Goal: Transaction & Acquisition: Purchase product/service

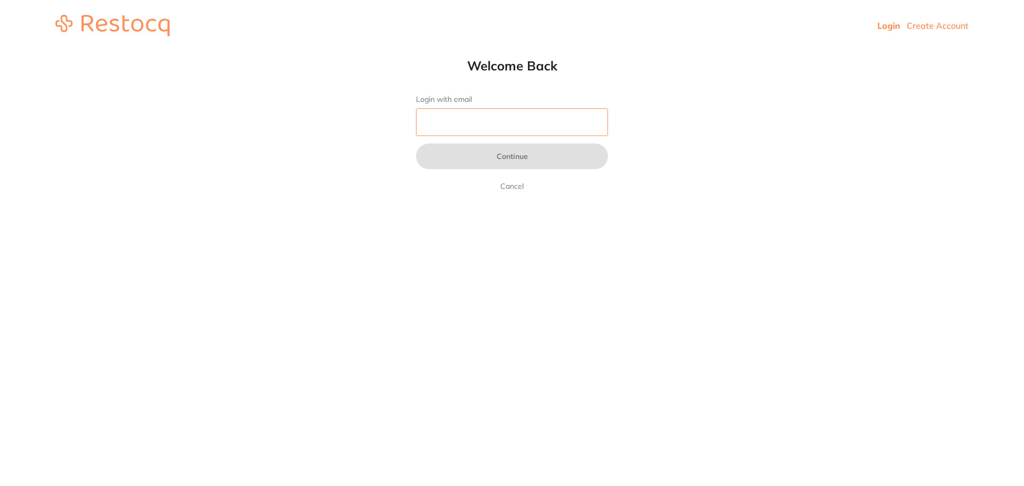
drag, startPoint x: 0, startPoint y: 0, endPoint x: 454, endPoint y: 127, distance: 470.9
click at [454, 127] on input "Login with email" at bounding box center [512, 122] width 192 height 28
type input "[EMAIL_ADDRESS][DOMAIN_NAME]"
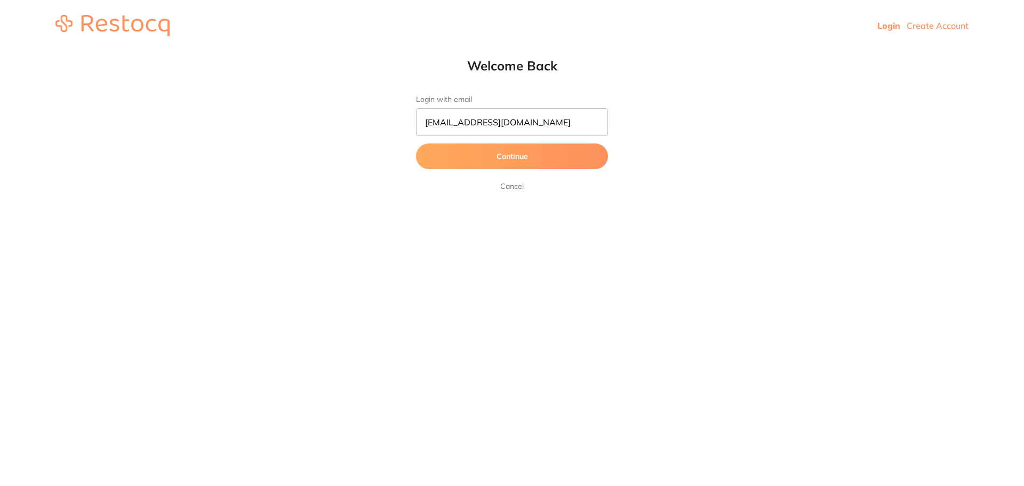
click at [512, 163] on button "Continue" at bounding box center [512, 157] width 192 height 26
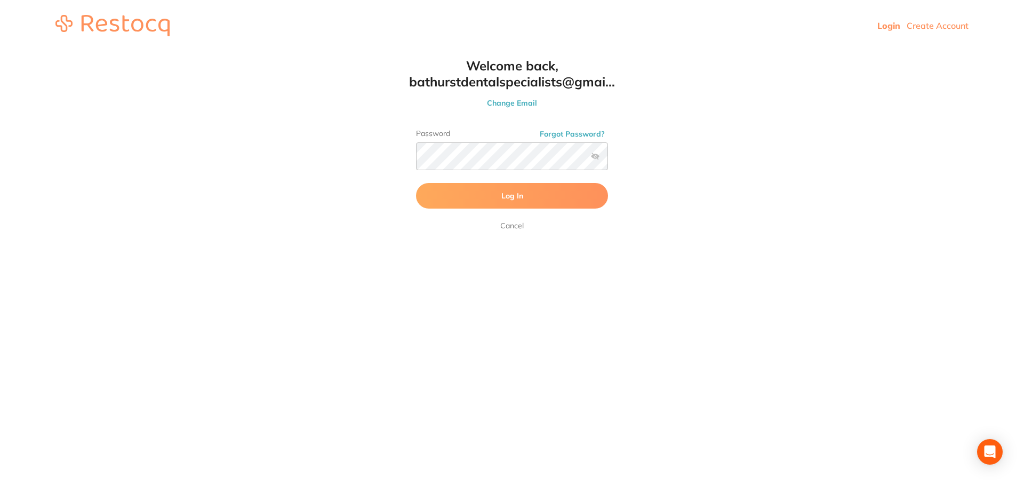
click at [519, 193] on span "Log In" at bounding box center [513, 196] width 22 height 10
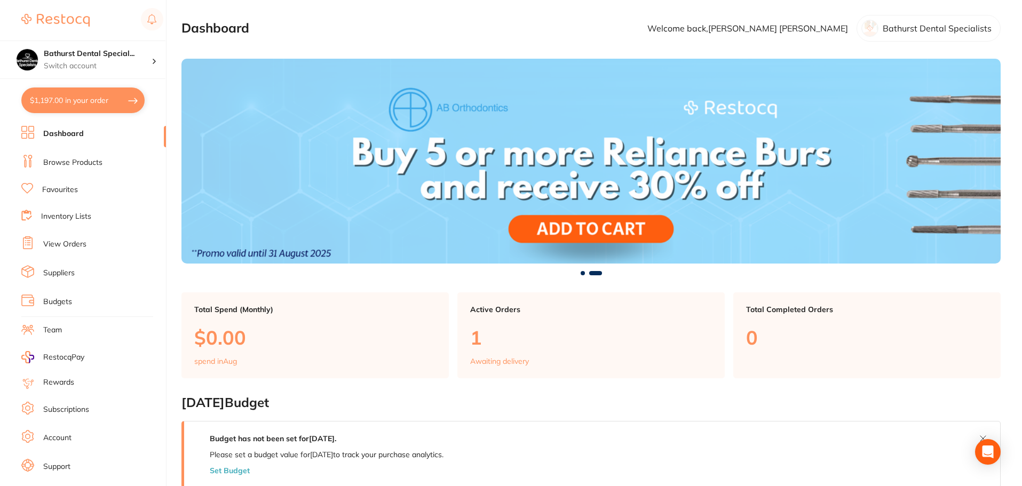
click at [86, 101] on button "$1,197.00 in your order" at bounding box center [82, 100] width 123 height 26
checkbox input "true"
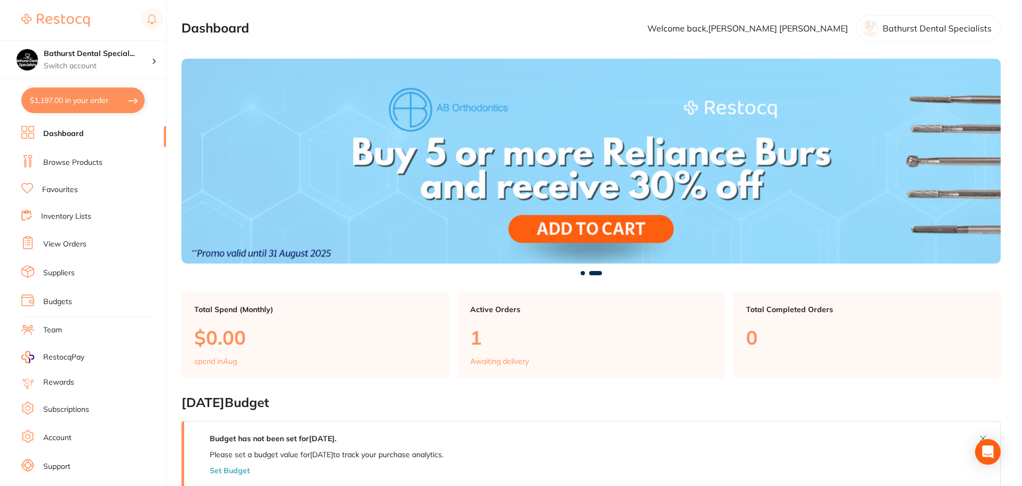
checkbox input "true"
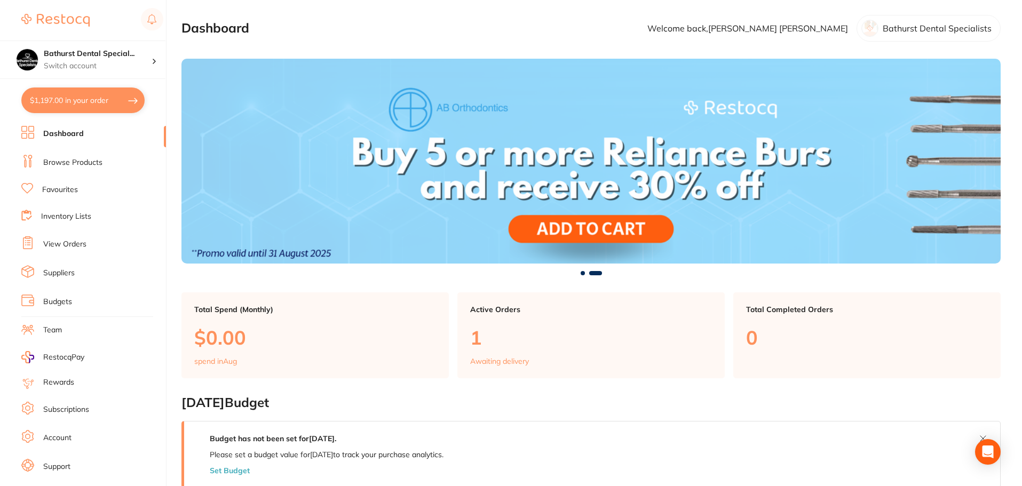
checkbox input "true"
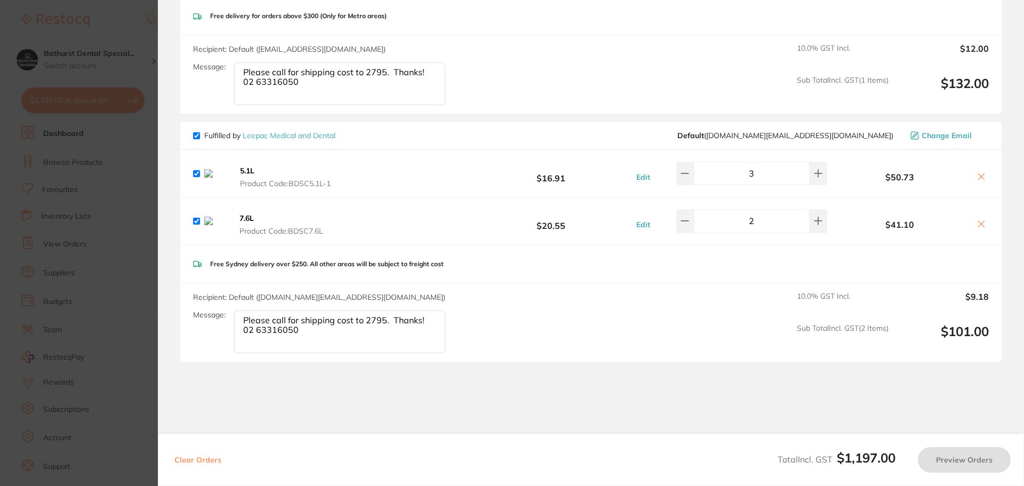
scroll to position [800, 0]
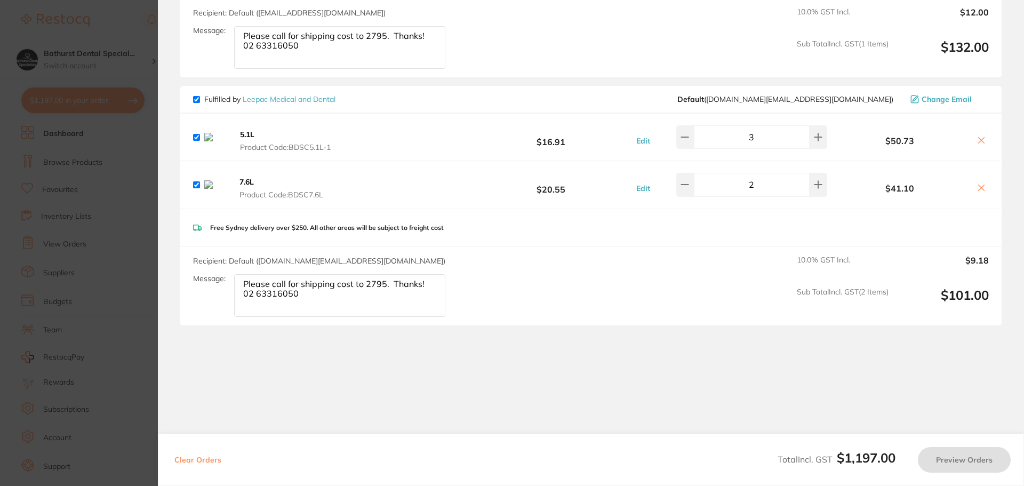
click at [199, 149] on div "5.1L Product Code: BDSC5.1L-1" at bounding box center [268, 137] width 151 height 30
click at [199, 141] on input "checkbox" at bounding box center [196, 137] width 7 height 7
checkbox input "false"
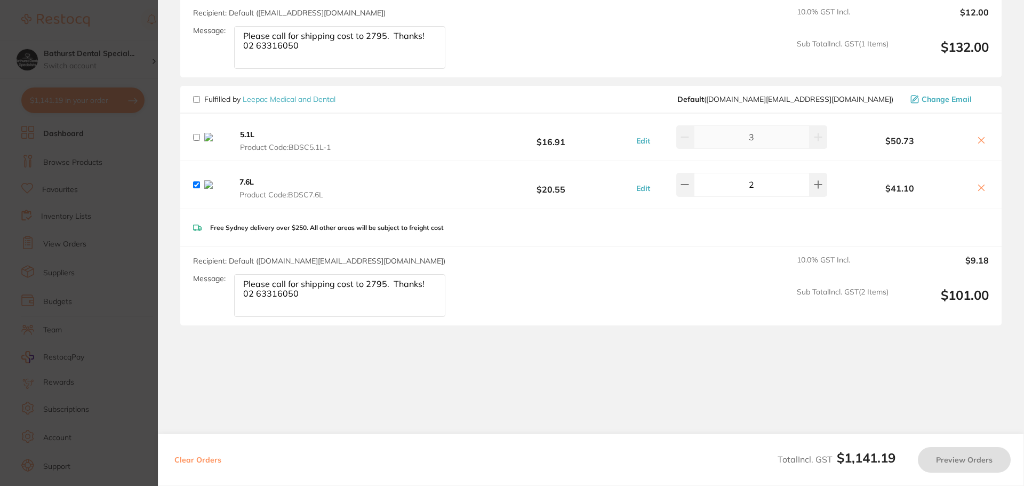
click at [198, 188] on input "checkbox" at bounding box center [196, 184] width 7 height 7
checkbox input "false"
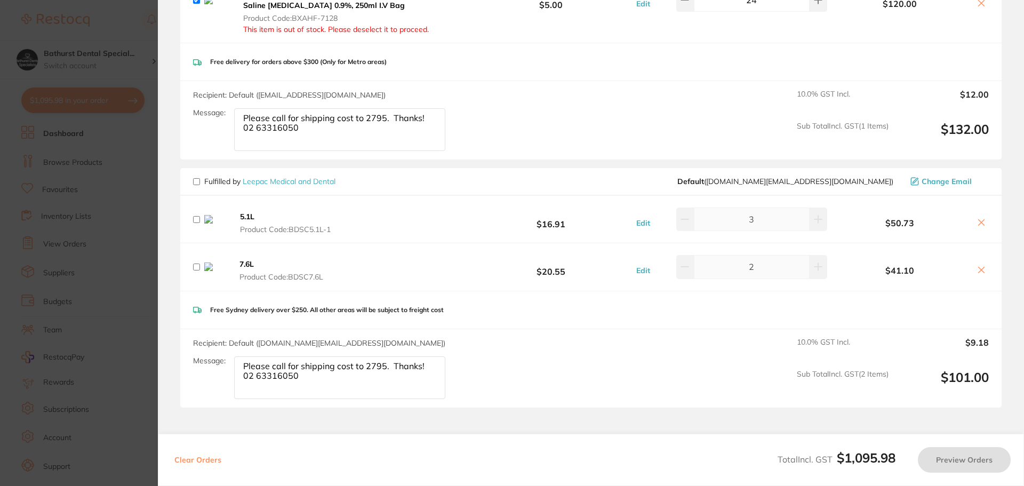
scroll to position [587, 0]
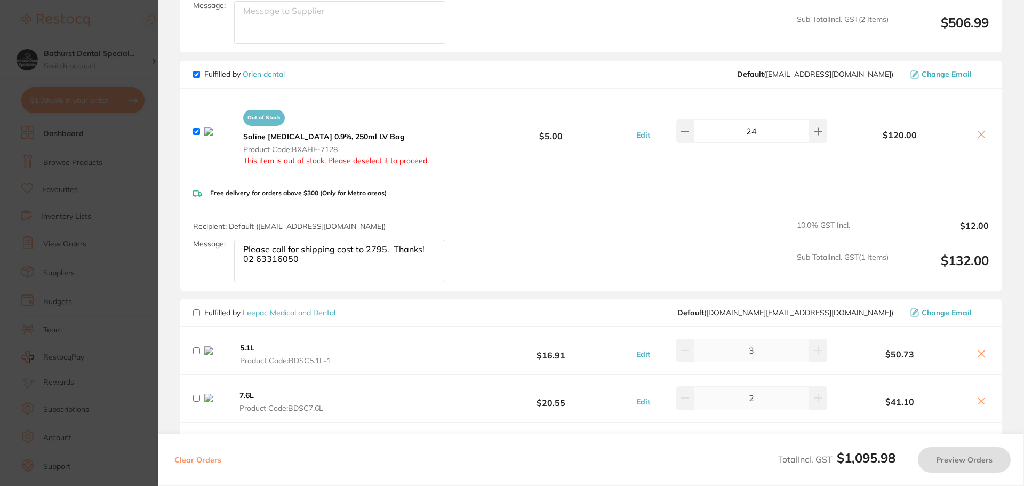
click at [199, 135] on input "checkbox" at bounding box center [196, 131] width 7 height 7
checkbox input "false"
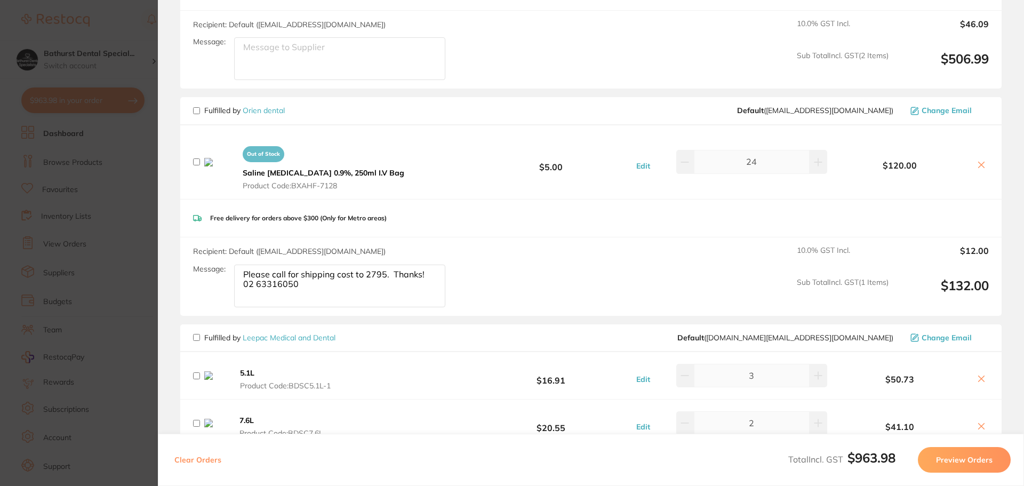
scroll to position [320, 0]
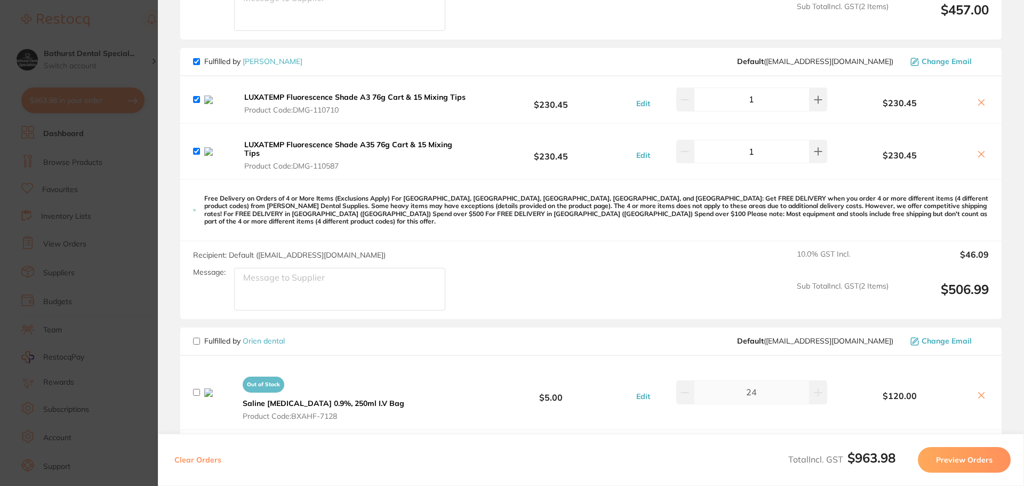
click at [197, 103] on input "checkbox" at bounding box center [196, 99] width 7 height 7
checkbox input "false"
click at [194, 171] on div "LUXATEMP Fluorescence Shade A35 76g Cart & 15 Mixing Tips Product Code: DMG-110…" at bounding box center [332, 151] width 279 height 38
click at [195, 155] on input "checkbox" at bounding box center [196, 151] width 7 height 7
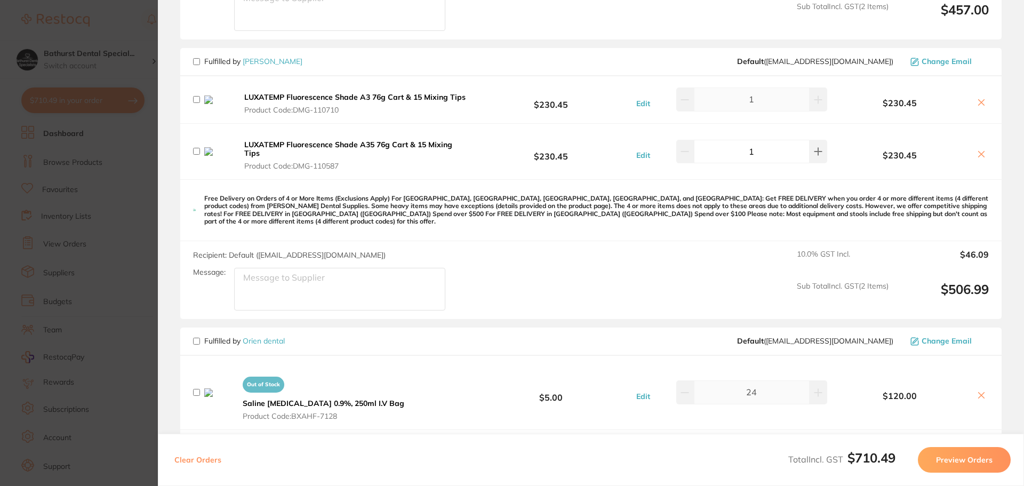
checkbox input "false"
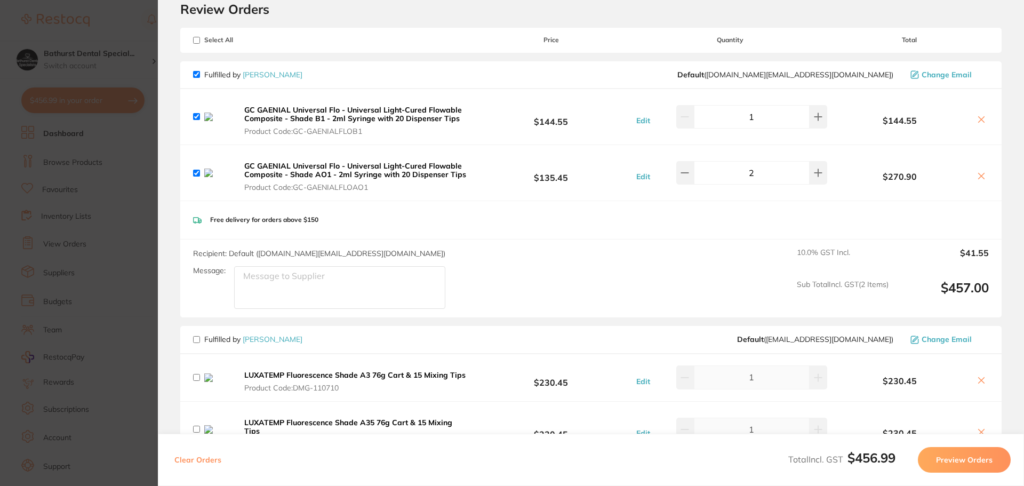
scroll to position [0, 0]
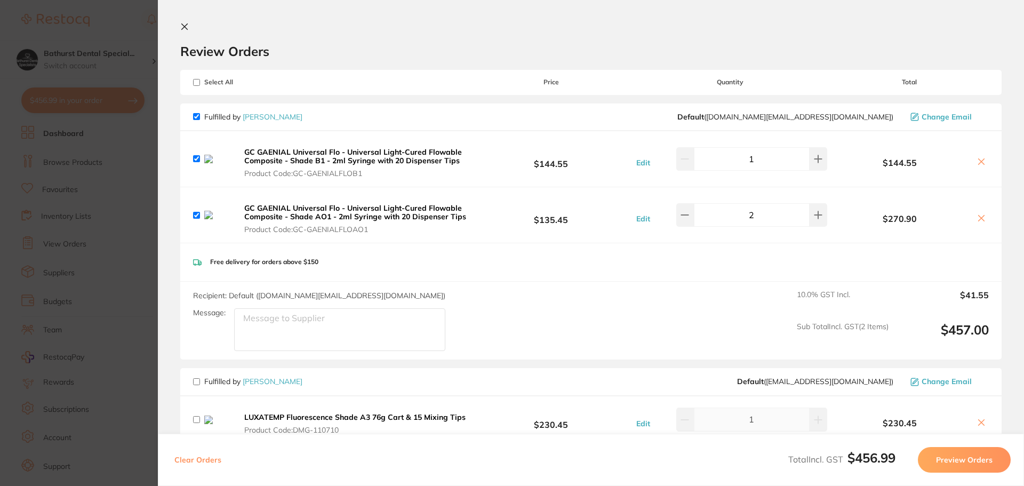
click at [195, 158] on input "checkbox" at bounding box center [196, 158] width 7 height 7
checkbox input "false"
click at [195, 219] on input "checkbox" at bounding box center [196, 215] width 7 height 7
checkbox input "false"
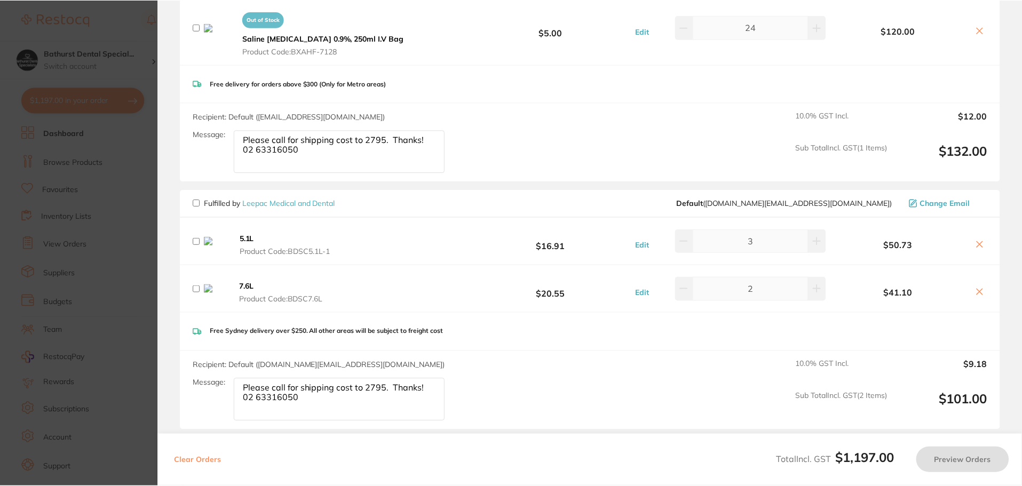
scroll to position [814, 0]
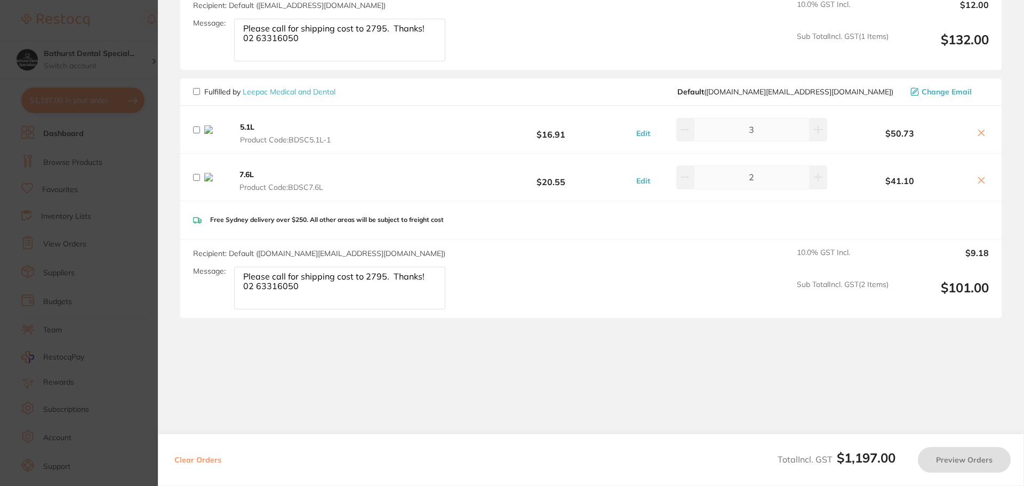
click at [503, 308] on div "Recipient: Default ( leepac.shop@gmail.com ) Message: Please call for shipping …" at bounding box center [591, 279] width 822 height 78
click at [187, 462] on button "Clear Orders" at bounding box center [197, 460] width 53 height 26
checkbox input "true"
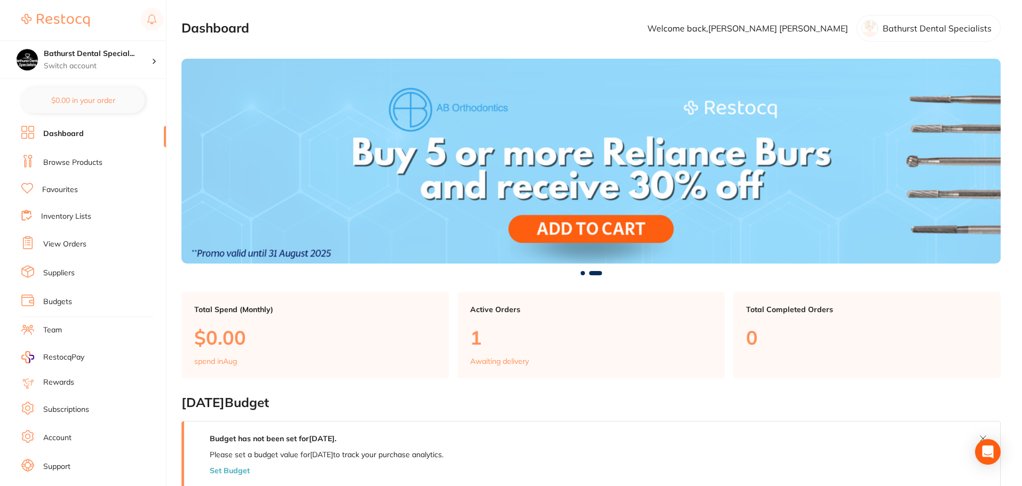
scroll to position [0, 0]
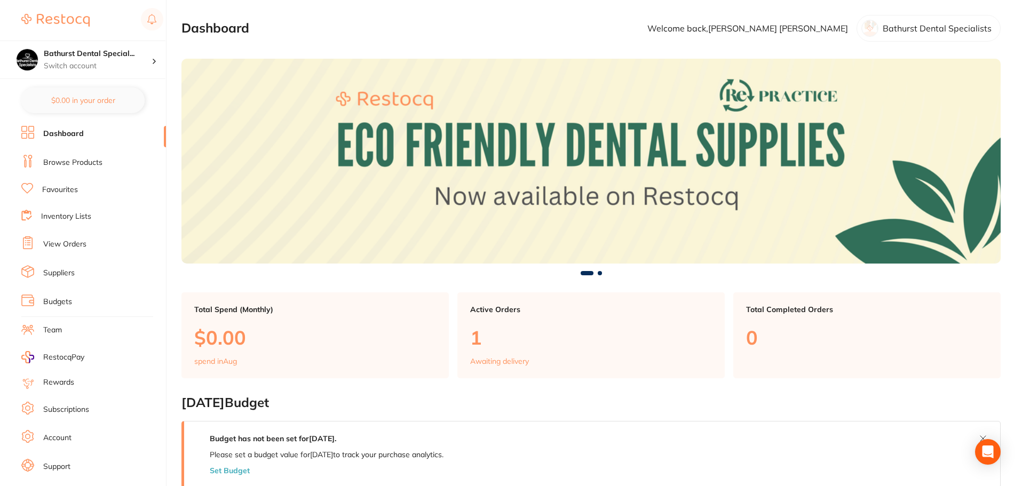
click at [586, 272] on span at bounding box center [586, 273] width 13 height 4
click at [599, 273] on span at bounding box center [600, 273] width 4 height 4
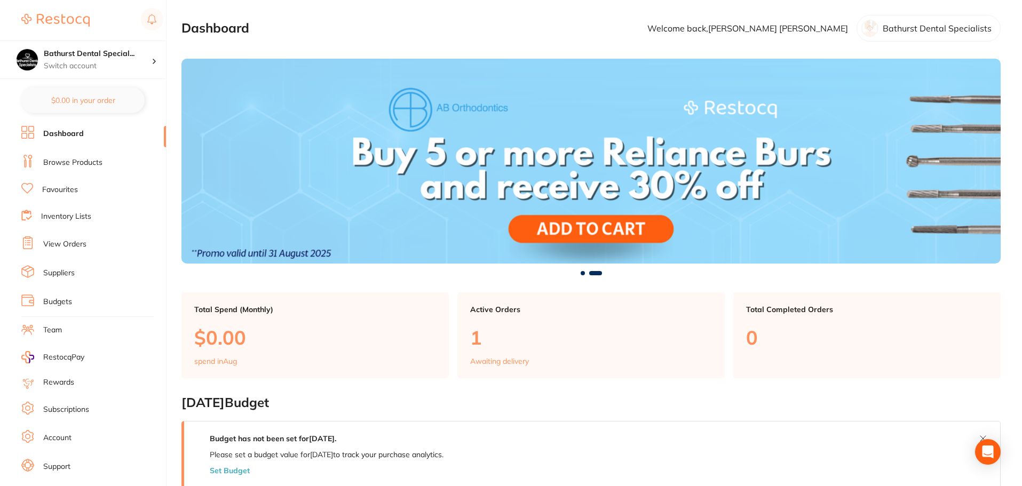
click at [39, 357] on link "RestocqPay" at bounding box center [52, 357] width 63 height 12
click at [62, 65] on p "Switch account" at bounding box center [98, 66] width 108 height 11
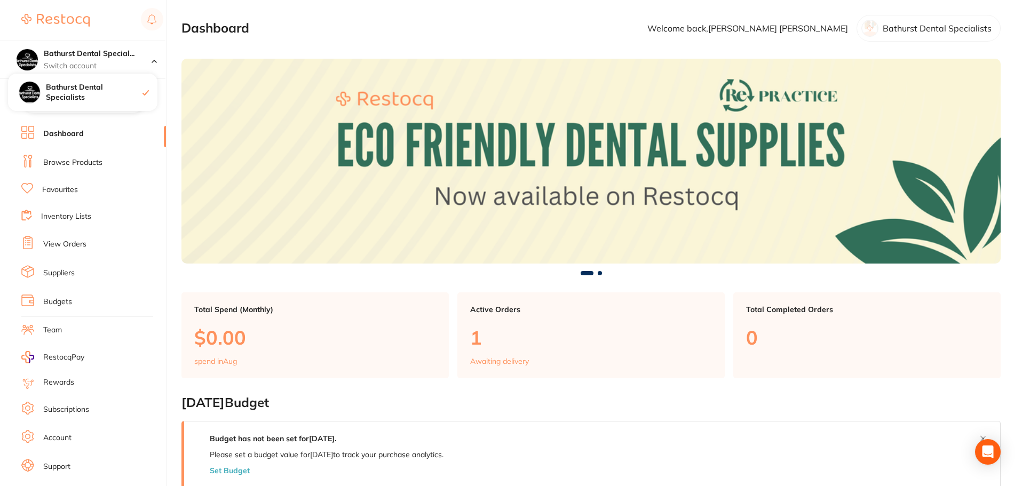
scroll to position [18, 0]
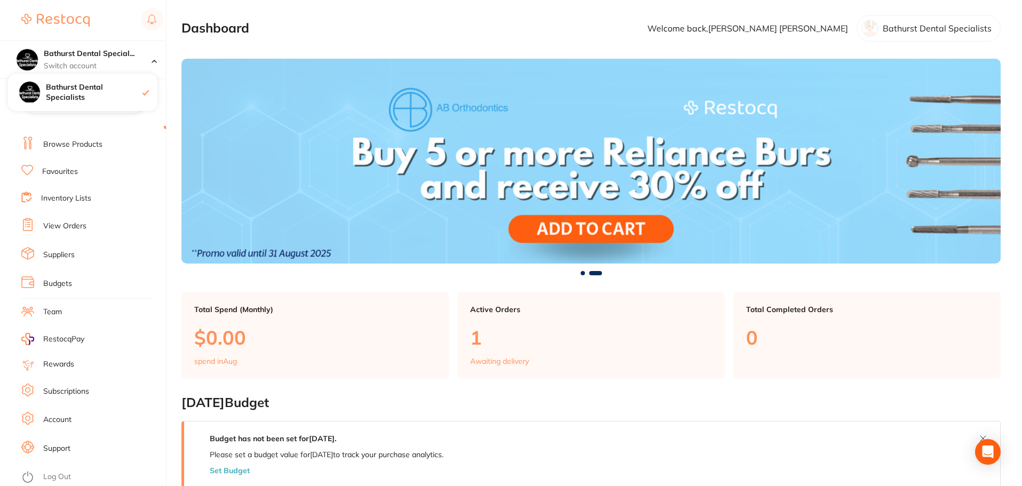
click at [51, 255] on link "Suppliers" at bounding box center [58, 255] width 31 height 11
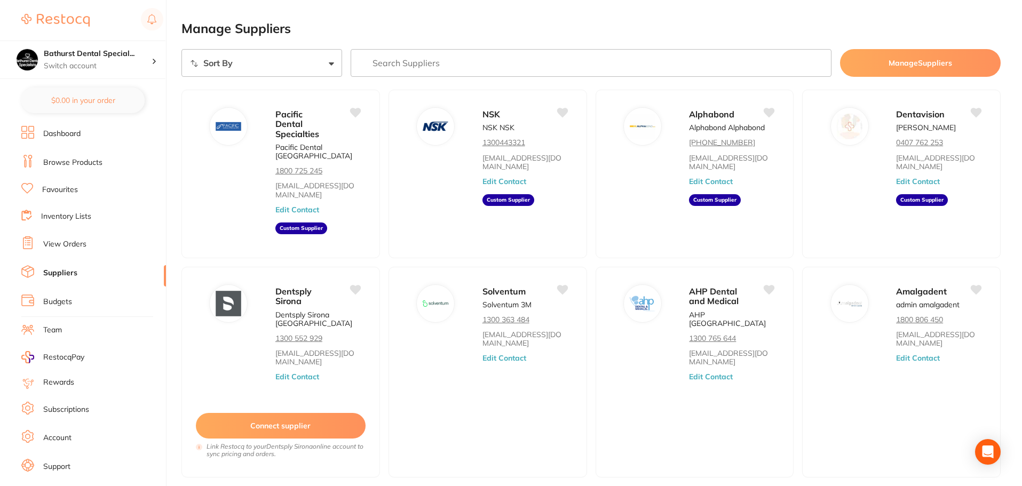
click at [71, 33] on link at bounding box center [55, 20] width 68 height 25
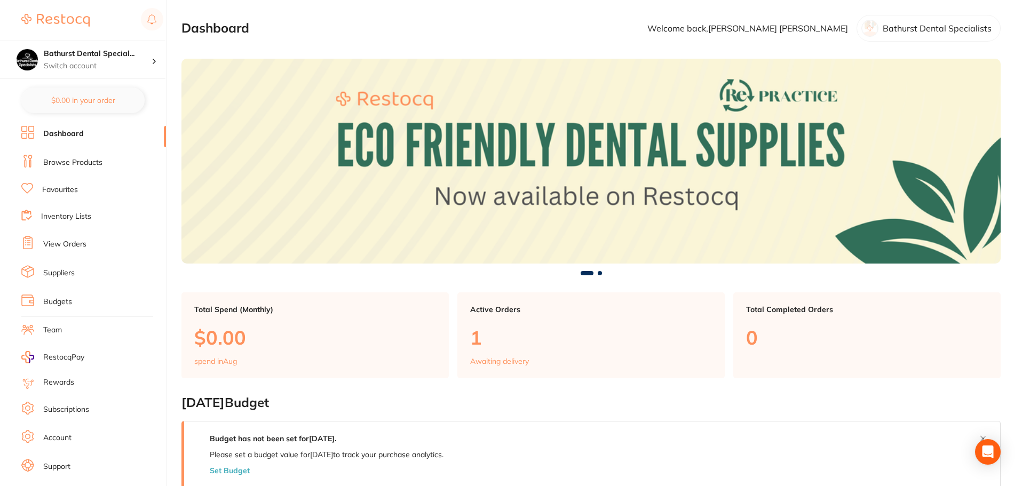
click at [73, 24] on img at bounding box center [55, 20] width 68 height 13
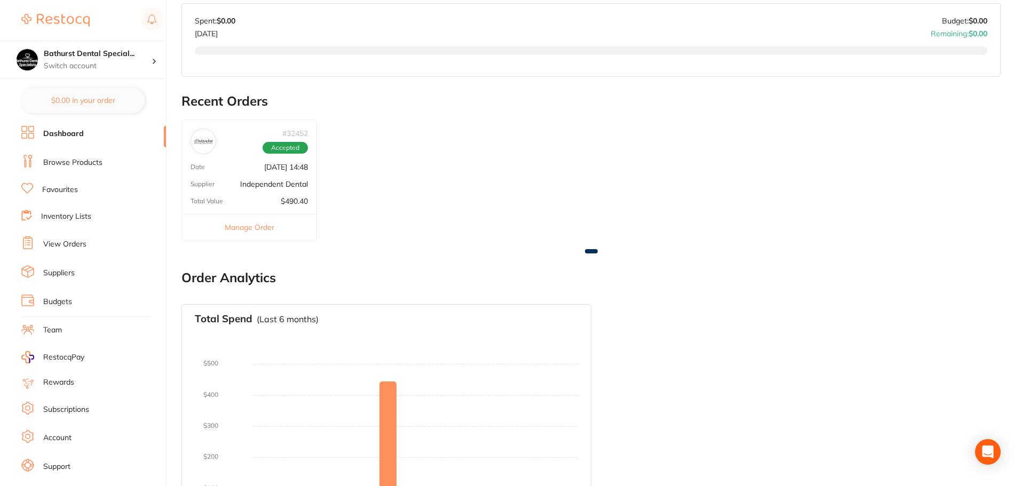
scroll to position [562, 0]
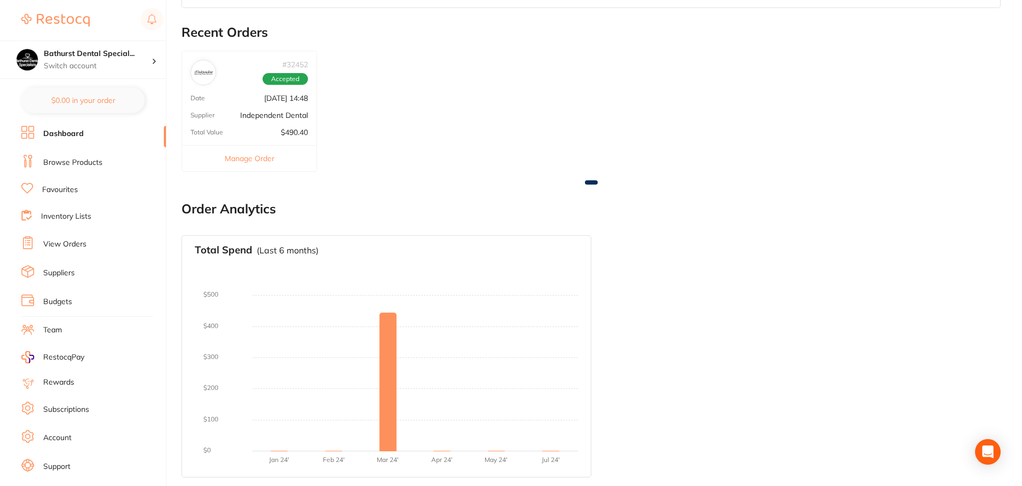
click at [70, 161] on link "Browse Products" at bounding box center [72, 162] width 59 height 11
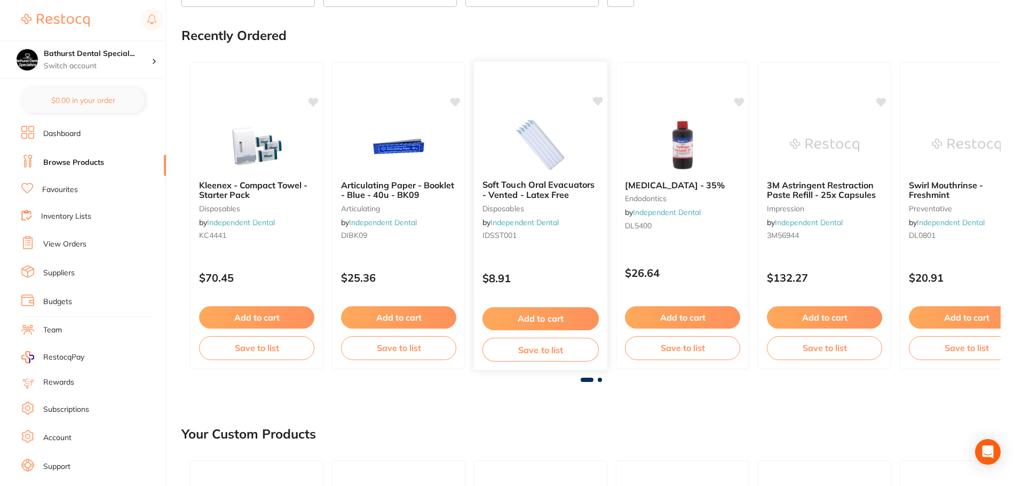
scroll to position [107, 0]
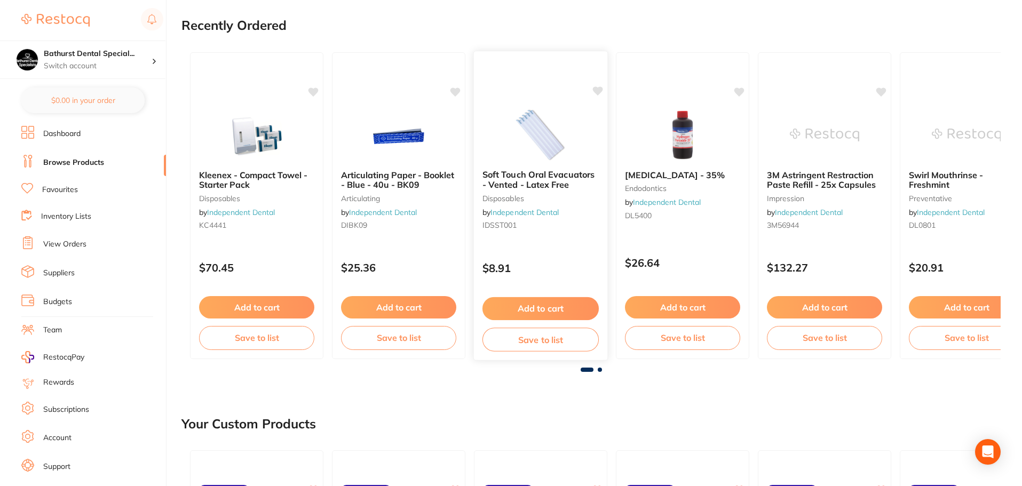
click at [595, 90] on icon at bounding box center [598, 90] width 10 height 9
click at [881, 88] on icon at bounding box center [882, 90] width 10 height 9
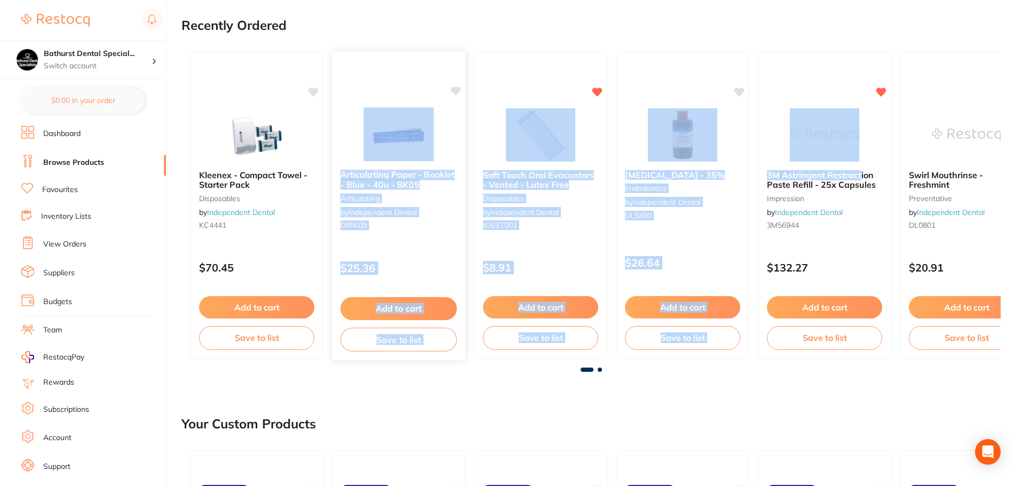
drag, startPoint x: 847, startPoint y: 168, endPoint x: 393, endPoint y: 157, distance: 454.2
click at [393, 157] on div "Kleenex - Compact Towel - Starter Pack disposables by Independent Dental KC4441…" at bounding box center [590, 206] width 819 height 324
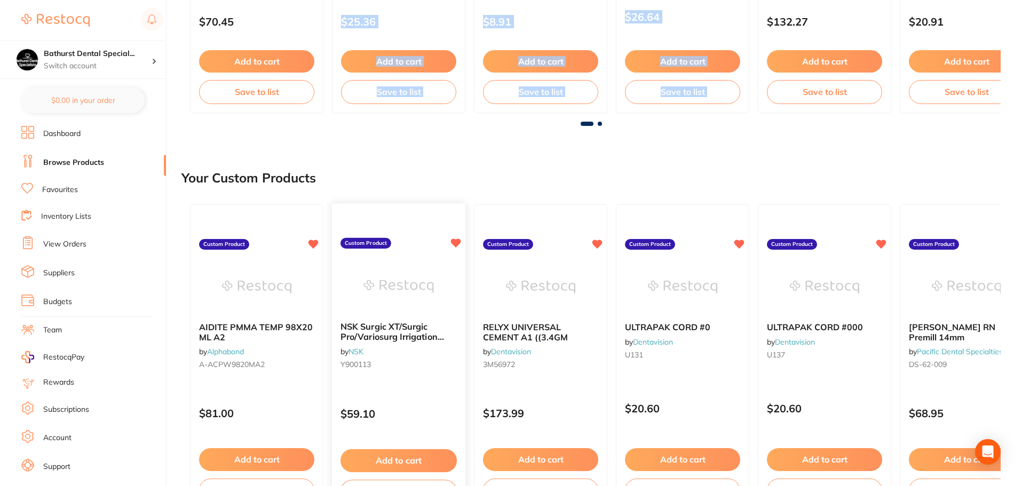
scroll to position [480, 0]
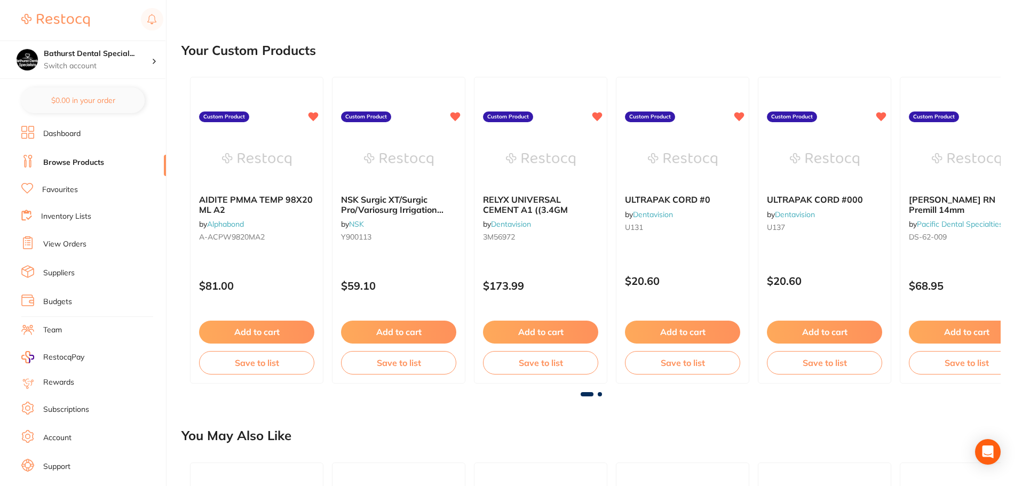
click at [508, 335] on button "Add to cart" at bounding box center [540, 332] width 115 height 22
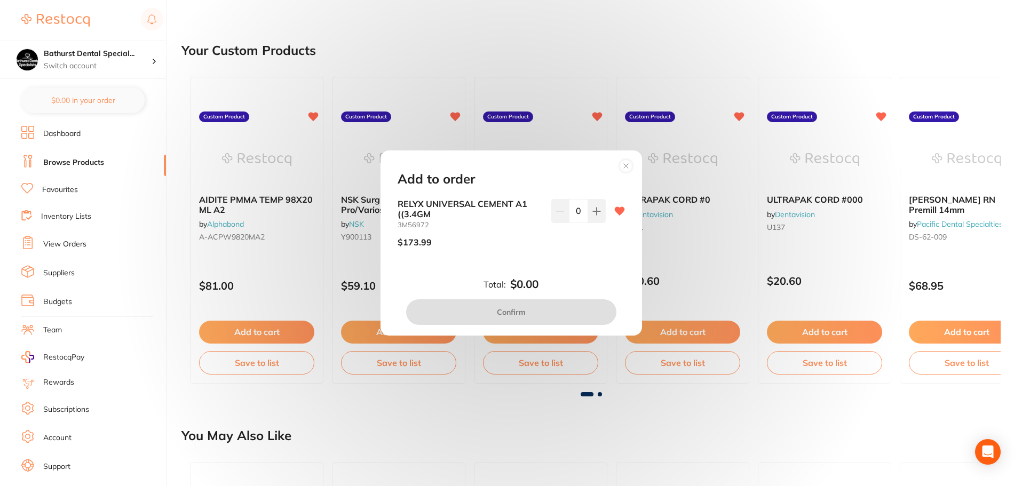
click at [622, 171] on circle at bounding box center [625, 166] width 12 height 12
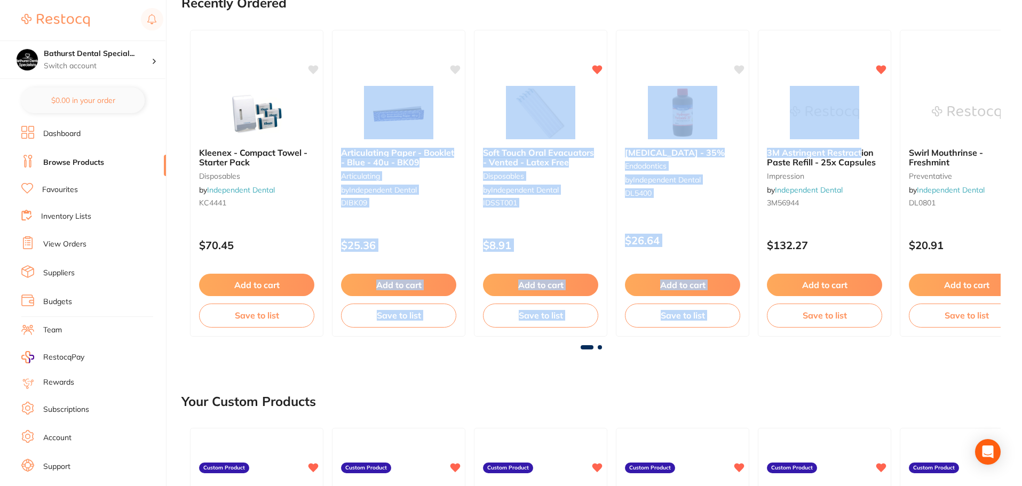
scroll to position [0, 0]
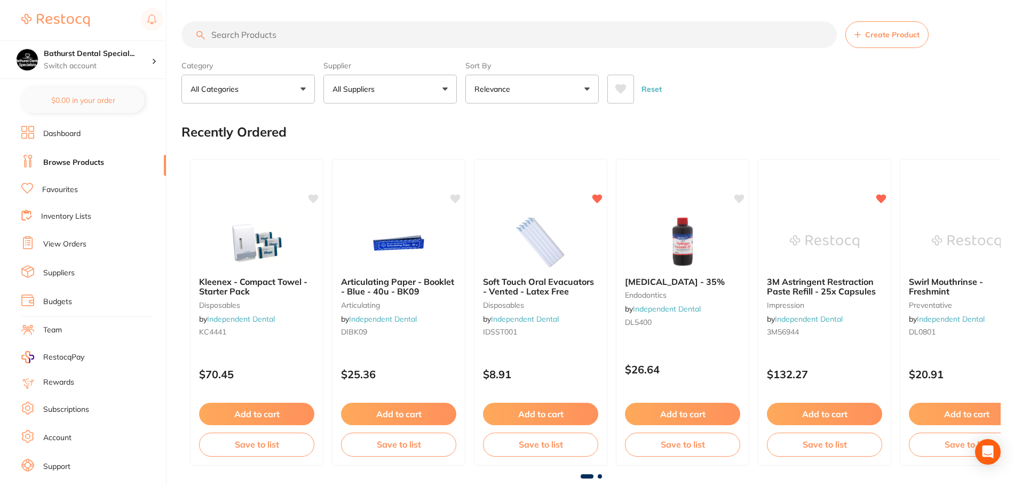
click at [338, 38] on input "search" at bounding box center [508, 34] width 655 height 27
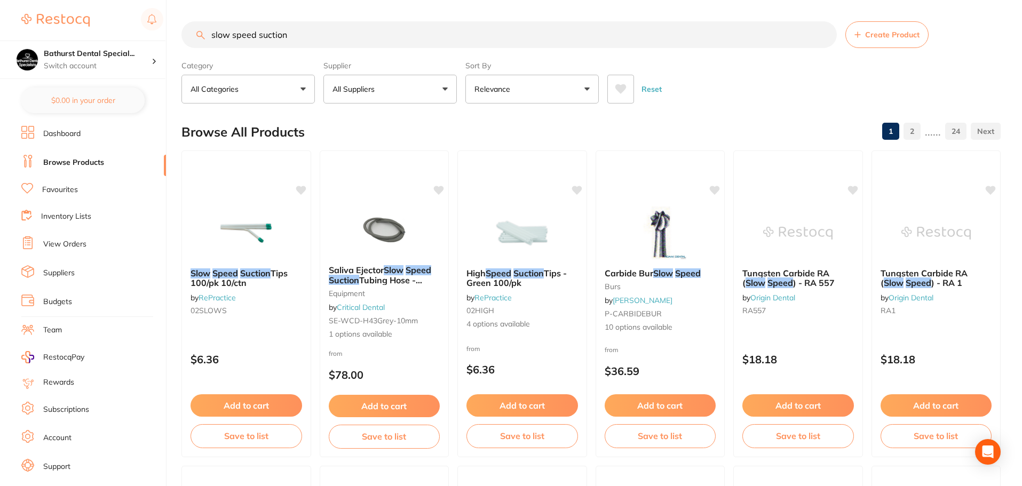
type input "slow speed suction"
click at [250, 85] on button "All Categories" at bounding box center [247, 89] width 133 height 29
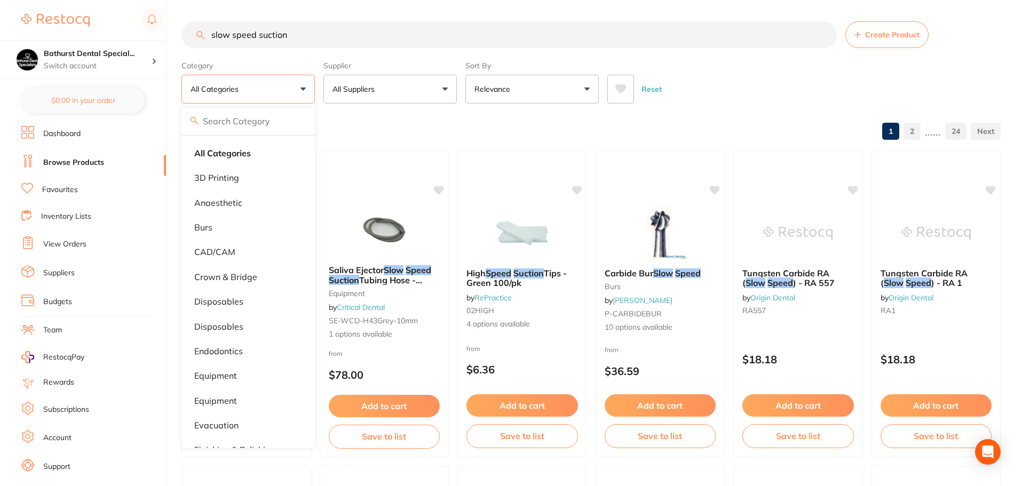
click at [250, 85] on button "All Categories" at bounding box center [247, 89] width 133 height 29
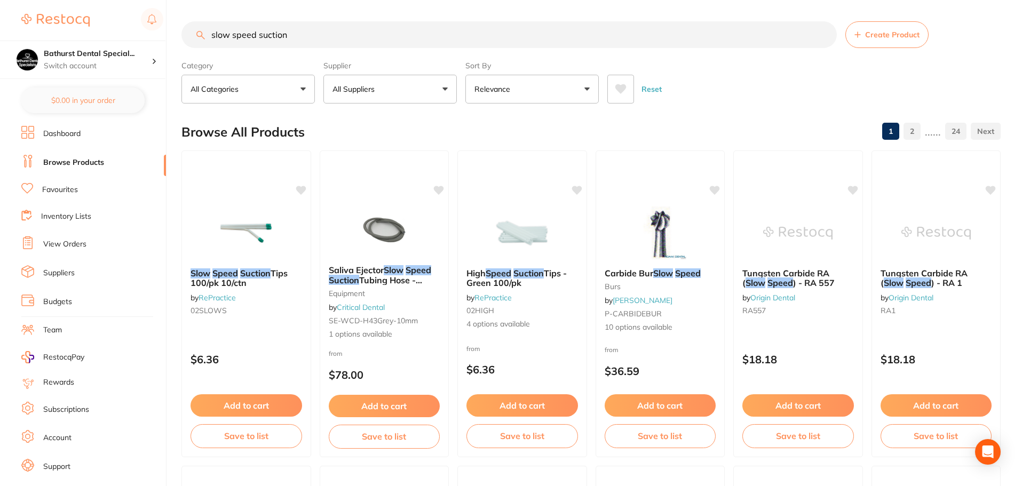
click at [242, 81] on button "All Categories" at bounding box center [247, 89] width 133 height 29
type input "suction"
click at [295, 125] on input "suction" at bounding box center [247, 121] width 133 height 27
click at [299, 123] on input "suction" at bounding box center [247, 121] width 133 height 27
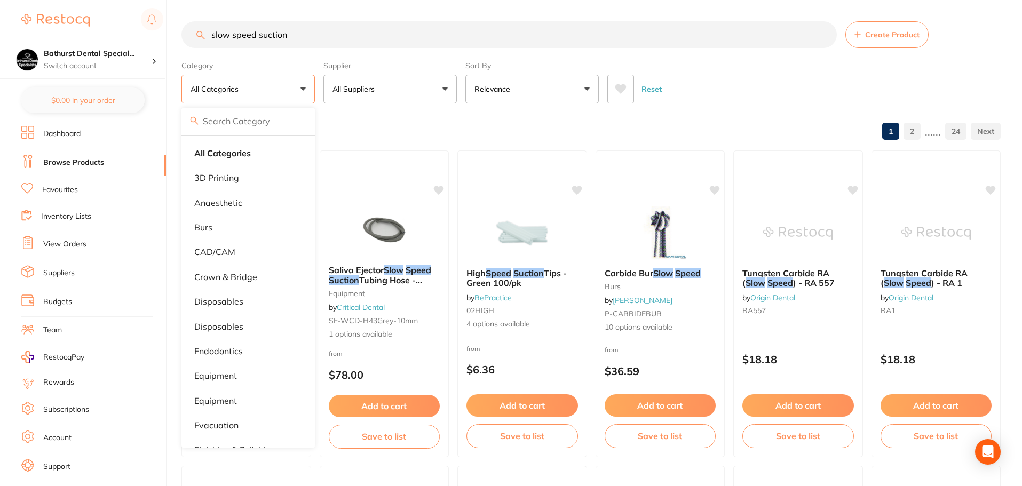
click at [60, 245] on link "View Orders" at bounding box center [64, 244] width 43 height 11
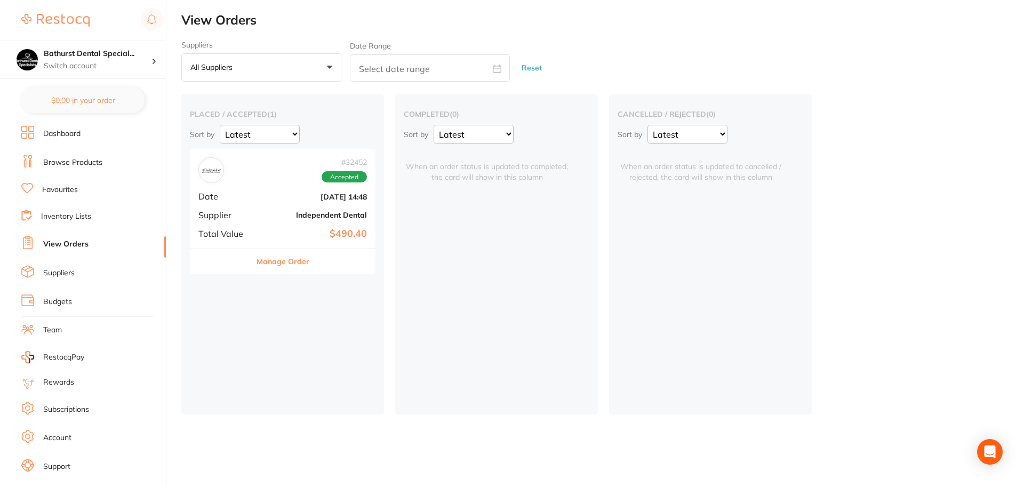
click at [266, 204] on div "# 32452 Accepted Date Mar 19 2024, 14:48 Supplier Independent Dental Total Valu…" at bounding box center [283, 198] width 186 height 99
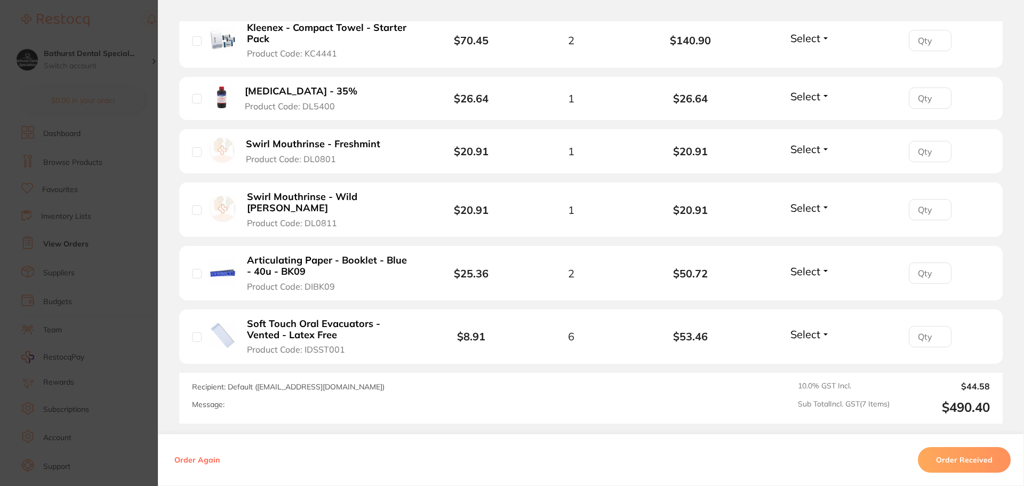
scroll to position [427, 0]
click at [266, 322] on b "Soft Touch Oral Evacuators - Vented - Latex Free" at bounding box center [329, 327] width 165 height 22
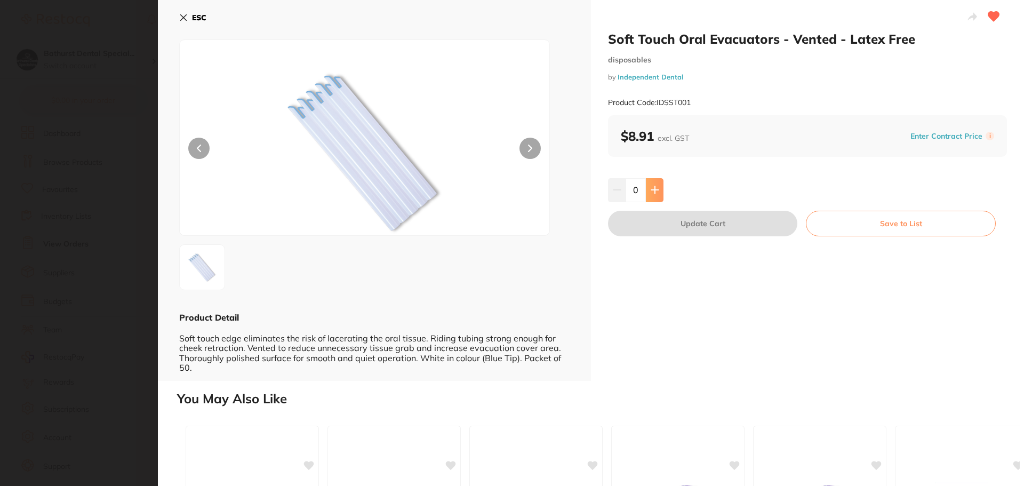
click at [654, 192] on icon at bounding box center [654, 190] width 7 height 7
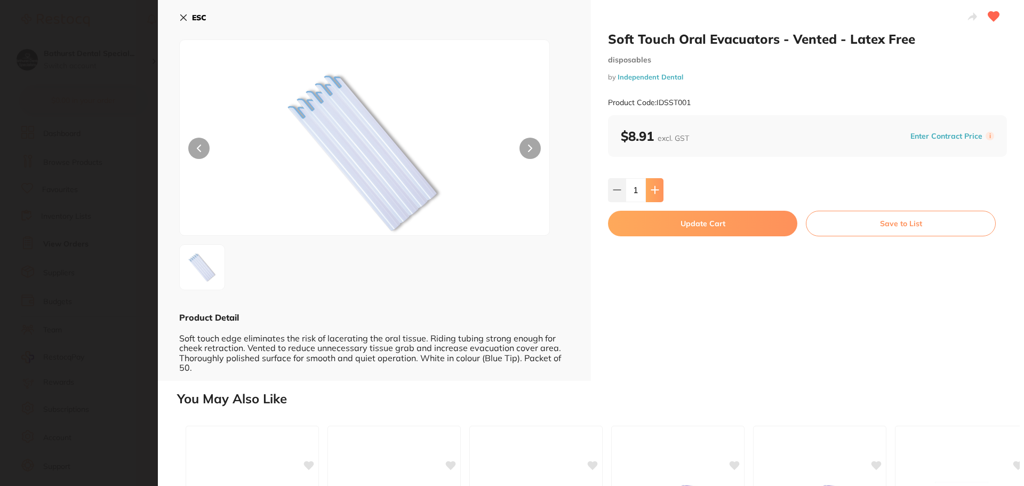
click at [655, 192] on icon at bounding box center [655, 190] width 9 height 9
type input "2"
click at [681, 222] on button "Update Cart" at bounding box center [702, 224] width 189 height 26
checkbox input "false"
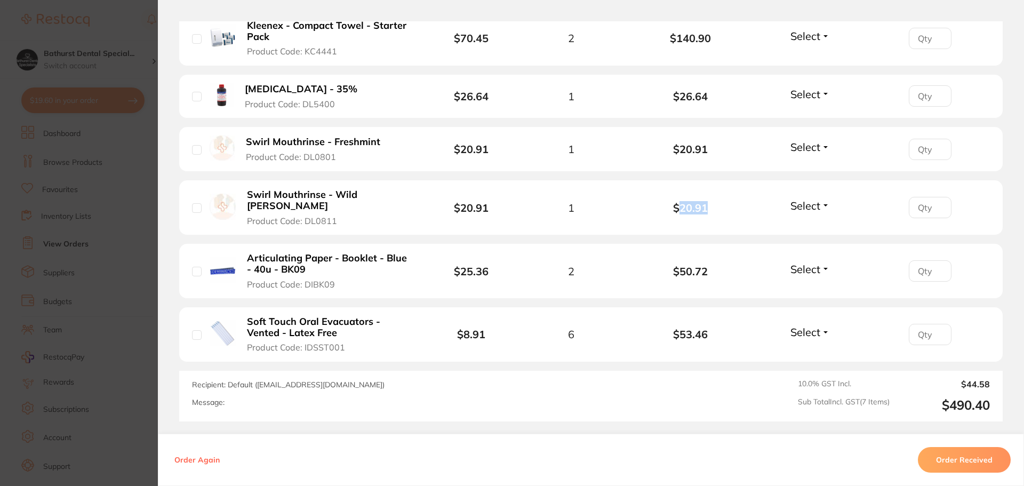
click at [681, 222] on li "Swirl Mouthrinse - Wild Berry Product Code: DL0811 $20.91 1 $20.91 Select Recei…" at bounding box center [591, 207] width 824 height 55
click at [293, 316] on b "Soft Touch Oral Evacuators - Vented - Latex Free" at bounding box center [329, 327] width 165 height 22
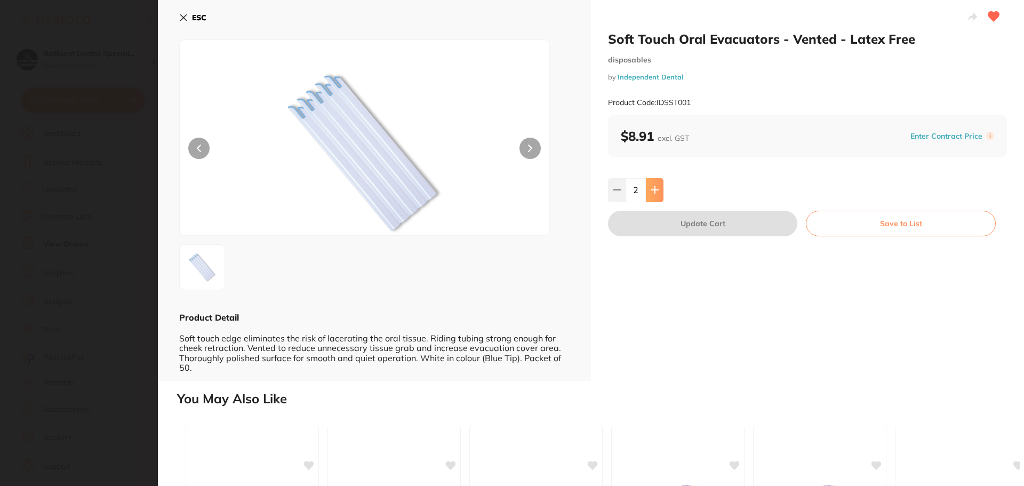
click at [653, 190] on icon at bounding box center [654, 190] width 7 height 7
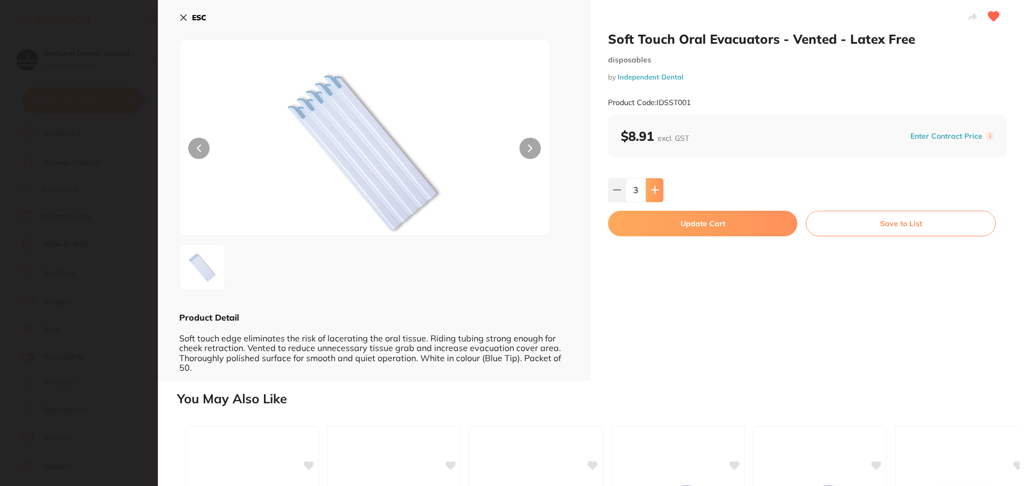
click at [653, 190] on icon at bounding box center [654, 190] width 7 height 7
type input "4"
click at [659, 222] on button "Update Cart" at bounding box center [702, 224] width 189 height 26
type input "4"
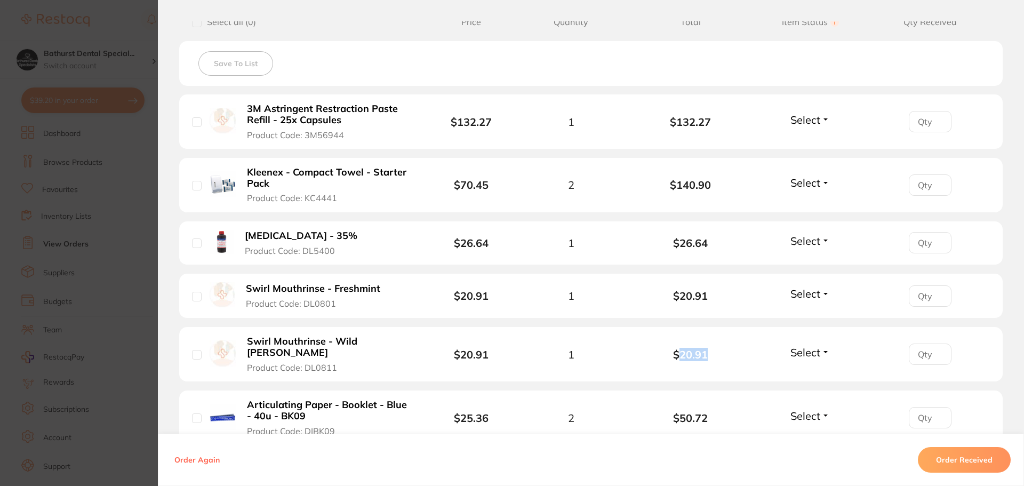
scroll to position [267, 0]
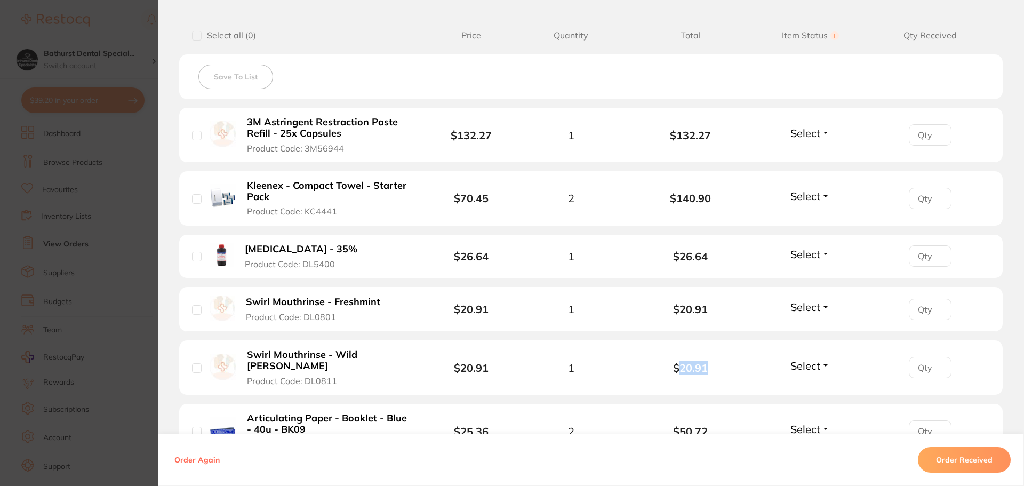
click at [309, 134] on b "3M Astringent Restraction Paste Refill - 25x Capsules" at bounding box center [329, 128] width 165 height 22
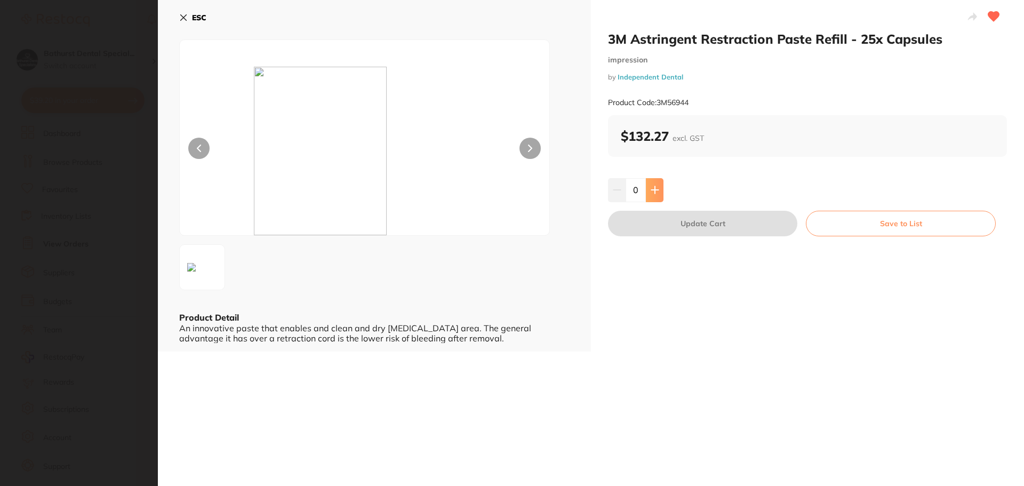
click at [659, 190] on button at bounding box center [655, 189] width 18 height 23
type input "1"
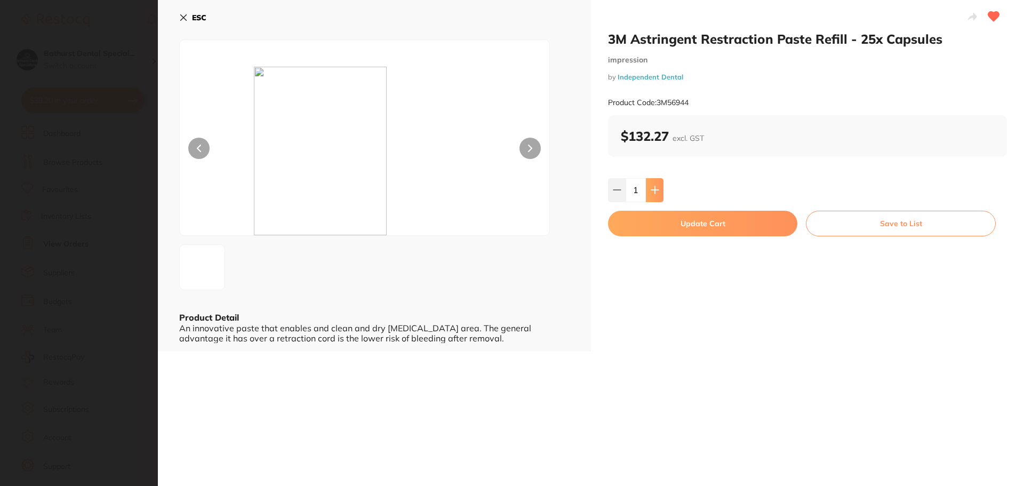
scroll to position [0, 0]
click at [675, 224] on button "Update Cart" at bounding box center [702, 224] width 189 height 26
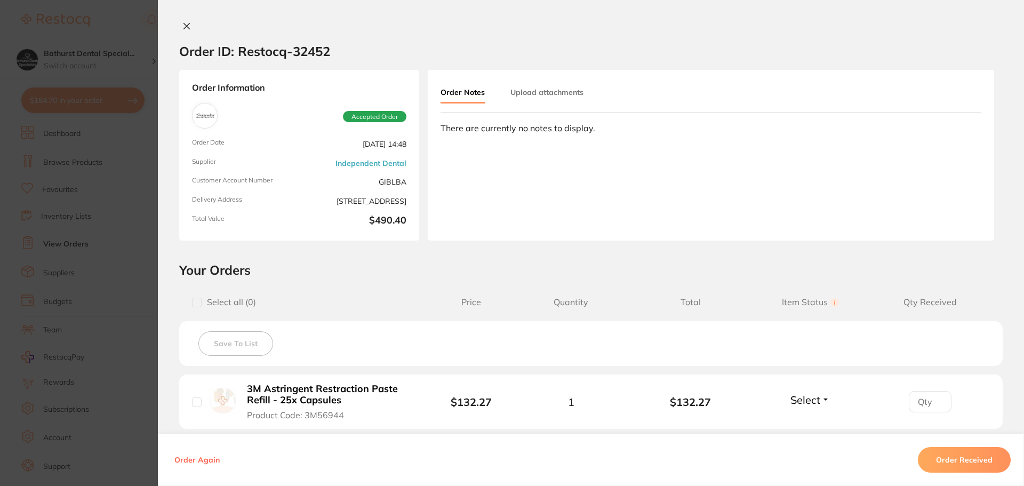
click at [99, 106] on section "Order ID: Restocq- 32452 Order Information Accepted Order Order Date Mar 19 202…" at bounding box center [512, 243] width 1024 height 486
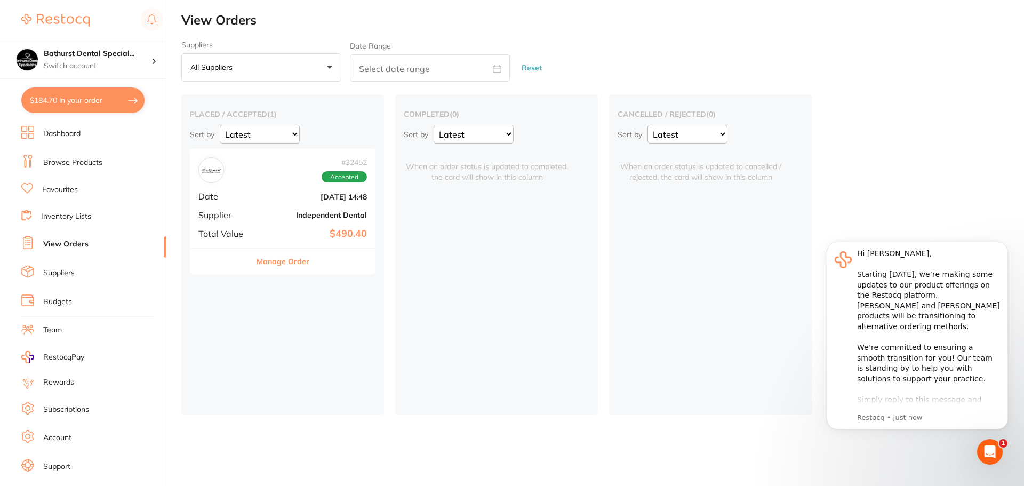
click at [58, 187] on link "Favourites" at bounding box center [60, 190] width 36 height 11
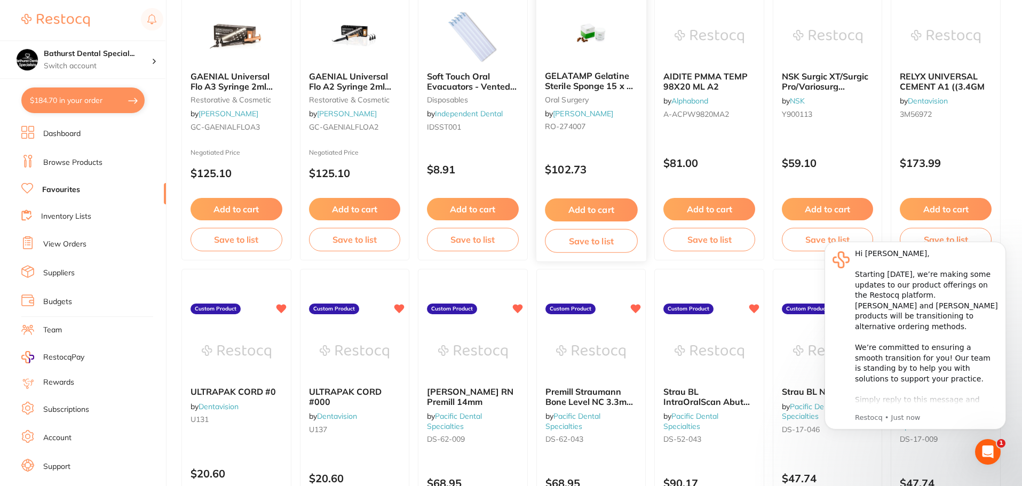
scroll to position [160, 0]
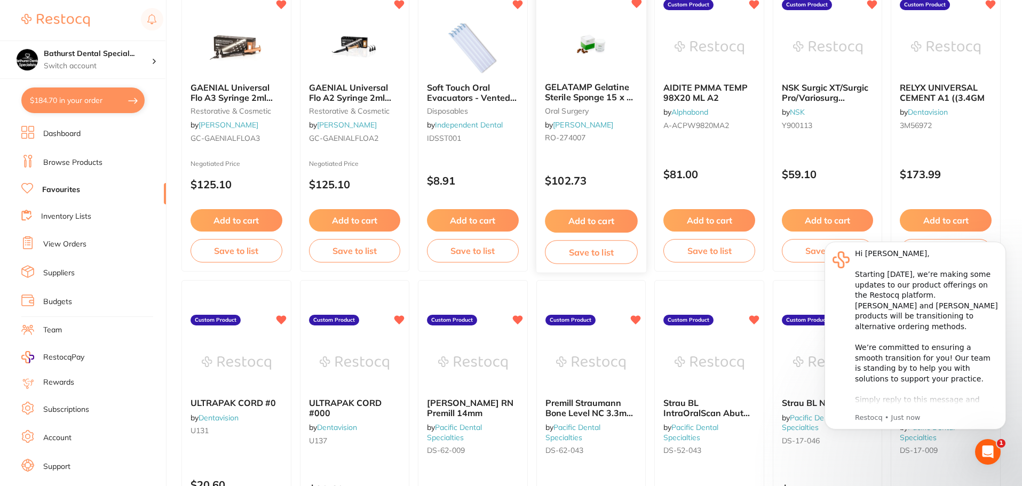
click at [574, 81] on div "GELATAMP Gelatine Sterile Sponge 15 x 7 x 7mm Tub of 50 oral surgery by Henry S…" at bounding box center [591, 115] width 110 height 82
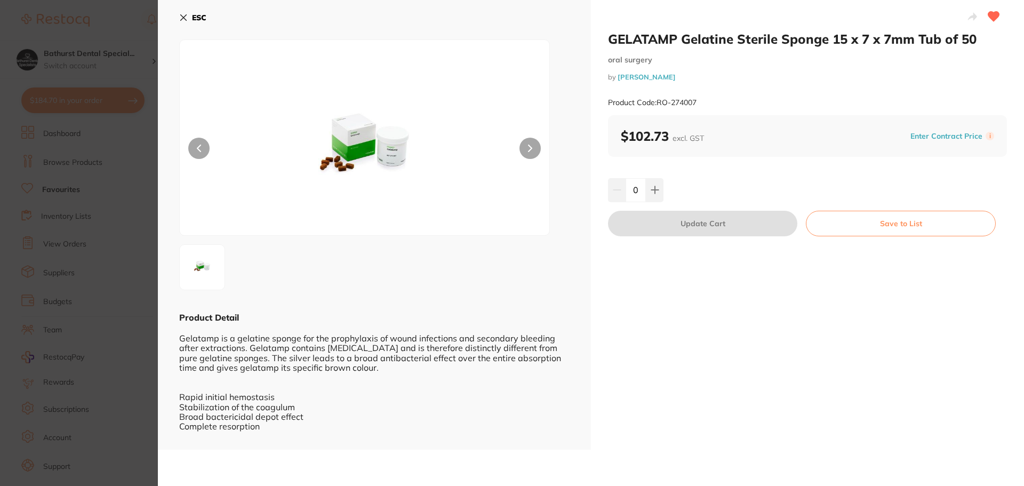
click at [185, 17] on icon at bounding box center [183, 17] width 9 height 9
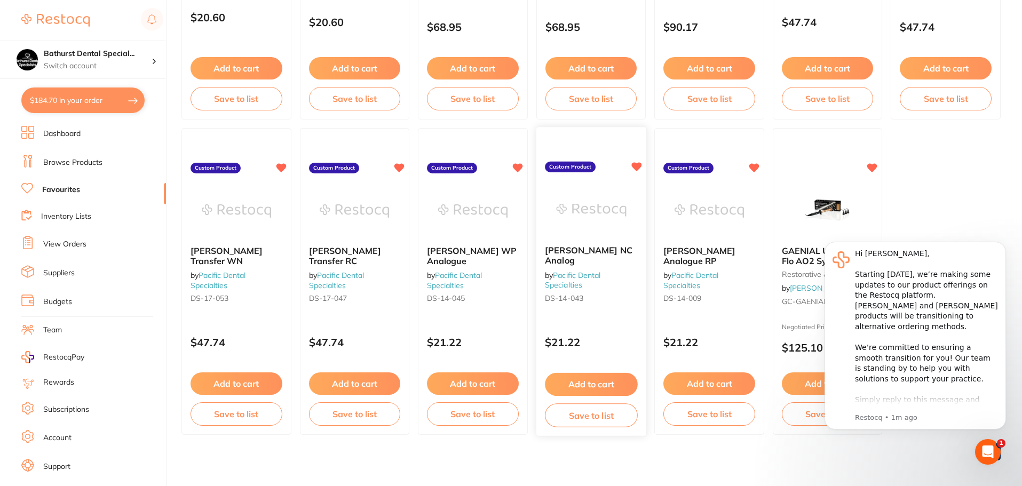
scroll to position [632, 0]
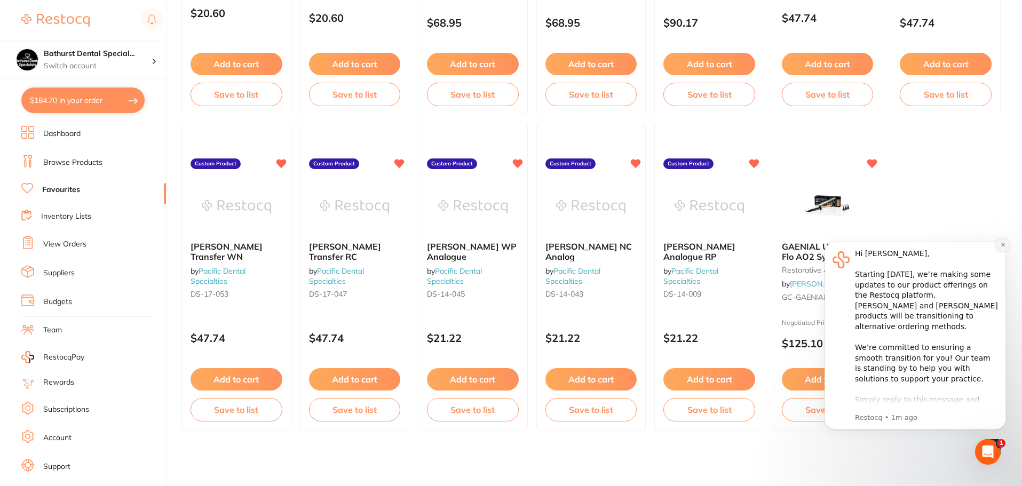
click at [1001, 244] on icon "Dismiss notification" at bounding box center [1003, 245] width 6 height 6
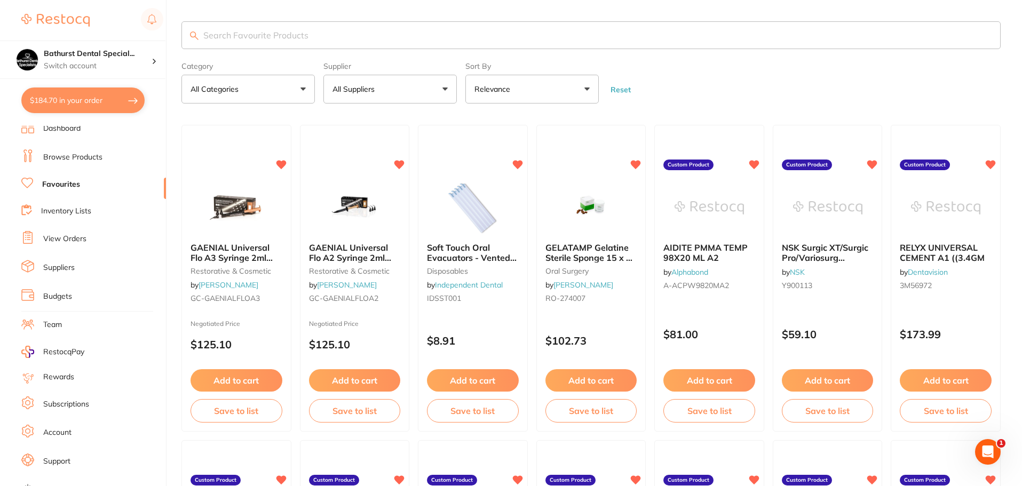
scroll to position [0, 0]
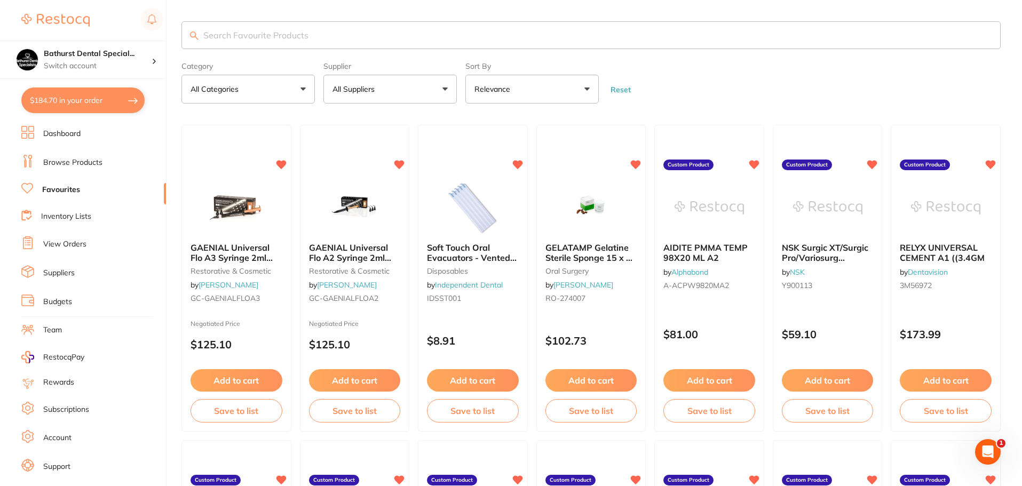
click at [72, 161] on link "Browse Products" at bounding box center [72, 162] width 59 height 11
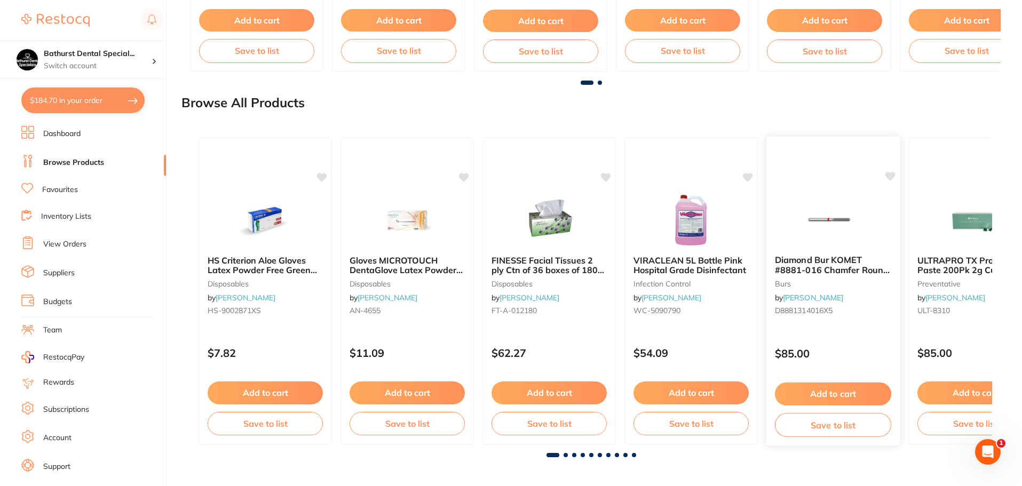
scroll to position [1179, 0]
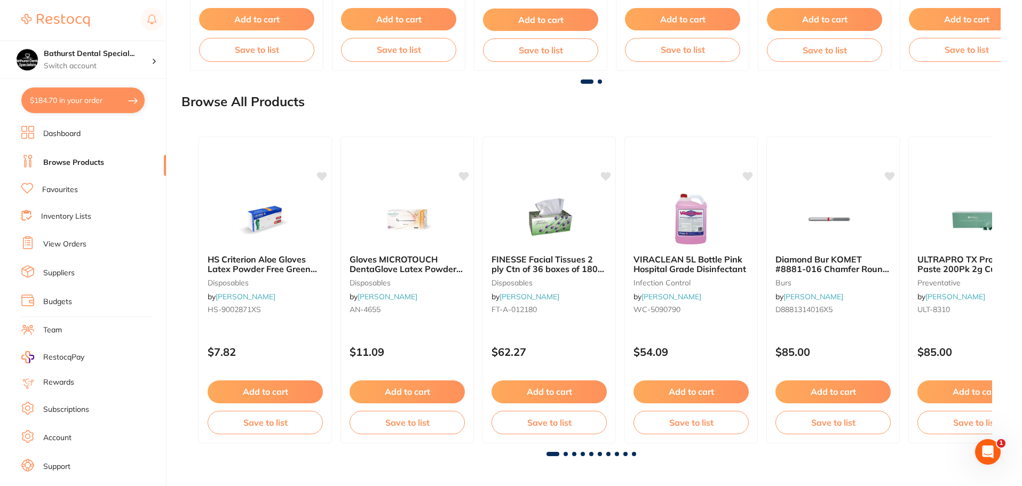
click at [565, 454] on span at bounding box center [565, 454] width 4 height 4
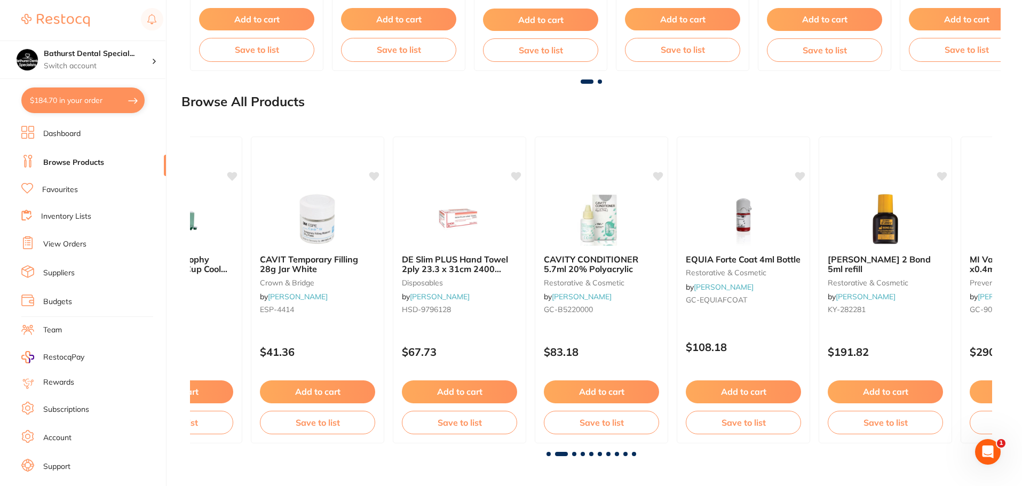
scroll to position [0, 802]
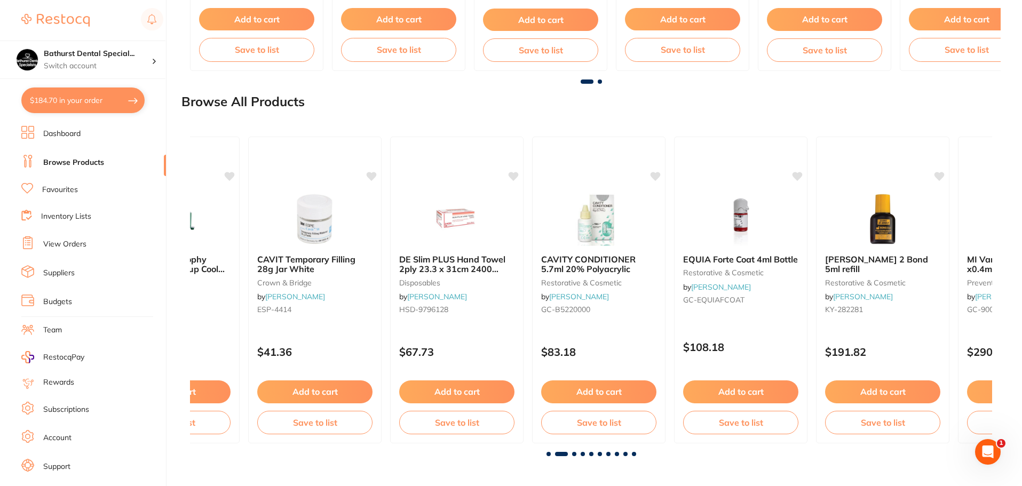
click at [572, 454] on span at bounding box center [574, 454] width 4 height 4
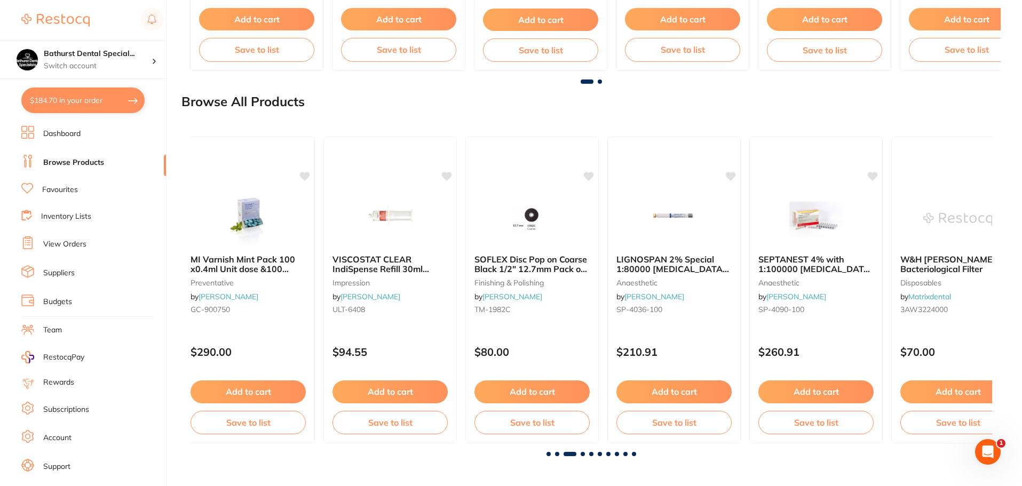
scroll to position [0, 1604]
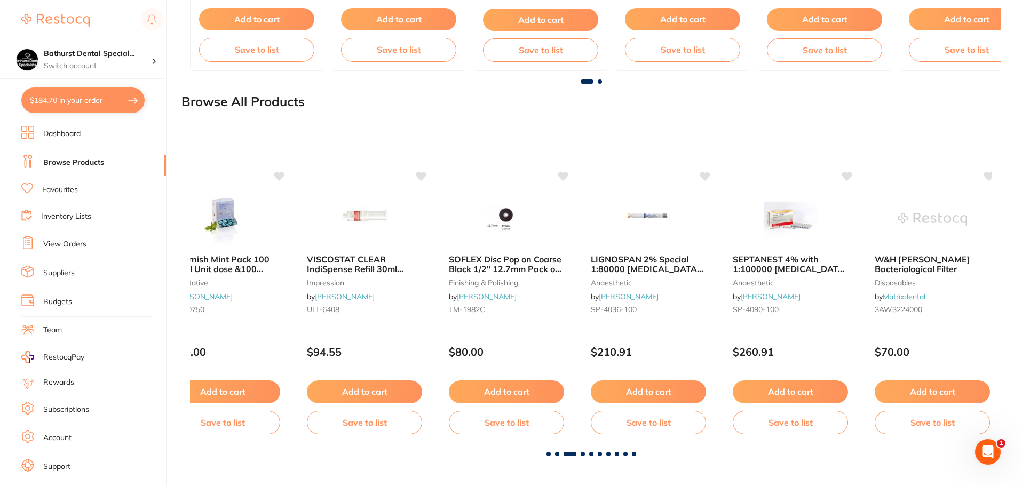
click at [585, 457] on div "HS Criterion Aloe Gloves Latex Powder Free Green XSmall x 100 disposables by He…" at bounding box center [590, 292] width 819 height 345
click at [583, 455] on span at bounding box center [582, 454] width 4 height 4
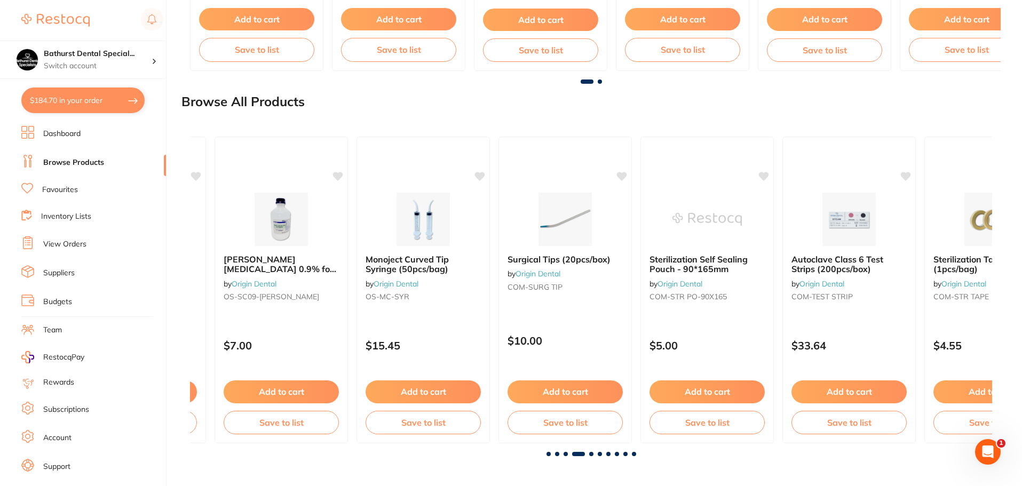
scroll to position [0, 2406]
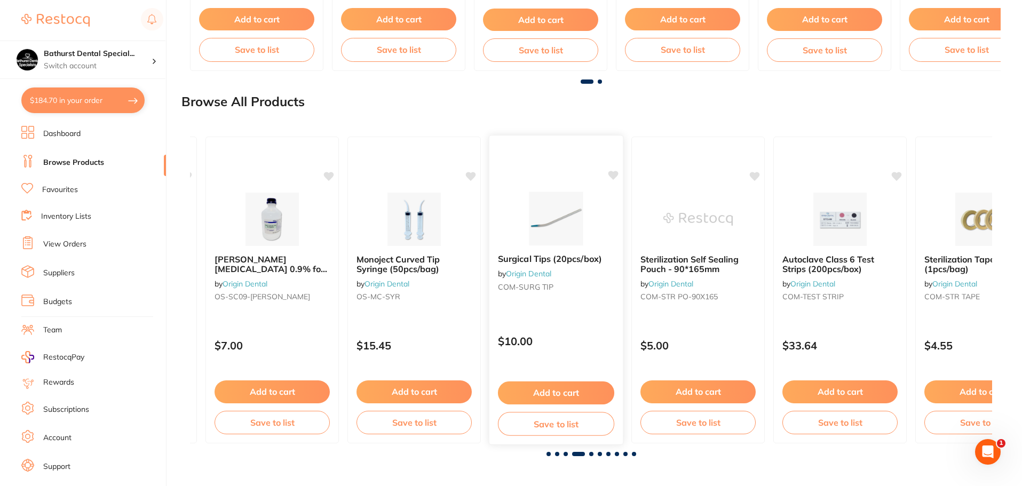
click at [542, 394] on button "Add to cart" at bounding box center [556, 392] width 116 height 23
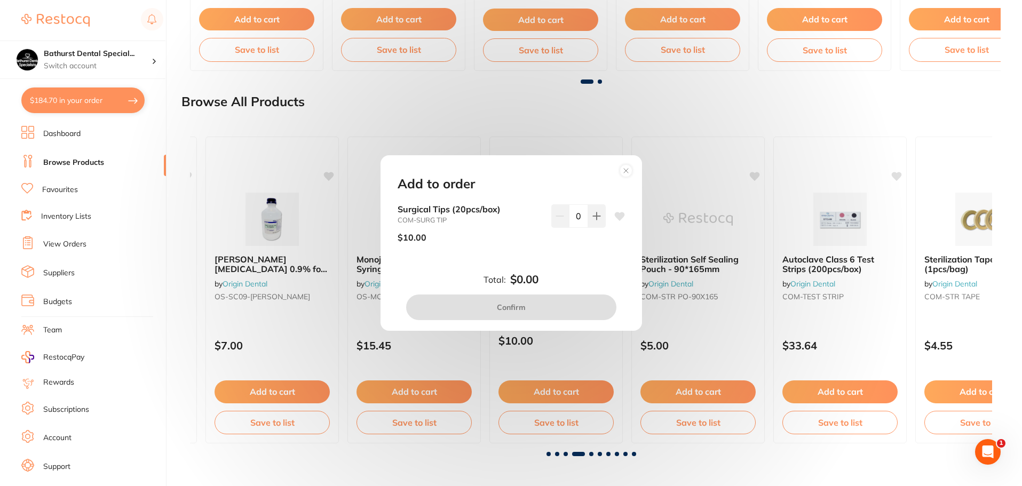
scroll to position [0, 0]
click at [594, 216] on icon at bounding box center [596, 215] width 7 height 7
type input "1"
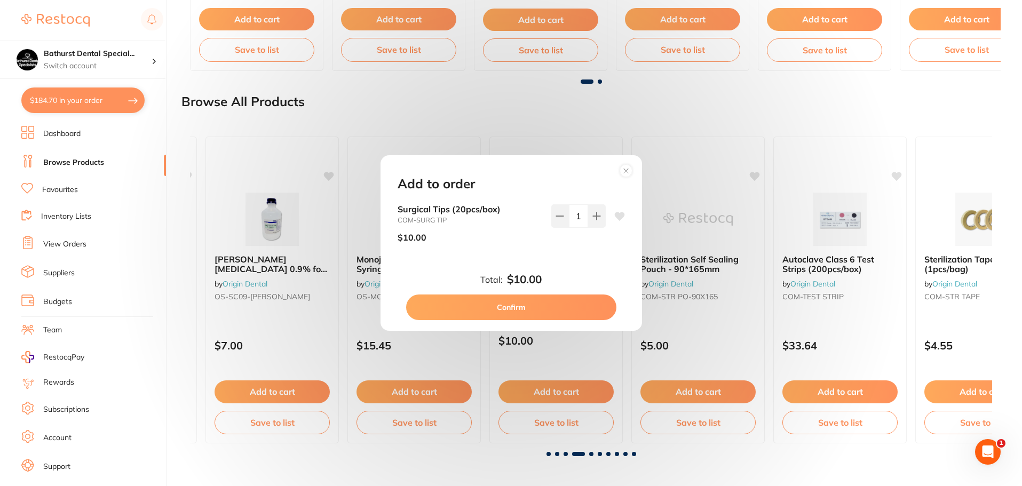
click at [617, 217] on icon at bounding box center [619, 216] width 10 height 9
click at [519, 140] on div "Add to order Surgical Tips (20pcs/box) COM-SURG TIP $10.00 1 Total: $10.00 Conf…" at bounding box center [511, 243] width 1022 height 486
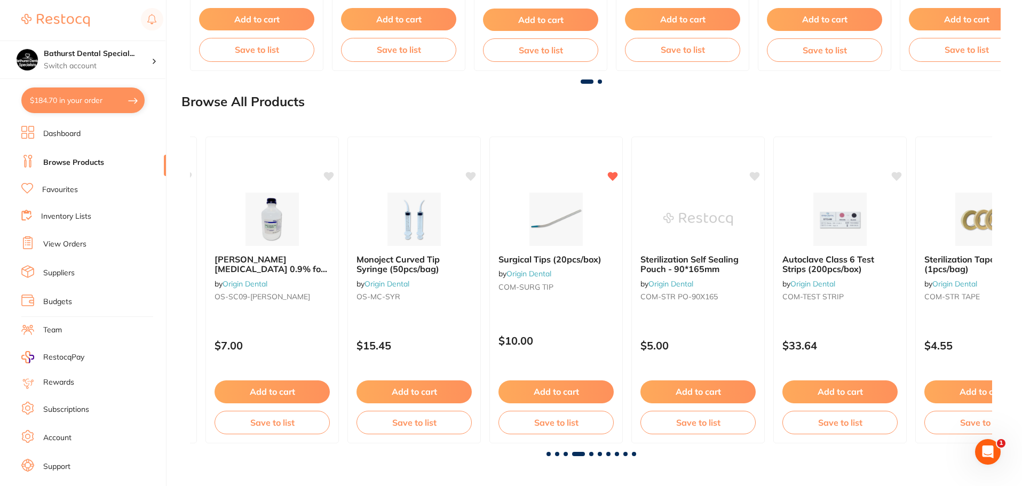
click at [591, 451] on div "HS Criterion Aloe Gloves Latex Powder Free Green XSmall x 100 disposables by He…" at bounding box center [591, 290] width 802 height 324
click at [590, 456] on div at bounding box center [591, 454] width 802 height 4
click at [591, 455] on span at bounding box center [591, 454] width 4 height 4
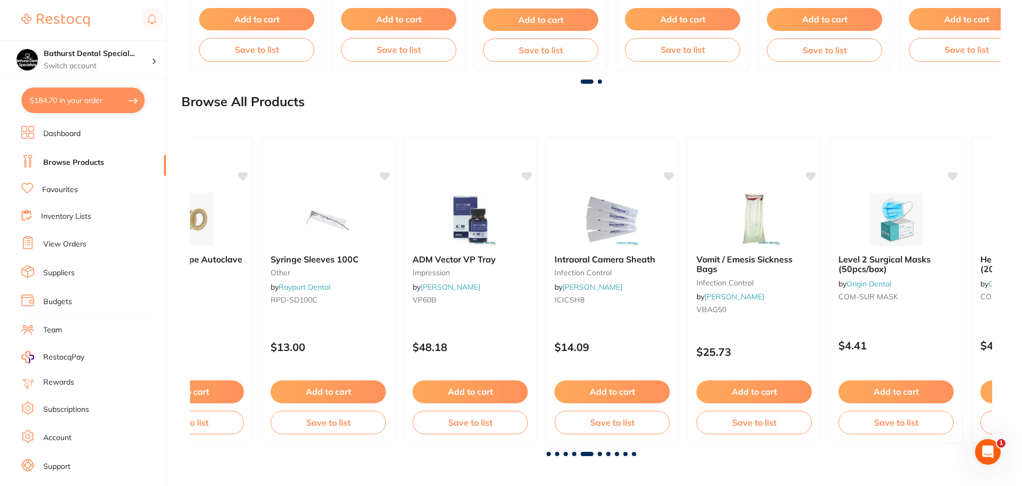
scroll to position [0, 3208]
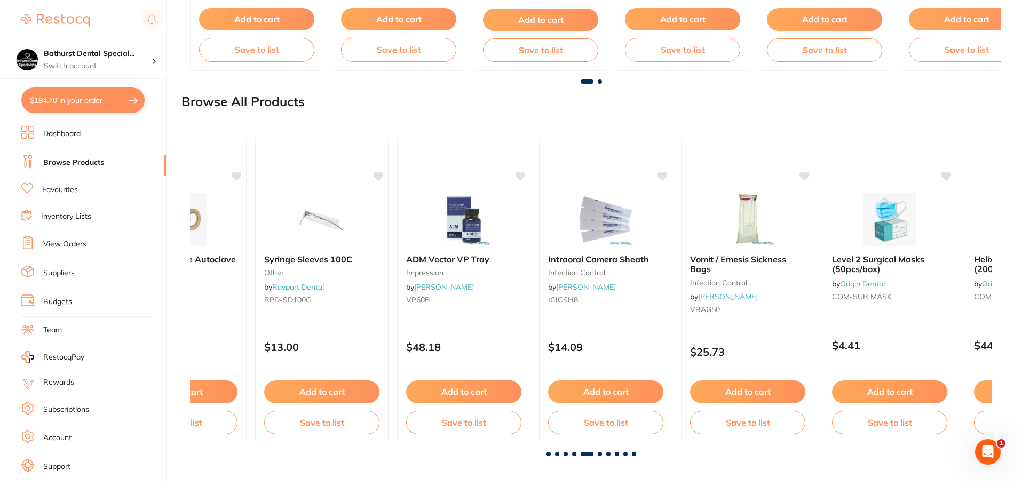
click at [599, 455] on span at bounding box center [600, 454] width 4 height 4
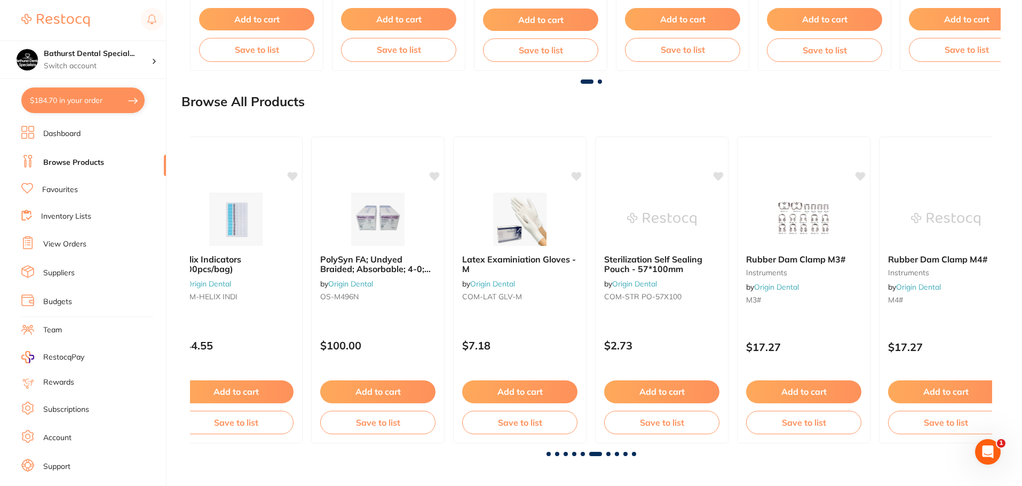
scroll to position [0, 4010]
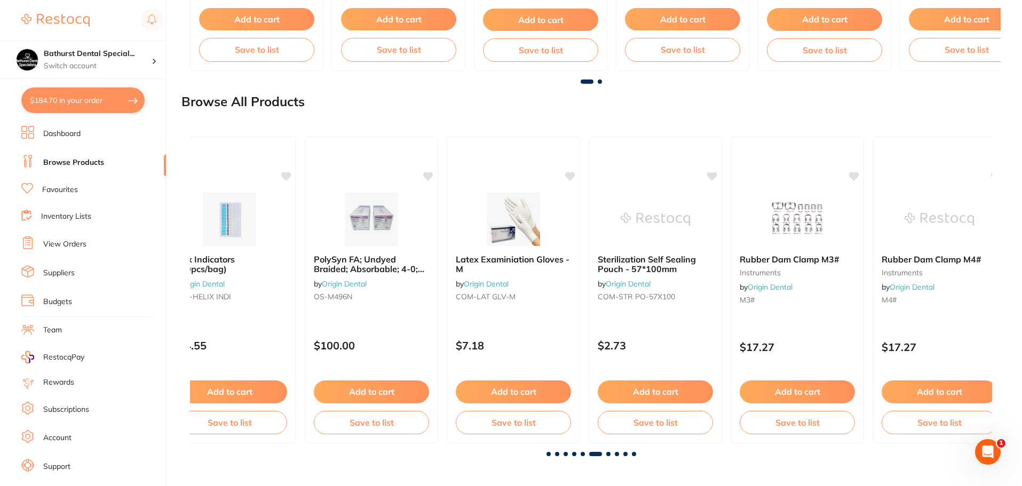
click at [606, 455] on span at bounding box center [608, 454] width 4 height 4
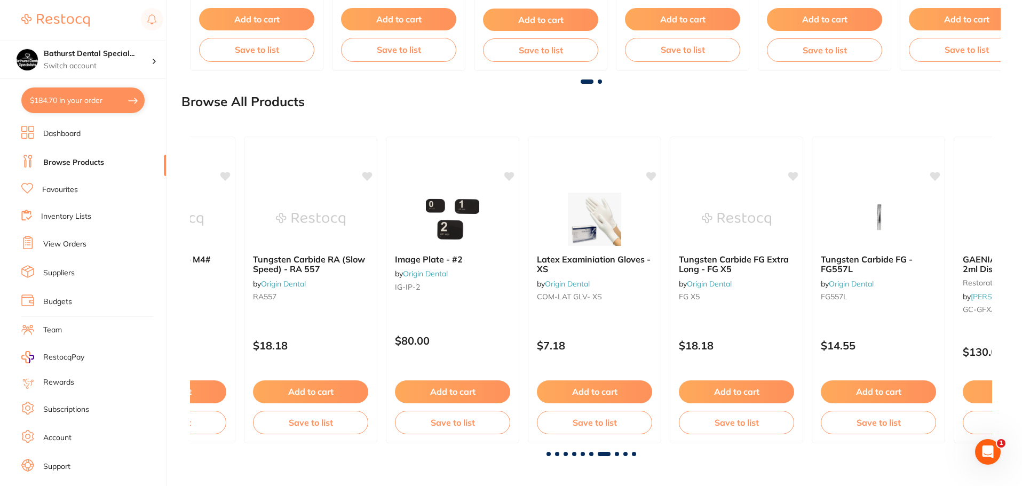
scroll to position [0, 4811]
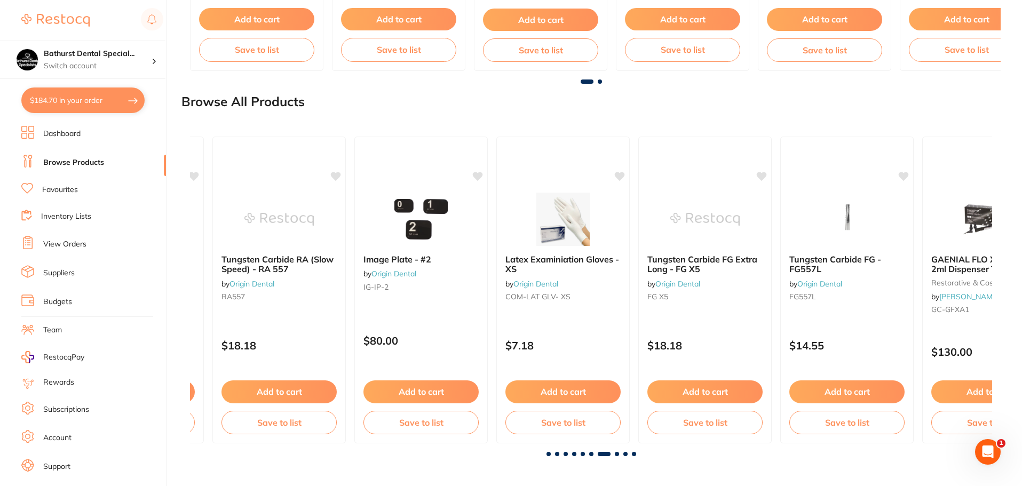
click at [609, 454] on span at bounding box center [604, 454] width 13 height 4
click at [617, 454] on span at bounding box center [617, 454] width 4 height 4
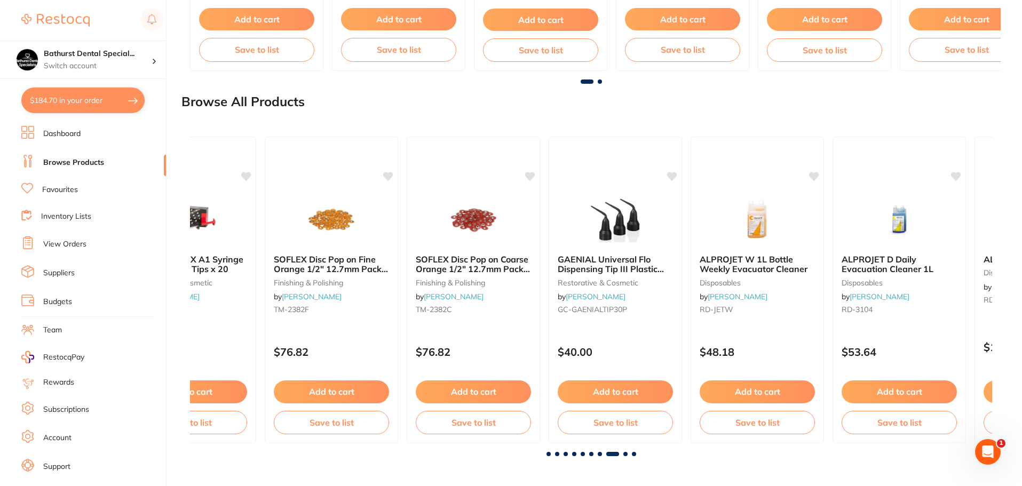
scroll to position [0, 5613]
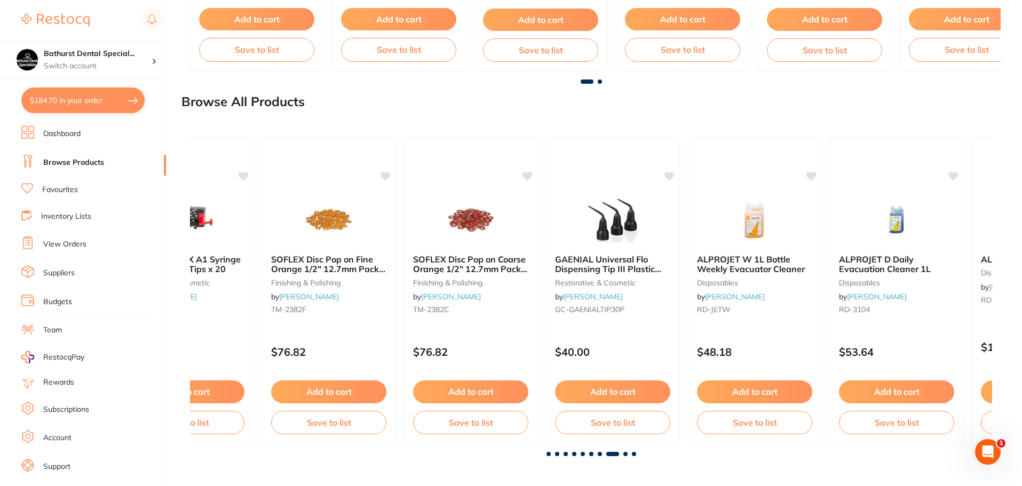
click at [629, 454] on div at bounding box center [591, 454] width 802 height 4
click at [625, 455] on span at bounding box center [625, 454] width 4 height 4
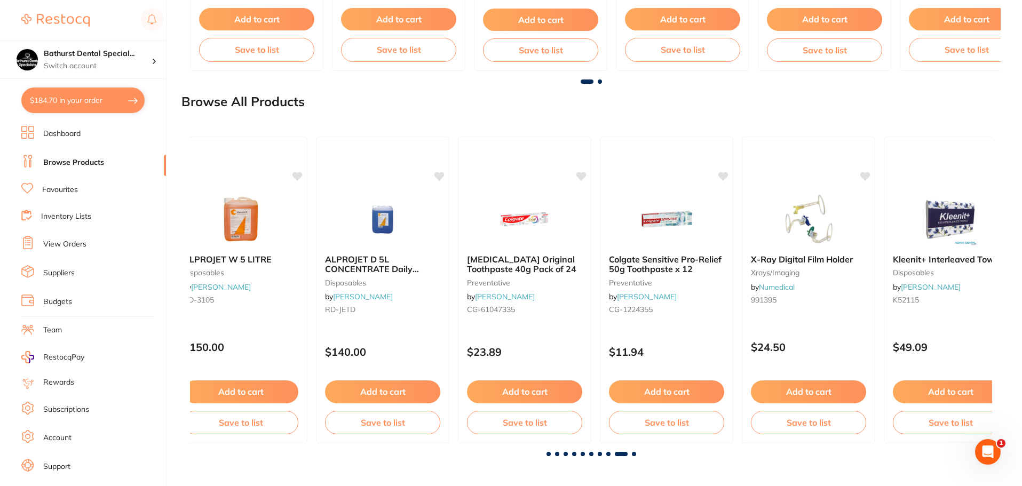
scroll to position [0, 6415]
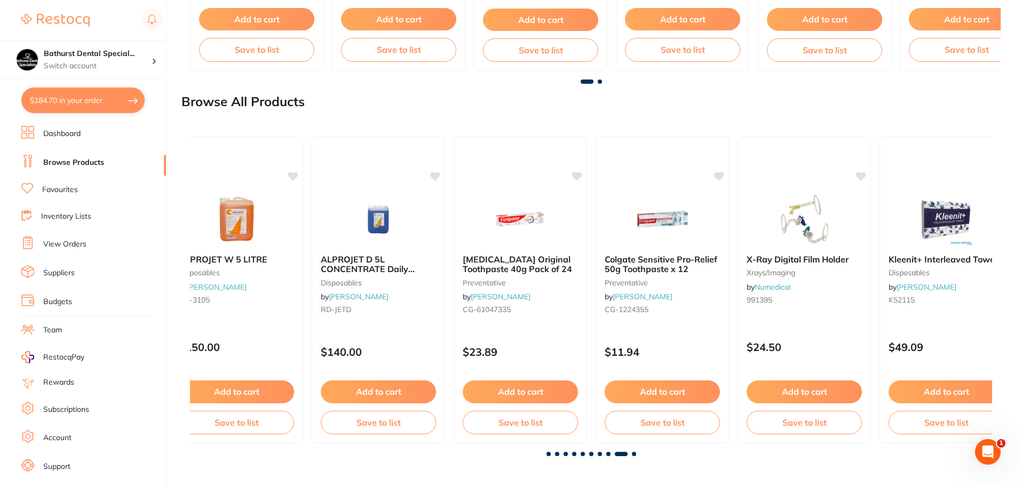
click at [633, 455] on span at bounding box center [634, 454] width 4 height 4
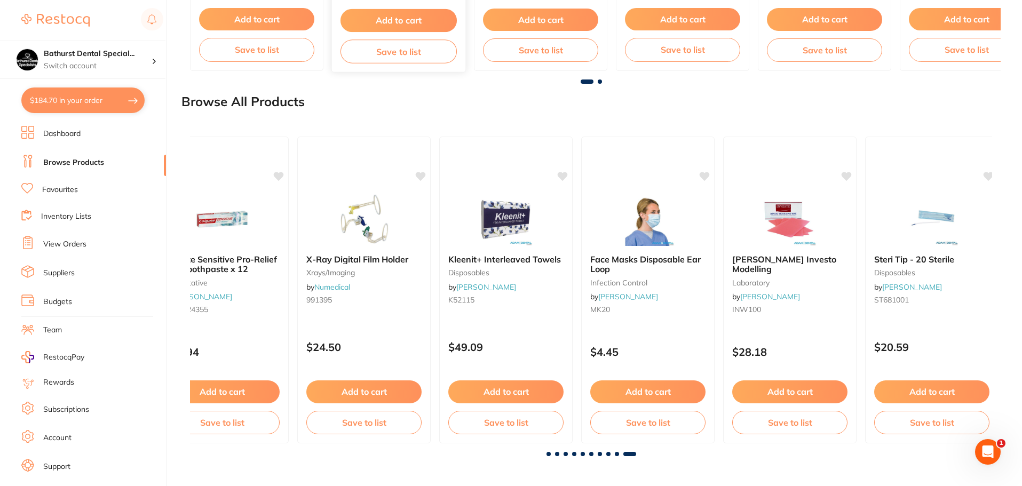
scroll to position [0, 6870]
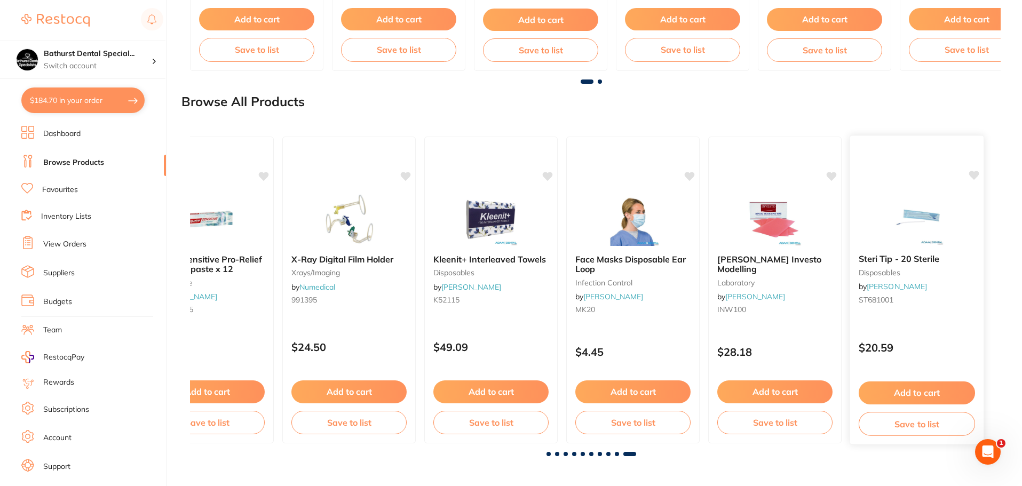
click at [911, 397] on button "Add to cart" at bounding box center [916, 392] width 116 height 23
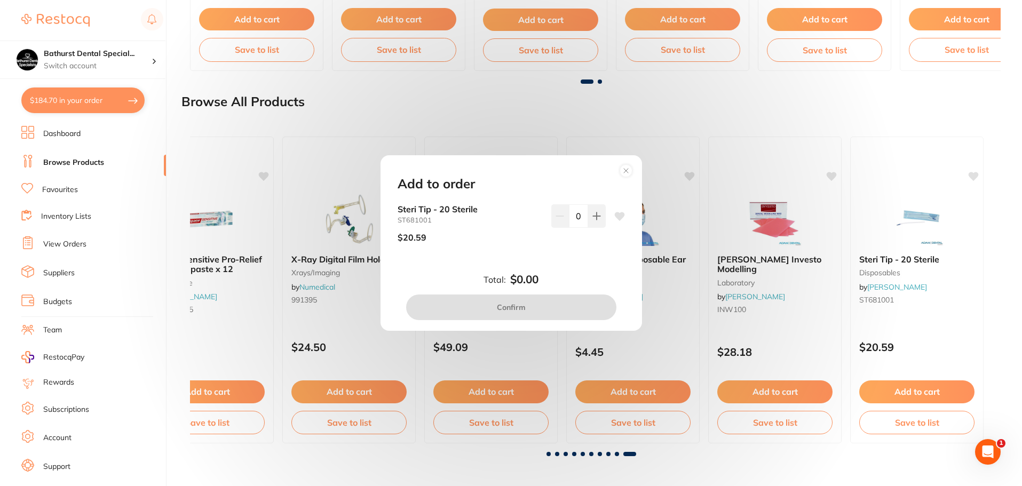
scroll to position [0, 0]
click at [741, 114] on div "Add to order Steri Tip - 20 Sterile ST681001 $20.59 0 Total: $0.00 Confirm" at bounding box center [511, 243] width 1022 height 486
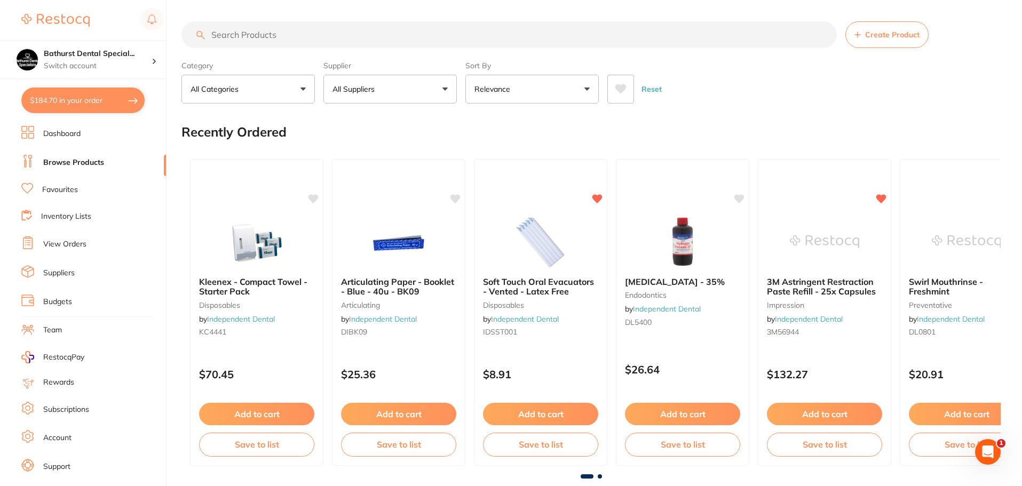
click at [259, 29] on input "search" at bounding box center [508, 34] width 655 height 27
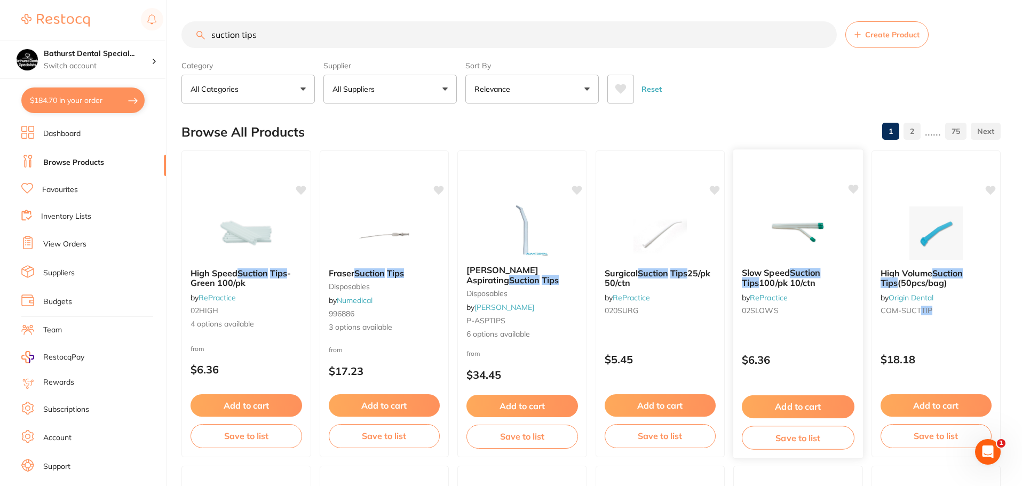
click at [826, 229] on img at bounding box center [798, 232] width 70 height 54
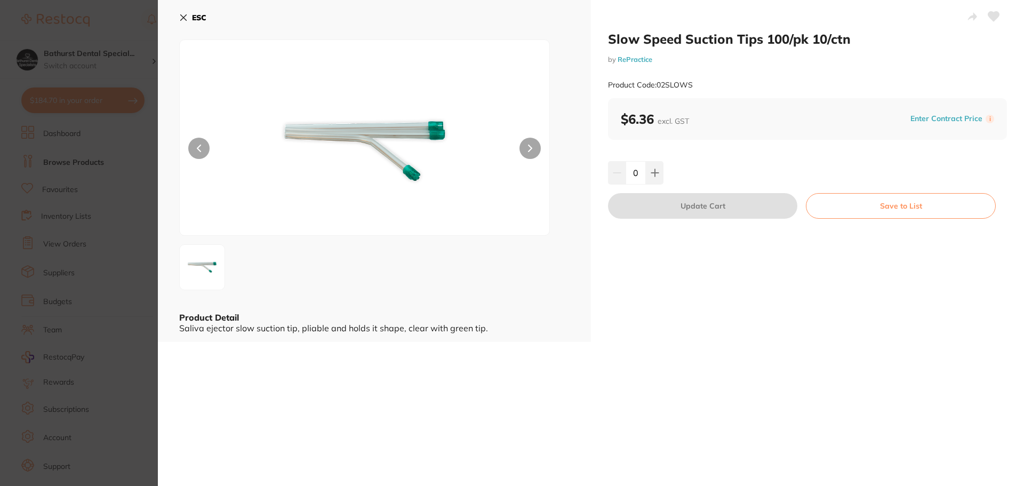
click at [187, 15] on icon at bounding box center [184, 18] width 6 height 6
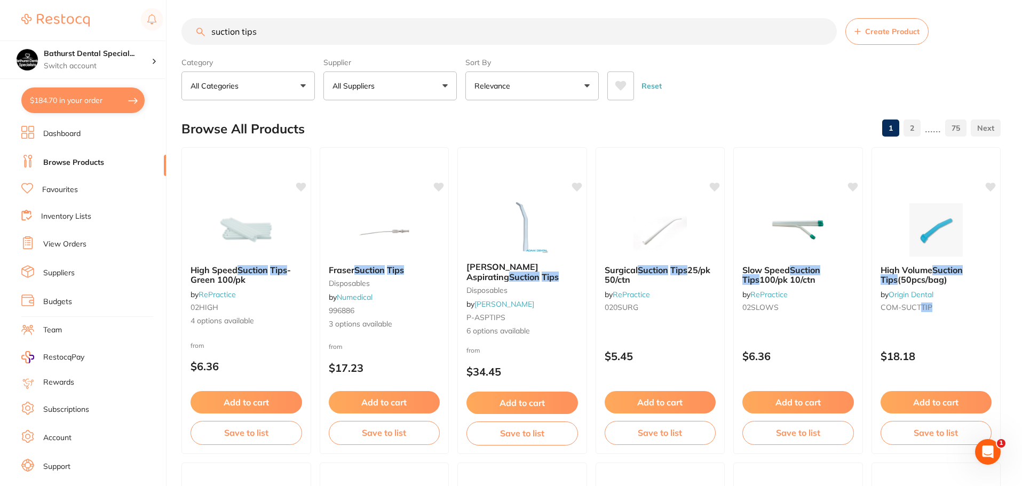
drag, startPoint x: 339, startPoint y: 36, endPoint x: 179, endPoint y: 36, distance: 160.1
click at [179, 36] on div "$184.70 Bathurst Dental Special... Switch account Bathurst Dental Specialists $…" at bounding box center [511, 240] width 1022 height 486
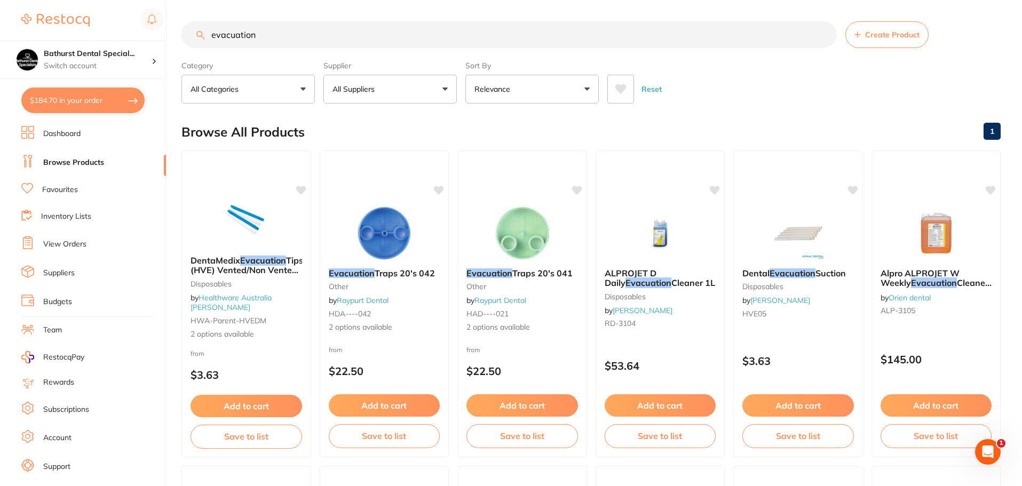
drag, startPoint x: 276, startPoint y: 42, endPoint x: 88, endPoint y: 38, distance: 187.9
click at [102, 39] on div "$184.70 Bathurst Dental Special... Switch account Bathurst Dental Specialists $…" at bounding box center [511, 243] width 1022 height 486
type input "saliva"
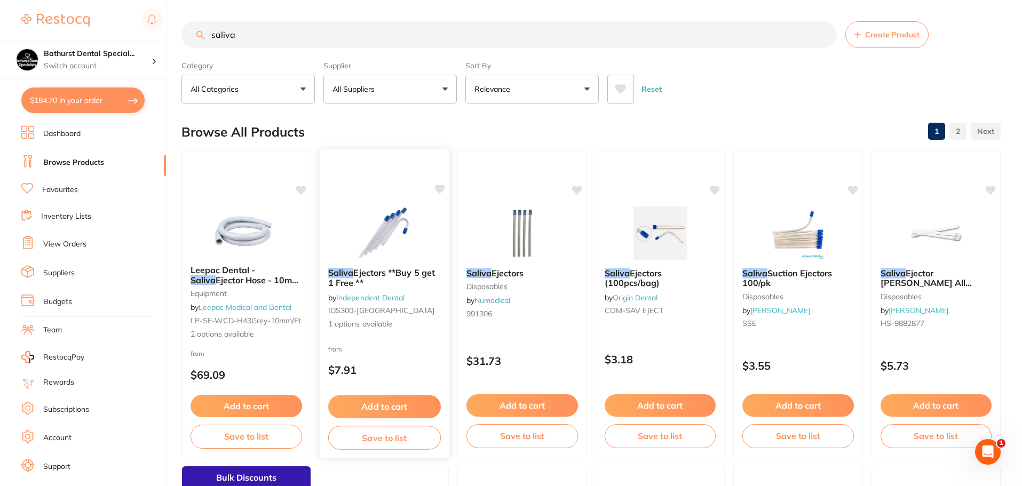
click at [391, 226] on img at bounding box center [384, 232] width 70 height 54
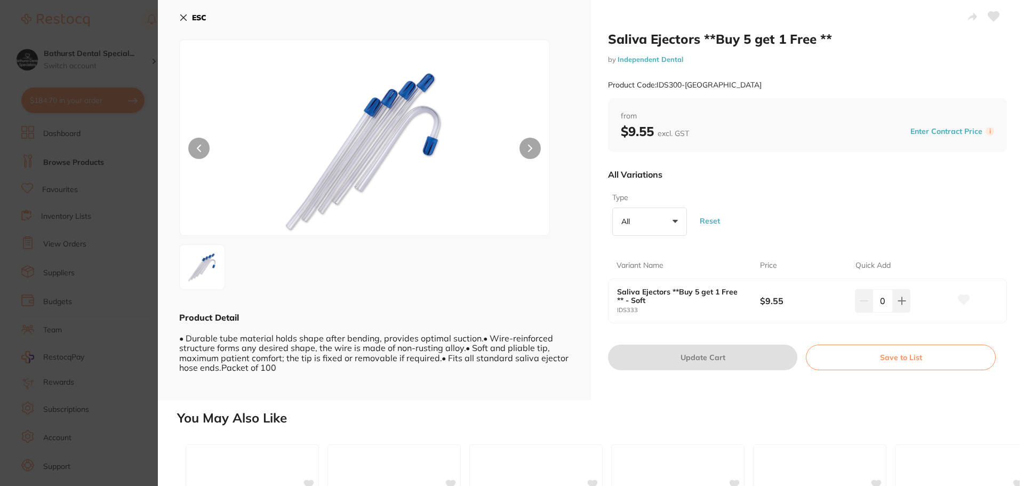
click at [670, 222] on button "All +0" at bounding box center [649, 222] width 75 height 29
click at [659, 287] on li "Soft" at bounding box center [650, 283] width 66 height 22
click at [738, 239] on div "Type Soft +0 All Soft Reset" at bounding box center [807, 214] width 399 height 52
click at [901, 300] on icon at bounding box center [902, 301] width 9 height 9
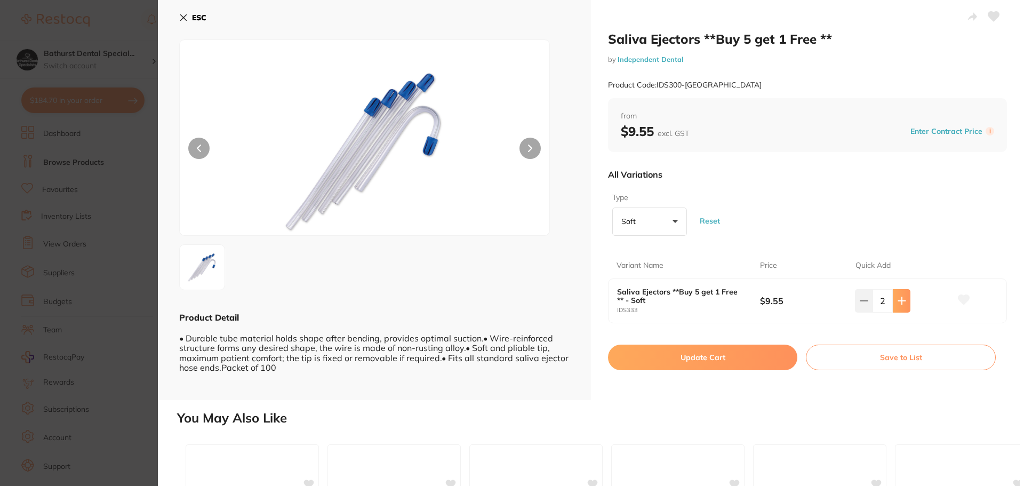
click at [901, 300] on icon at bounding box center [902, 301] width 9 height 9
type input "5"
click at [734, 366] on button "Update Cart" at bounding box center [702, 358] width 189 height 26
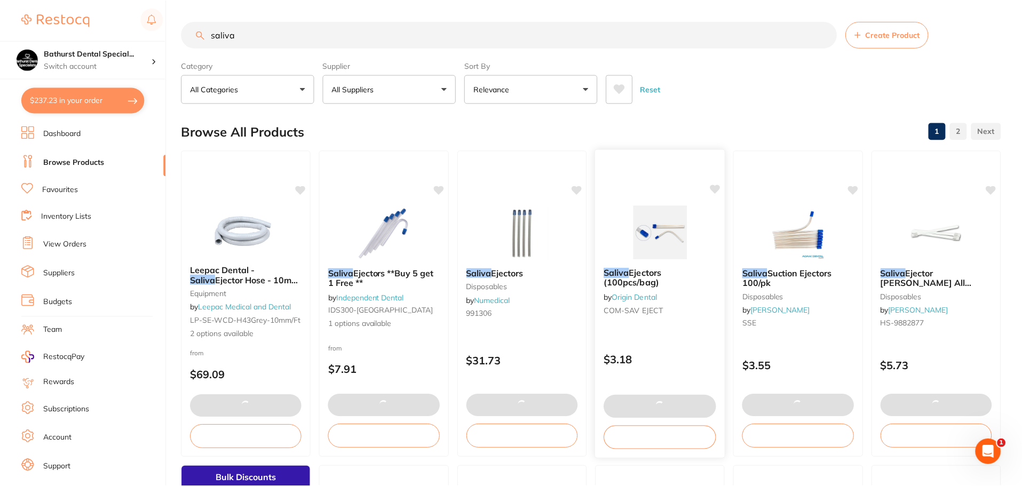
scroll to position [1, 0]
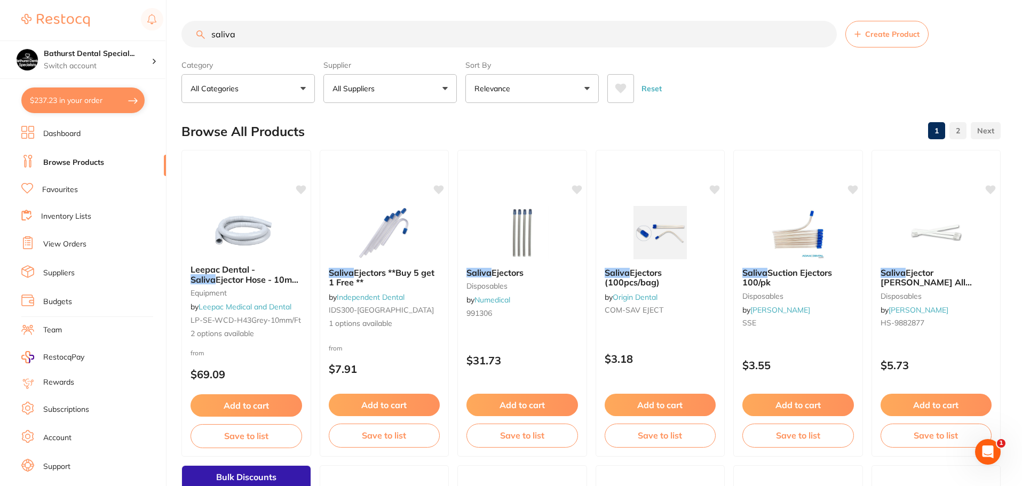
drag, startPoint x: 265, startPoint y: 37, endPoint x: 79, endPoint y: 28, distance: 185.3
click at [89, 29] on div "$237.23 Bathurst Dental Special... Switch account Bathurst Dental Specialists $…" at bounding box center [511, 242] width 1022 height 486
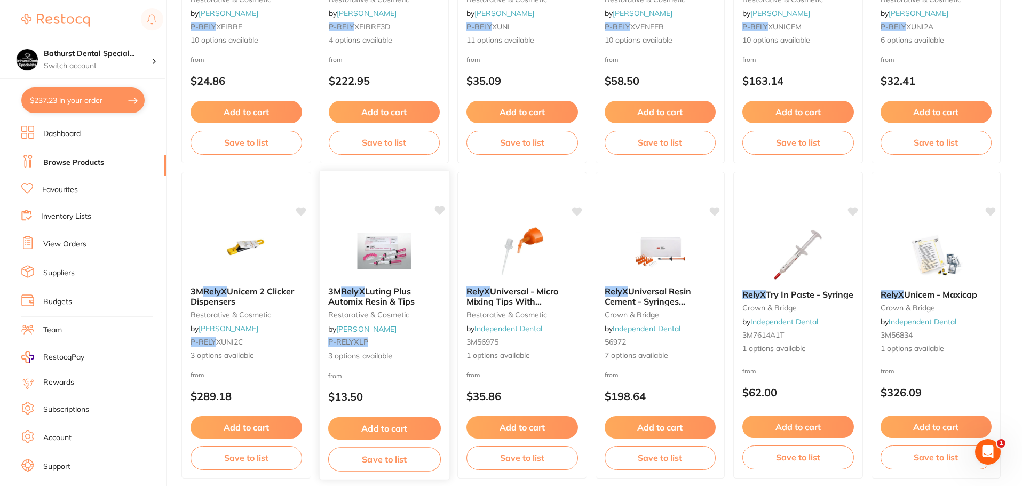
scroll to position [320, 0]
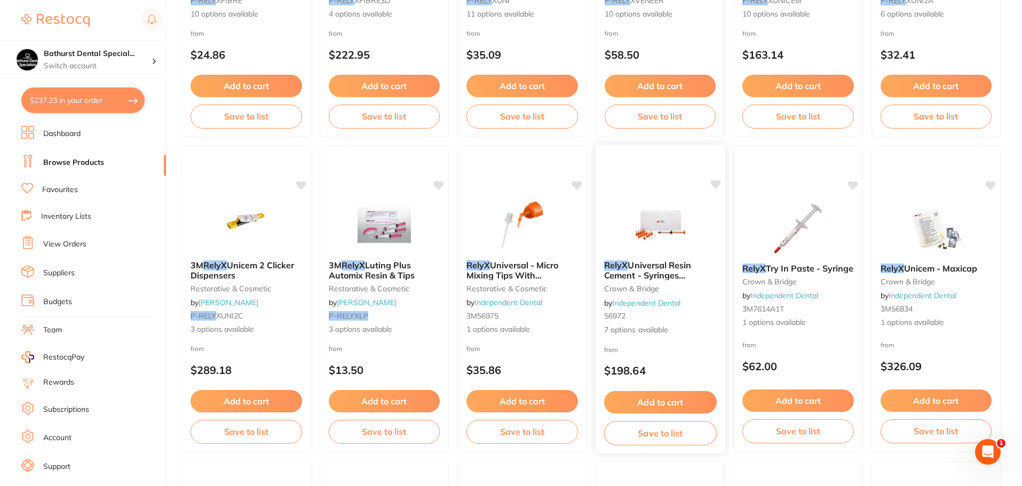
type input "relyx"
click at [662, 269] on span "Universal Resin Cement - Syringes **temporary out of stock**" at bounding box center [656, 275] width 107 height 30
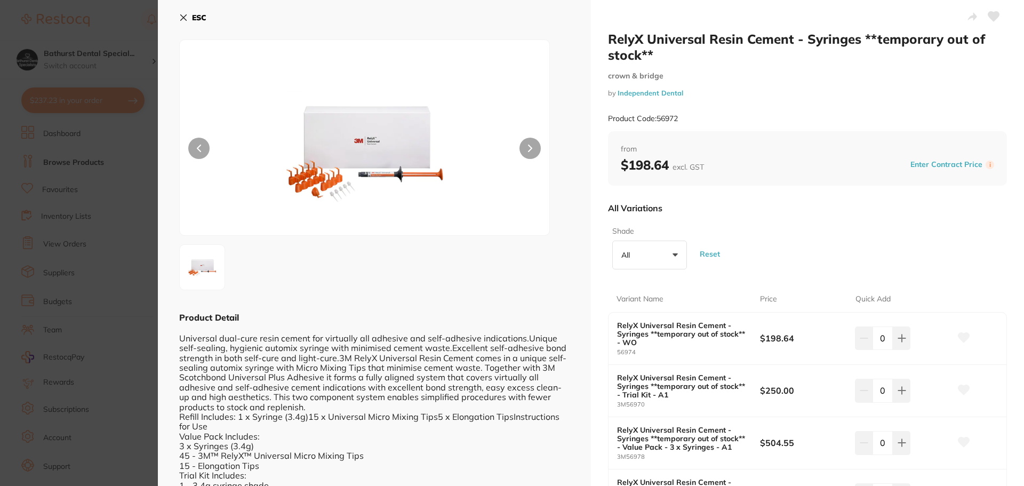
click at [652, 261] on button "All +0" at bounding box center [649, 255] width 75 height 29
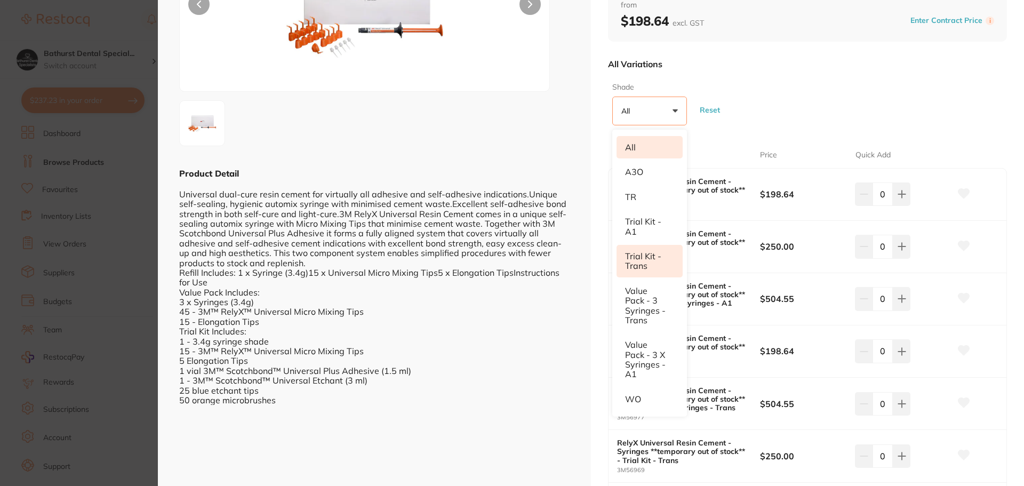
scroll to position [160, 0]
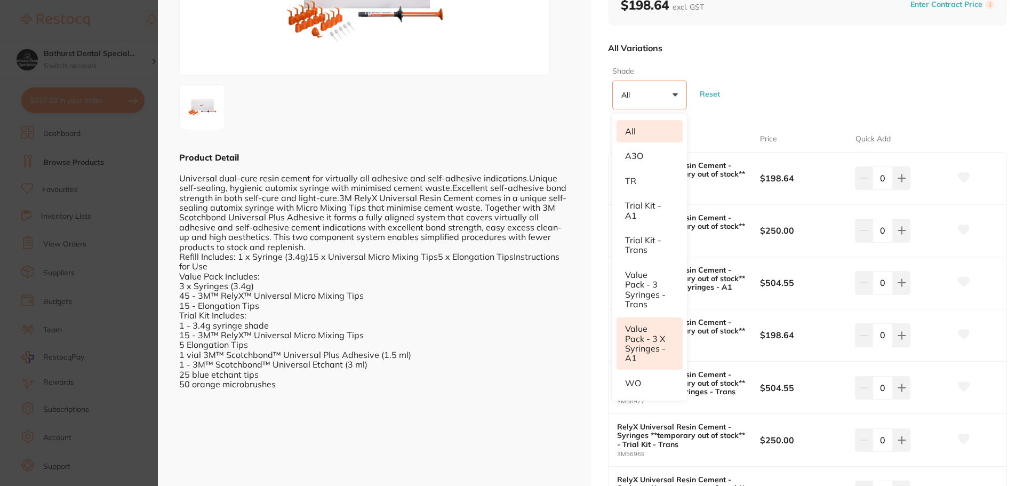
click at [647, 346] on li "Value Pack - 3 x Syringes - A1" at bounding box center [650, 343] width 66 height 52
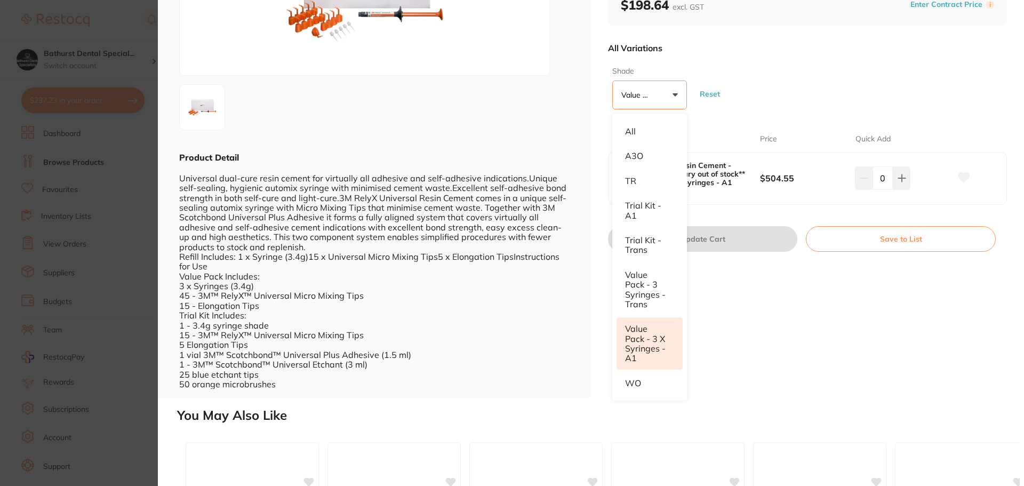
scroll to position [0, 0]
click at [899, 181] on icon at bounding box center [902, 178] width 9 height 9
type input "1"
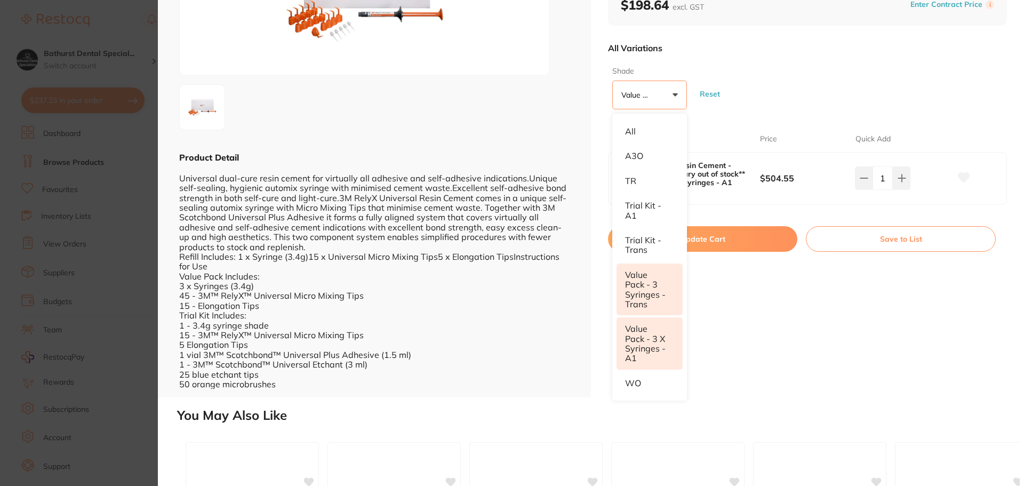
click at [641, 304] on li "Value Pack - 3 Syringes - Trans" at bounding box center [650, 290] width 66 height 52
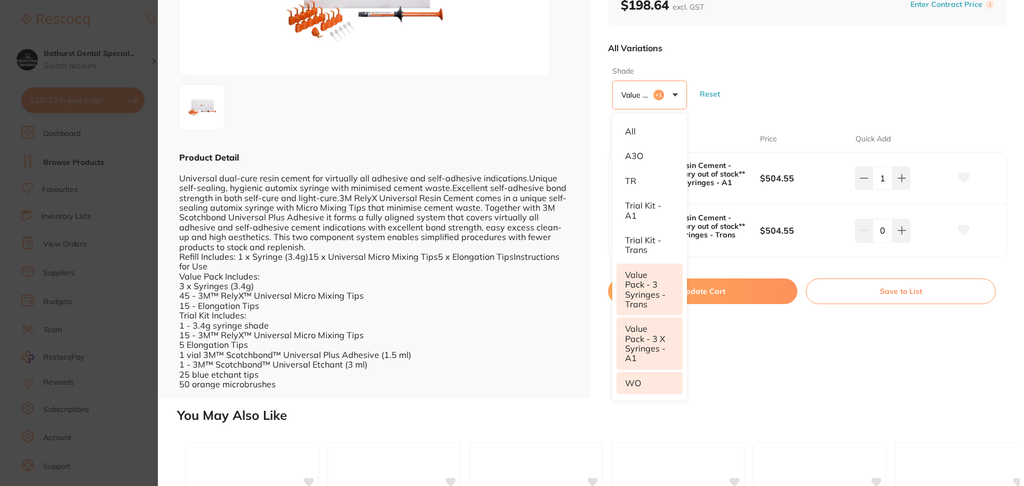
click at [655, 384] on li "WO" at bounding box center [650, 383] width 66 height 22
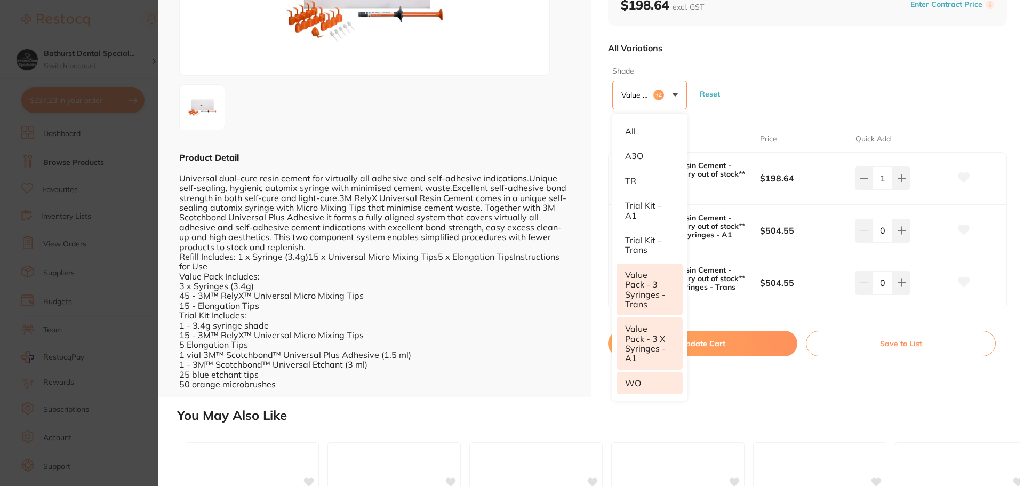
click at [719, 121] on div "Variant Name Price Quick Add RelyX Universal Resin Cement - Syringes **temporar…" at bounding box center [807, 212] width 399 height 196
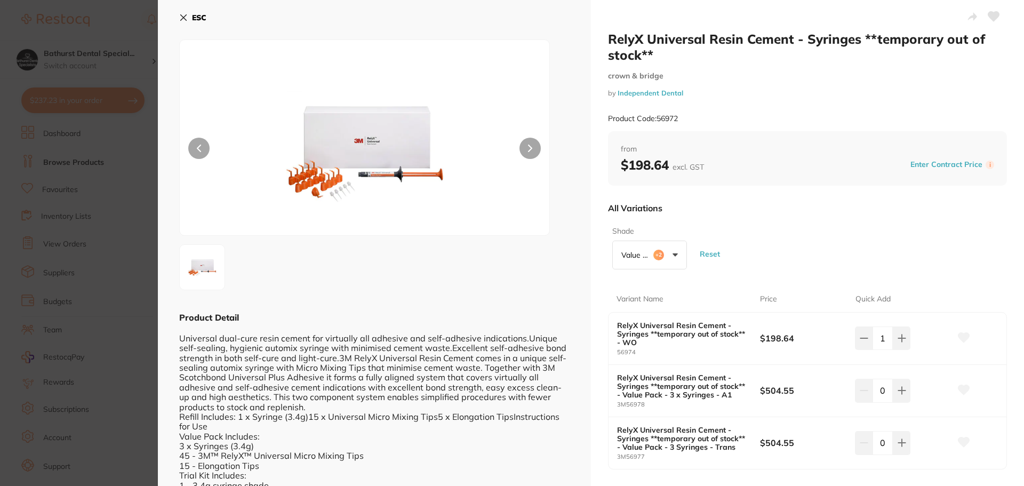
click at [187, 23] on button "ESC" at bounding box center [192, 18] width 27 height 18
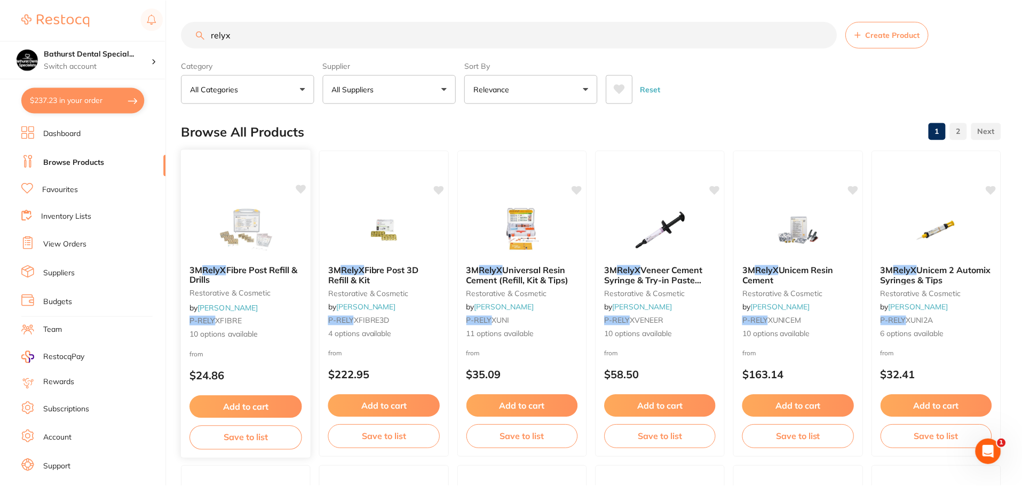
scroll to position [320, 0]
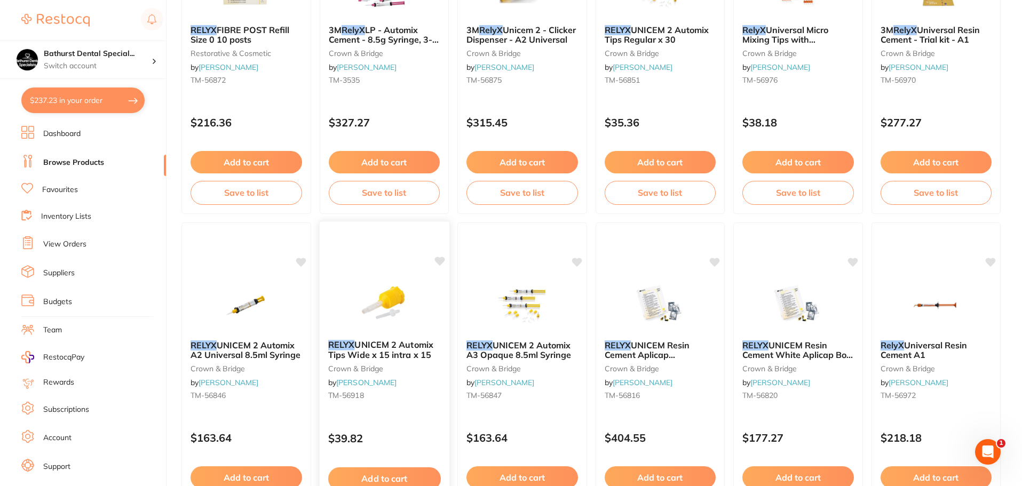
scroll to position [2508, 0]
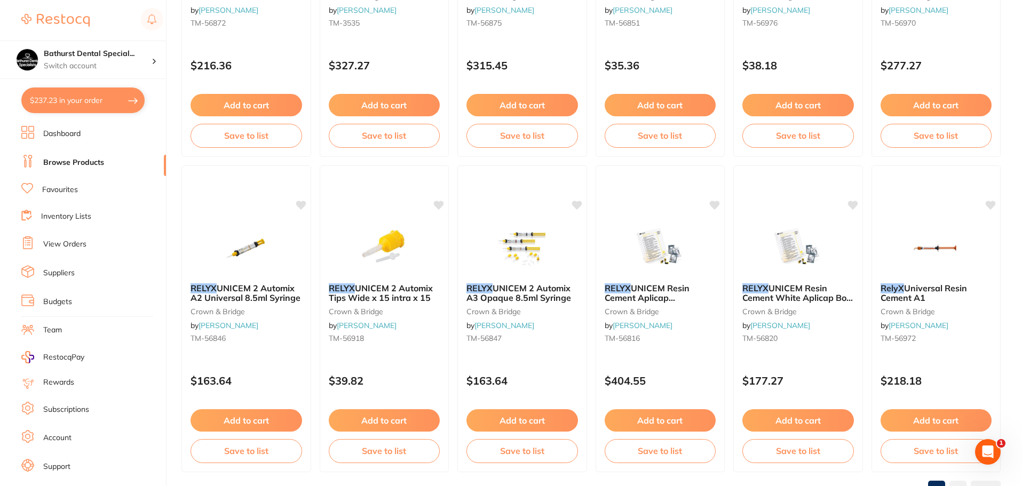
drag, startPoint x: 928, startPoint y: 420, endPoint x: 651, endPoint y: 363, distance: 283.3
click at [928, 420] on button "Add to cart" at bounding box center [936, 420] width 112 height 22
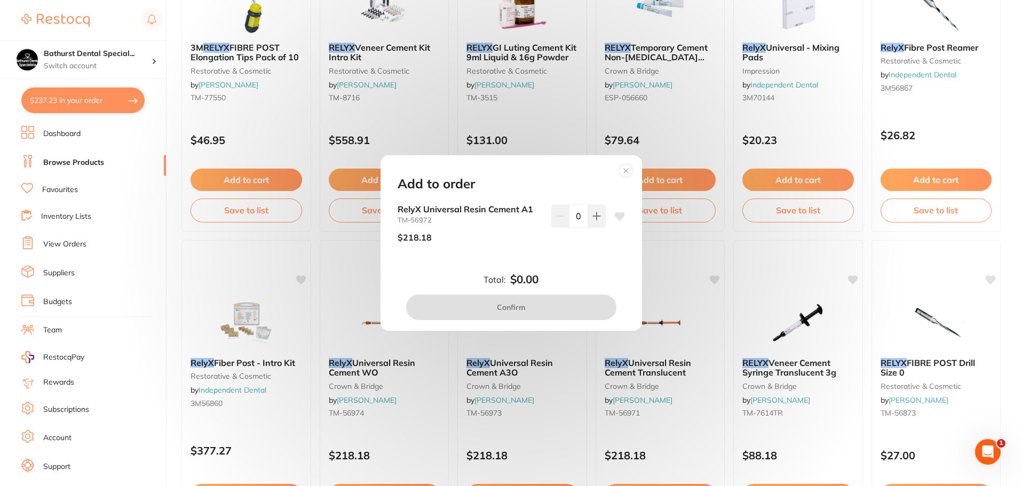
scroll to position [1856, 0]
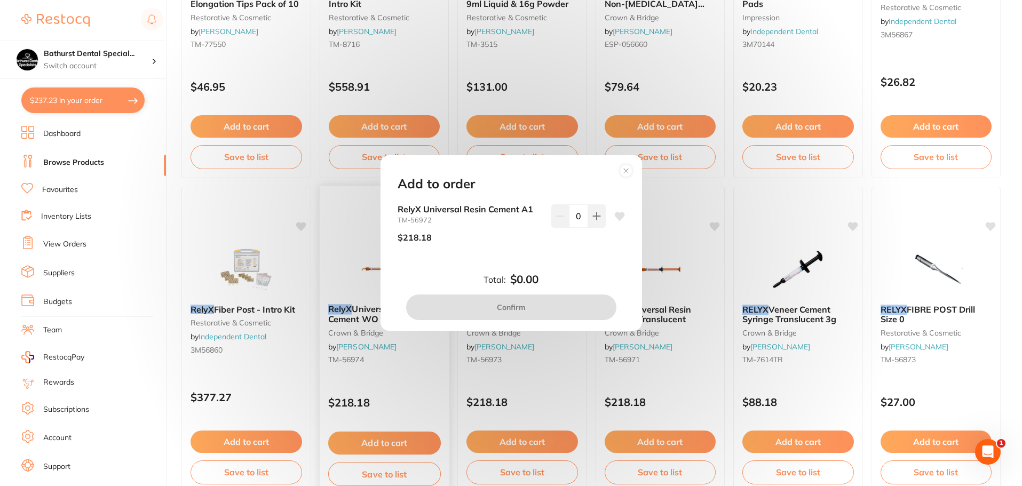
click at [377, 446] on div "Add to order RelyX Universal Resin Cement A1 TM-56972 $218.18 0 Total: $0.00 Co…" at bounding box center [511, 243] width 1022 height 486
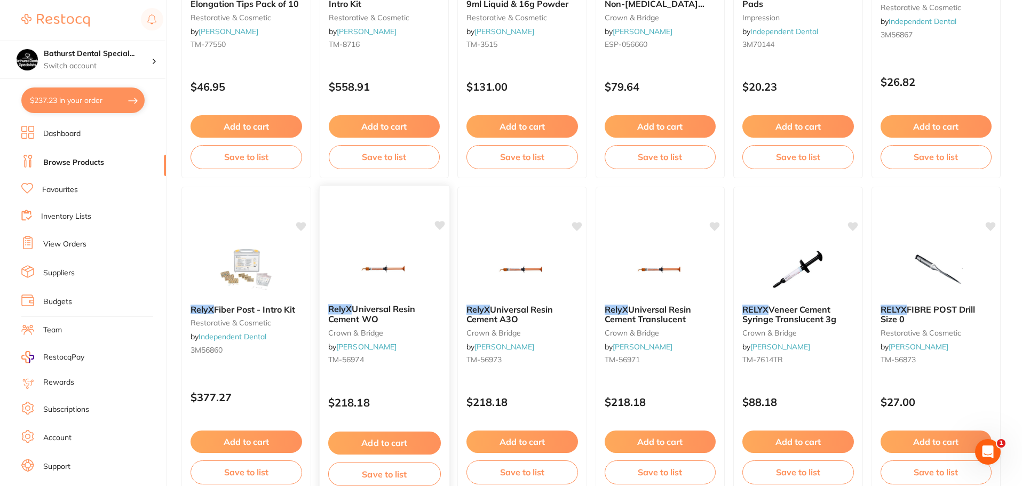
click at [378, 442] on button "Add to cart" at bounding box center [384, 443] width 113 height 23
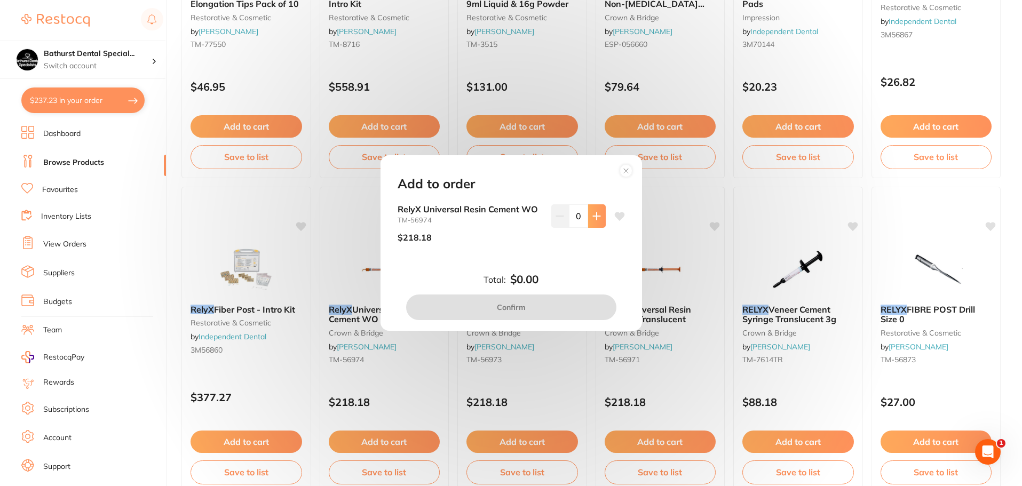
scroll to position [0, 0]
click at [600, 213] on button at bounding box center [597, 215] width 18 height 23
type input "1"
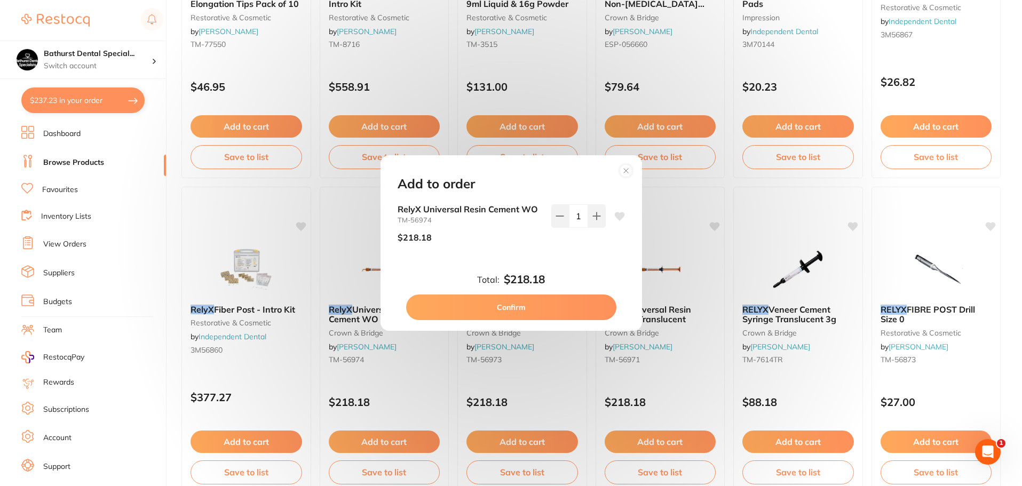
click at [551, 303] on button "Confirm" at bounding box center [511, 308] width 210 height 26
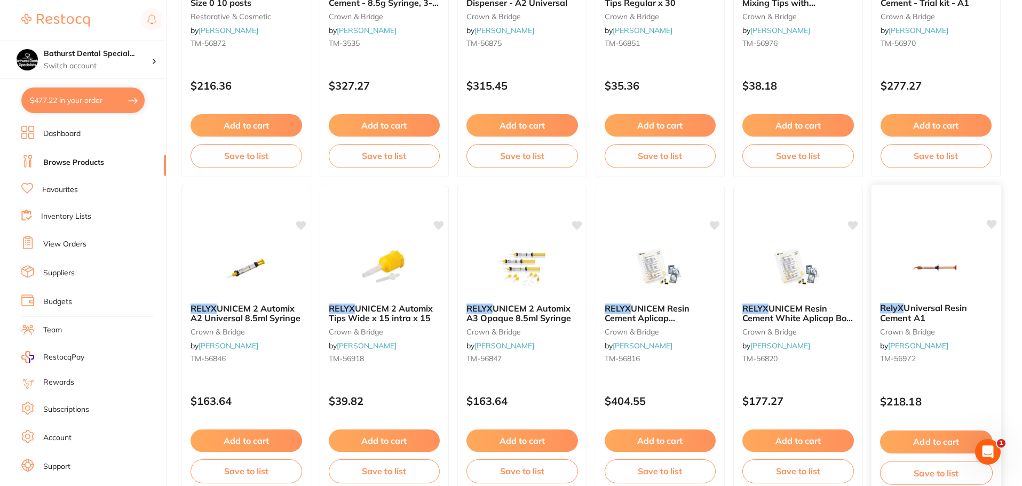
scroll to position [2549, 0]
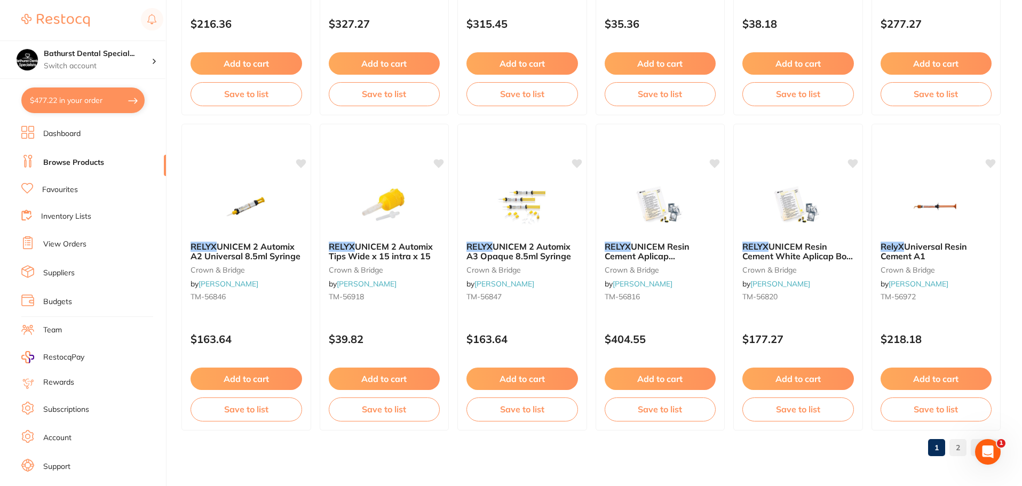
drag, startPoint x: 890, startPoint y: 372, endPoint x: 797, endPoint y: 325, distance: 103.8
click at [890, 372] on button "Add to cart" at bounding box center [936, 379] width 112 height 22
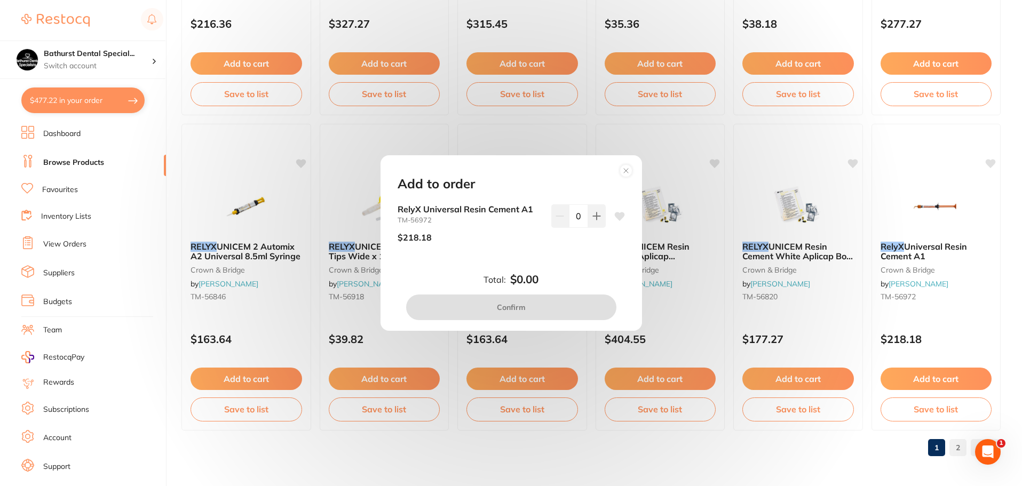
scroll to position [0, 0]
drag, startPoint x: 600, startPoint y: 214, endPoint x: 594, endPoint y: 225, distance: 12.2
click at [600, 214] on button at bounding box center [597, 215] width 18 height 23
type input "1"
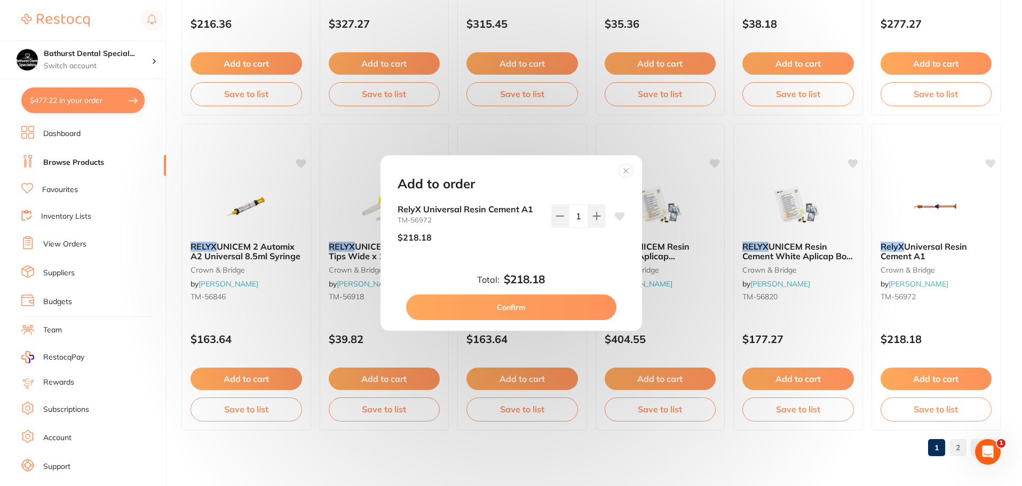
click at [554, 309] on button "Confirm" at bounding box center [511, 308] width 210 height 26
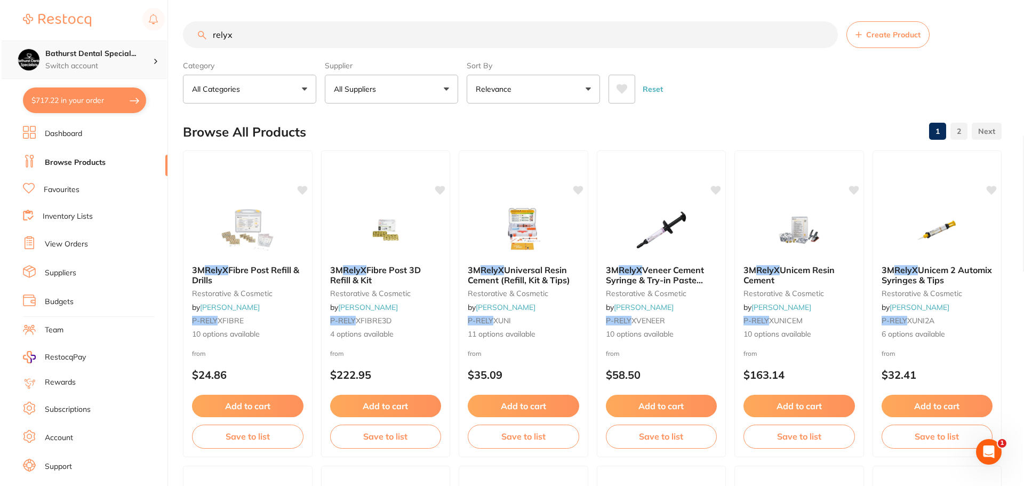
scroll to position [1, 0]
drag, startPoint x: 235, startPoint y: 42, endPoint x: 86, endPoint y: 42, distance: 148.9
click at [127, 42] on div "$717.22 Bathurst Dental Special... Switch account Bathurst Dental Specialists $…" at bounding box center [511, 243] width 1022 height 486
type input "periacryl"
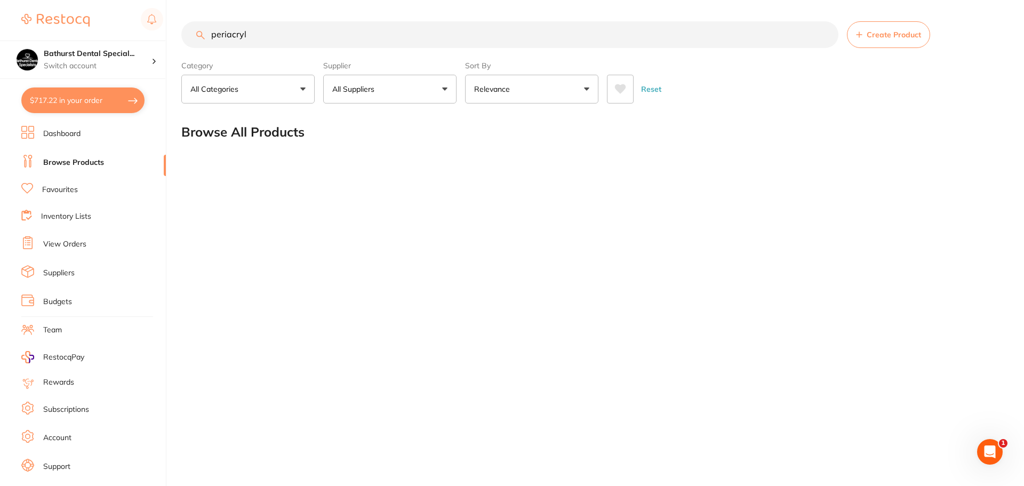
scroll to position [0, 0]
click at [69, 97] on button "$717.22 in your order" at bounding box center [82, 100] width 123 height 26
checkbox input "true"
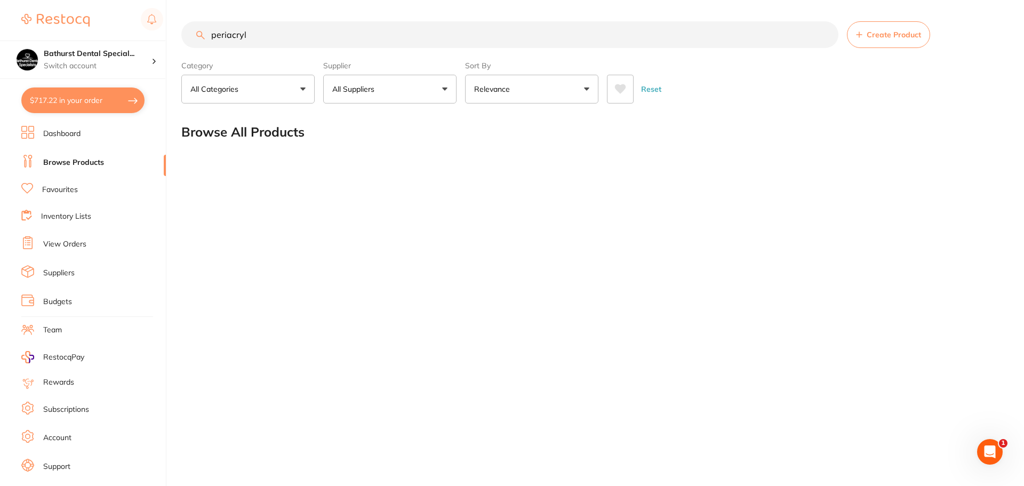
checkbox input "true"
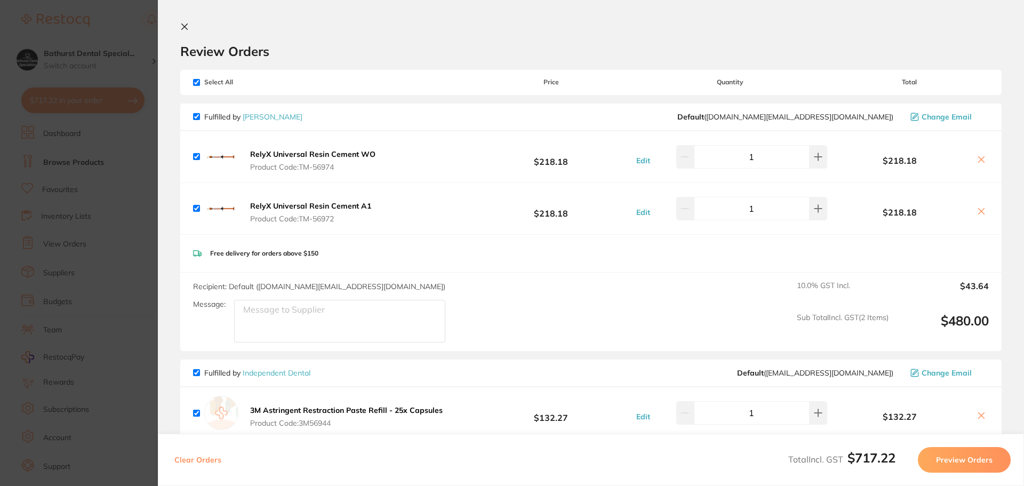
click at [75, 65] on section "Update RRP Set your pre negotiated price for this item. Item Agreed RRP (excl. …" at bounding box center [512, 243] width 1024 height 486
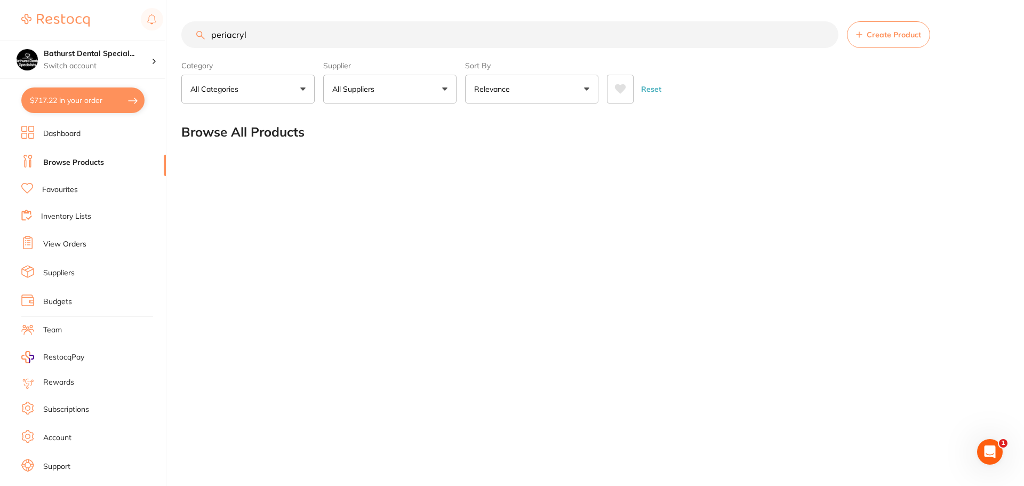
drag, startPoint x: 263, startPoint y: 34, endPoint x: 0, endPoint y: 35, distance: 263.0
click at [0, 35] on div "$717.22 Bathurst Dental Special... Switch account Bathurst Dental Specialists $…" at bounding box center [512, 243] width 1024 height 486
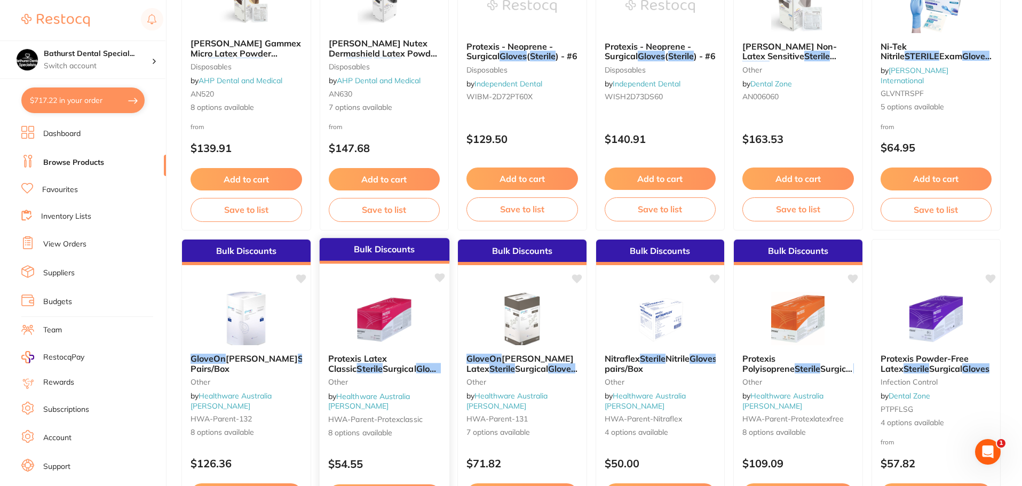
scroll to position [640, 0]
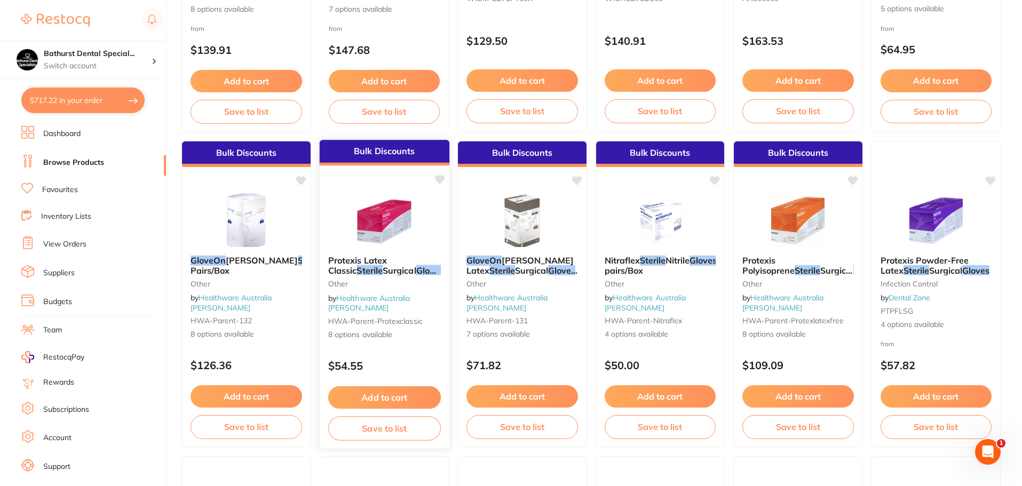
type input "sterile gloves"
click at [382, 274] on span "Surgical" at bounding box center [399, 270] width 34 height 11
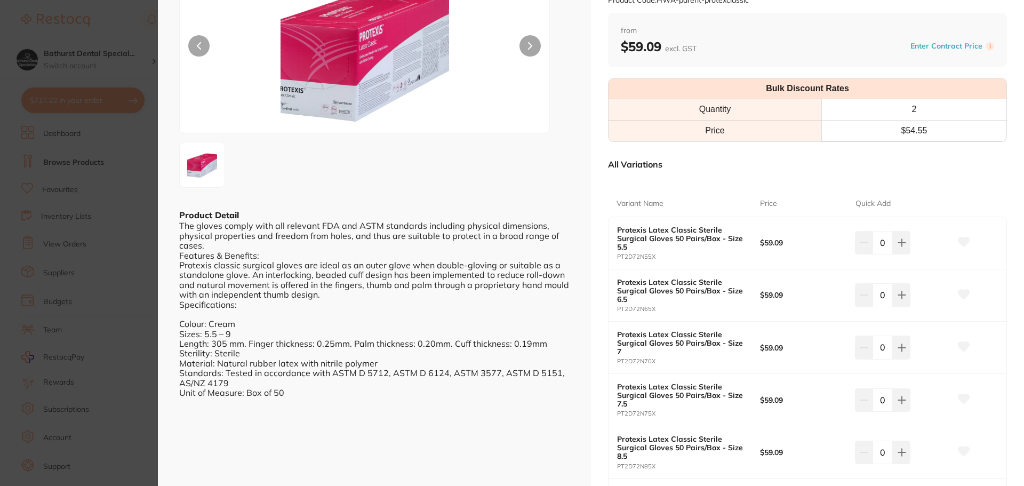
scroll to position [107, 0]
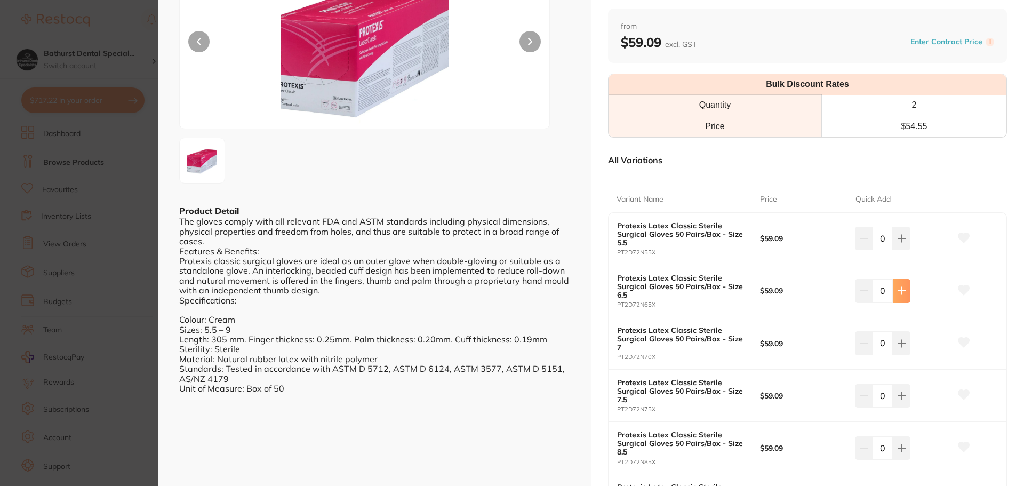
click at [898, 290] on icon at bounding box center [902, 291] width 9 height 9
click at [900, 291] on icon at bounding box center [901, 291] width 7 height 7
type input "2"
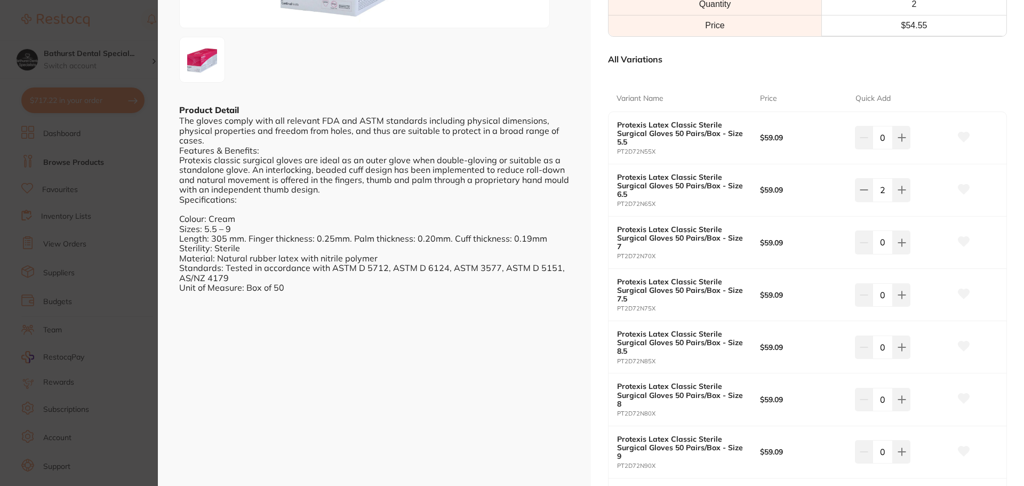
scroll to position [213, 0]
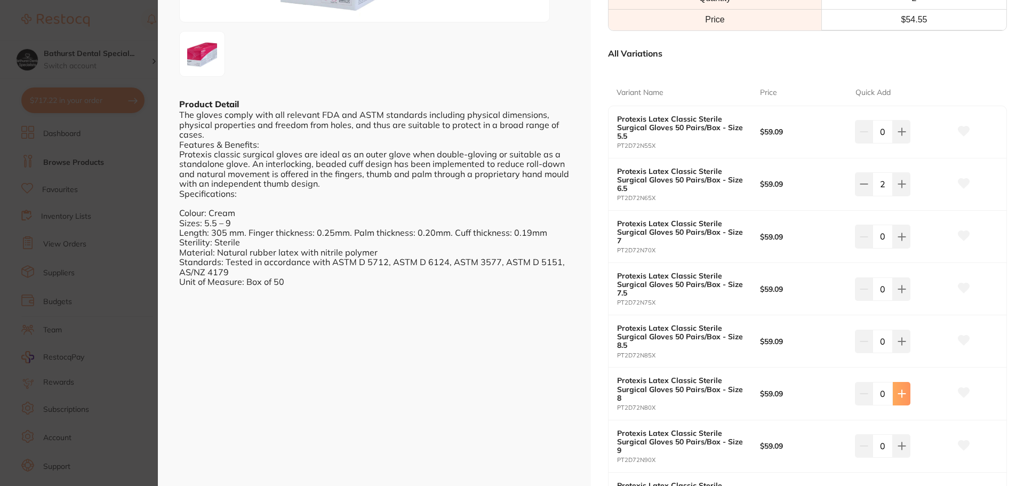
click at [899, 390] on icon at bounding box center [902, 393] width 9 height 9
type input "1"
click at [959, 389] on icon at bounding box center [964, 393] width 11 height 10
click at [962, 184] on icon at bounding box center [964, 184] width 11 height 10
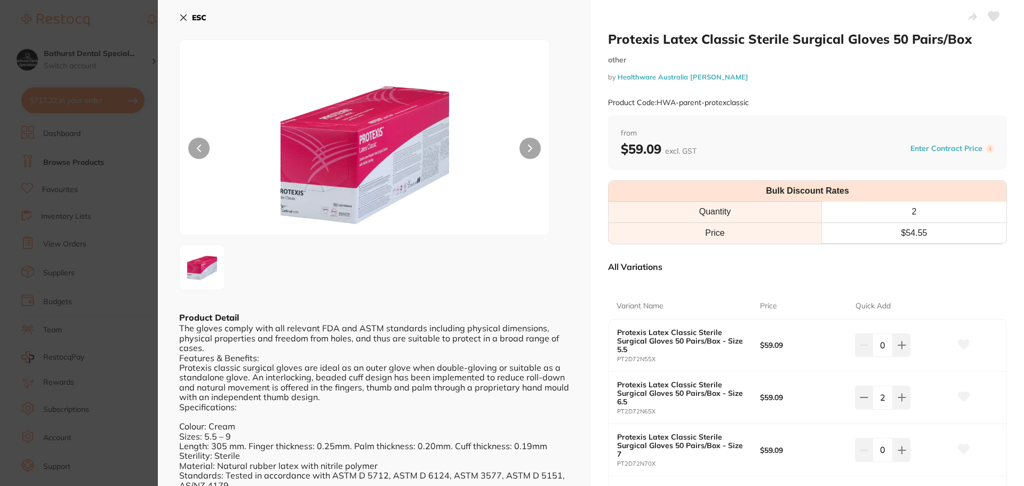
click at [992, 19] on icon at bounding box center [994, 17] width 11 height 10
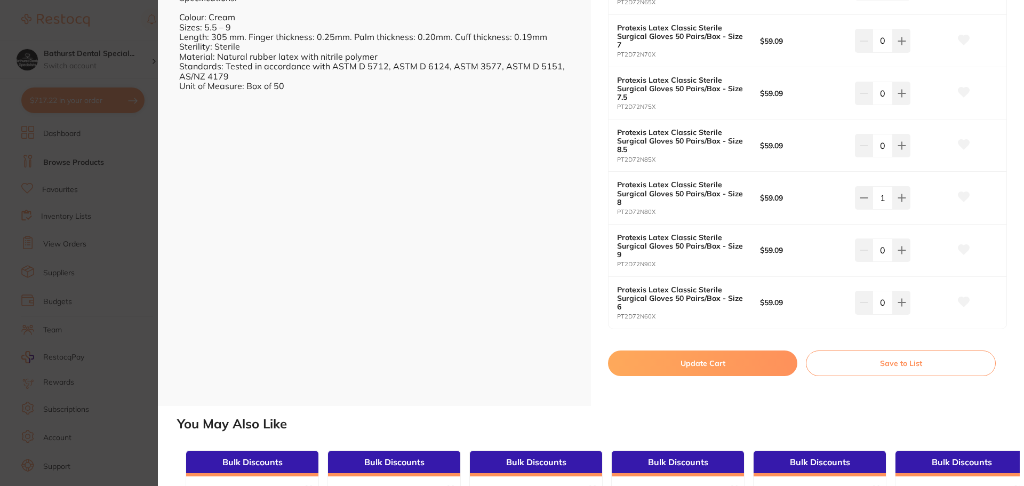
scroll to position [427, 0]
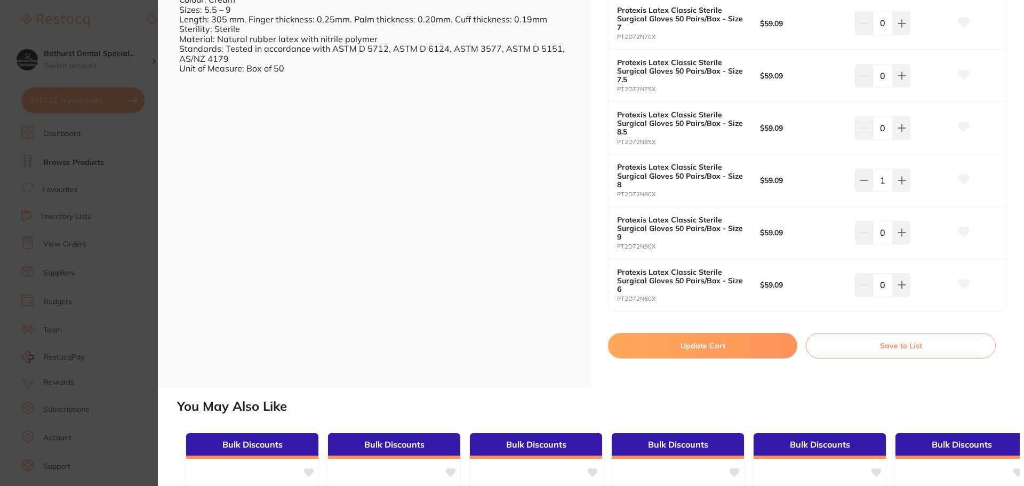
click at [733, 345] on button "Update Cart" at bounding box center [702, 346] width 189 height 26
checkbox input "false"
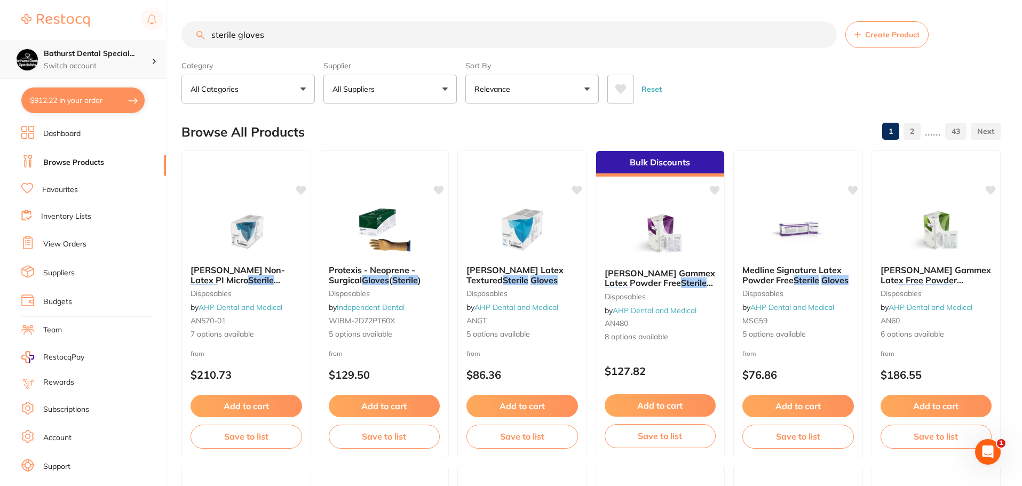
scroll to position [1, 0]
drag, startPoint x: 273, startPoint y: 41, endPoint x: 73, endPoint y: 43, distance: 200.6
click at [77, 43] on div "$912.22 Bathurst Dental Special... Switch account Bathurst Dental Specialists $…" at bounding box center [511, 243] width 1022 height 486
type input "dyloc"
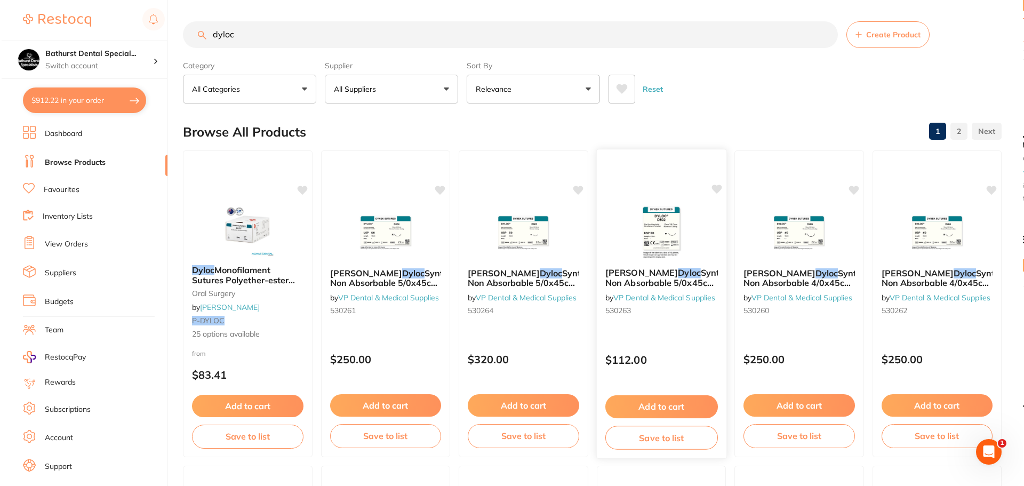
scroll to position [0, 0]
click at [662, 249] on img at bounding box center [660, 232] width 70 height 54
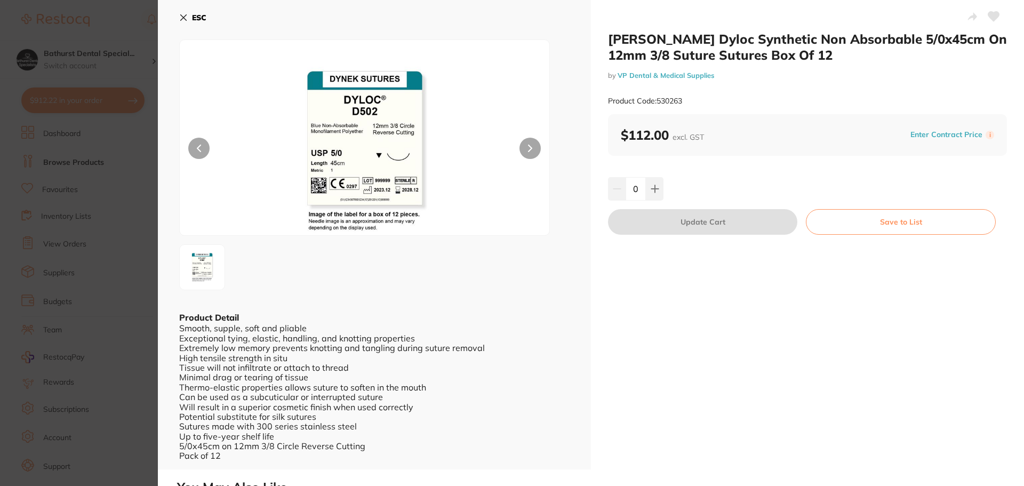
click at [190, 18] on button "ESC" at bounding box center [192, 18] width 27 height 18
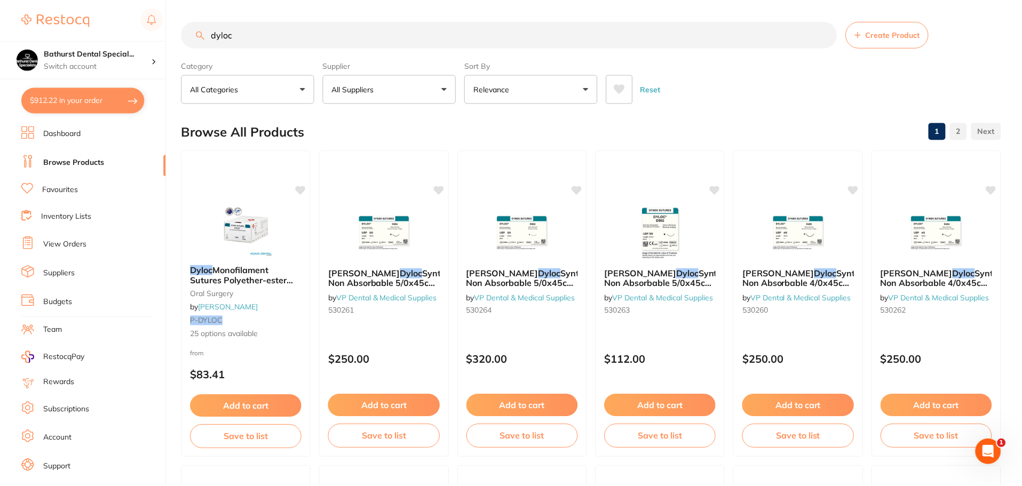
scroll to position [5, 0]
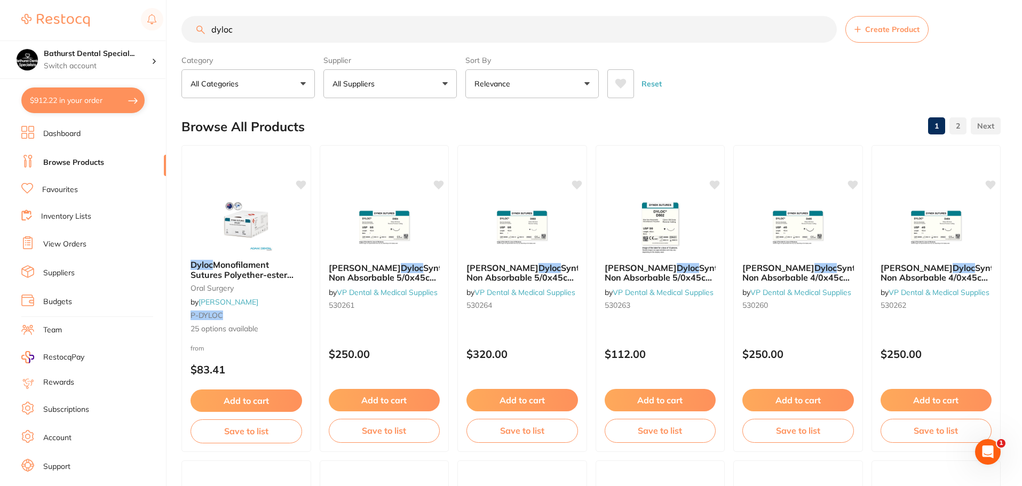
drag, startPoint x: 515, startPoint y: 234, endPoint x: 395, endPoint y: 204, distance: 123.7
click at [515, 234] on img at bounding box center [521, 227] width 69 height 53
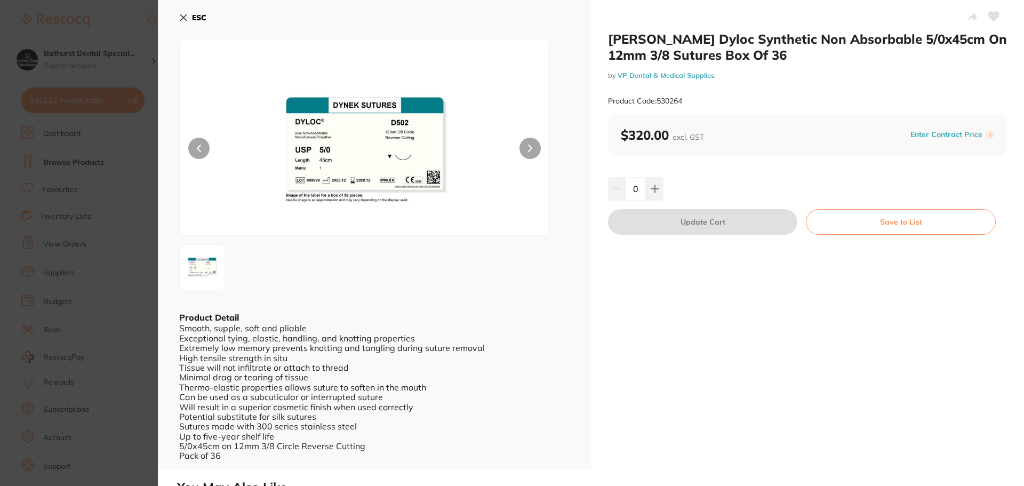
click at [649, 190] on button at bounding box center [655, 188] width 18 height 23
type input "1"
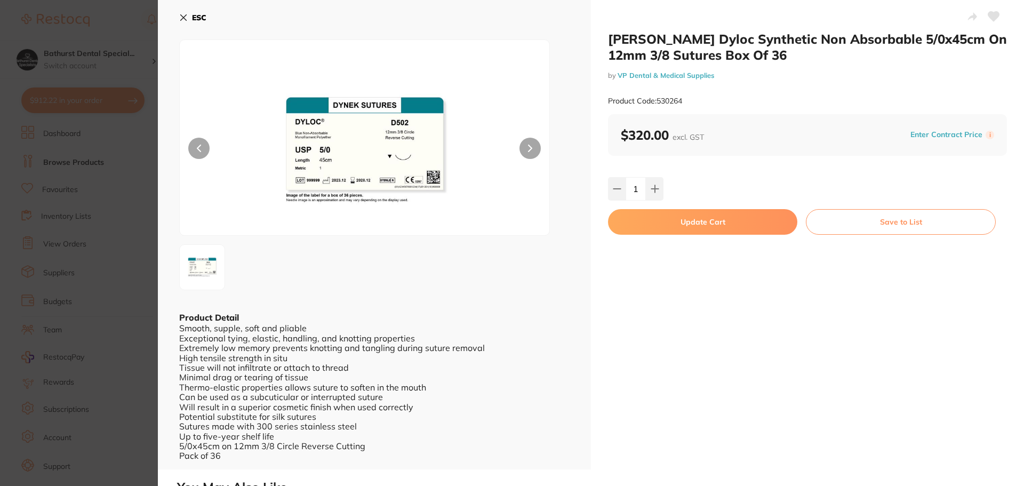
click at [627, 229] on button "Update Cart" at bounding box center [702, 222] width 189 height 26
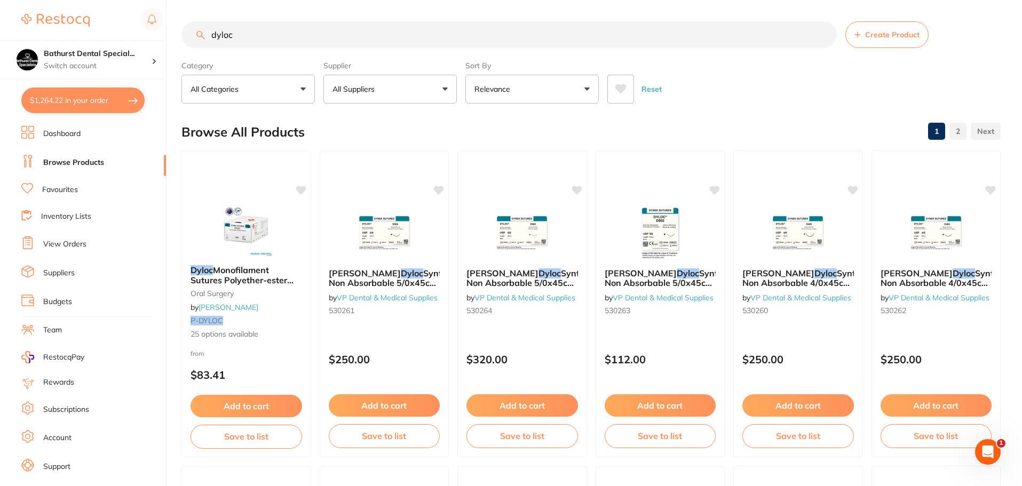
click at [514, 405] on button "Add to cart" at bounding box center [522, 405] width 112 height 22
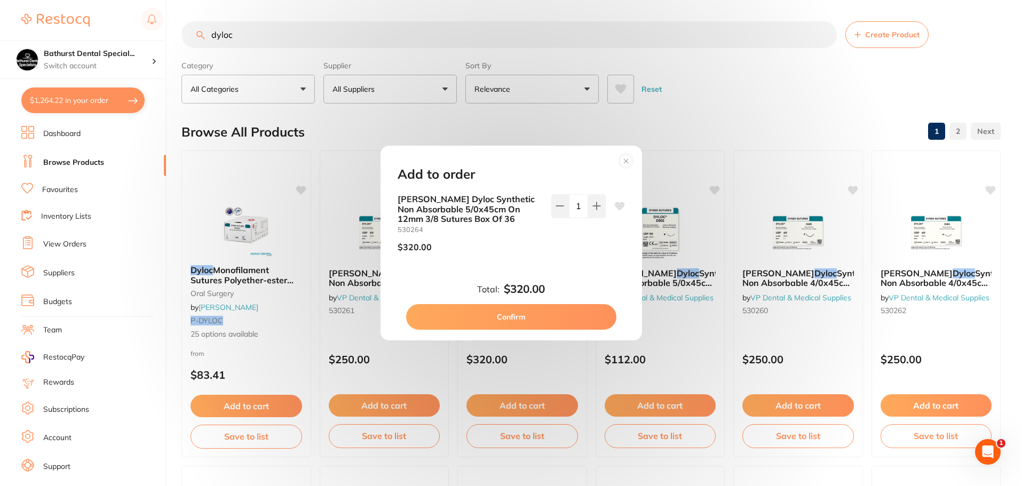
click at [500, 317] on button "Confirm" at bounding box center [511, 317] width 210 height 26
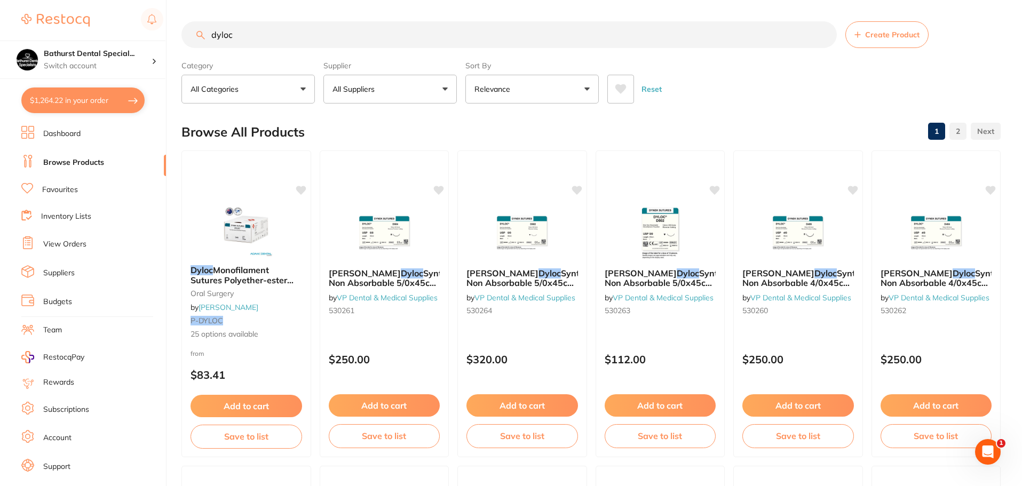
drag, startPoint x: 246, startPoint y: 37, endPoint x: 126, endPoint y: 36, distance: 120.6
click at [126, 36] on div "$1,264.22 Bathurst Dental Special... Switch account Bathurst Dental Specialists…" at bounding box center [511, 243] width 1022 height 486
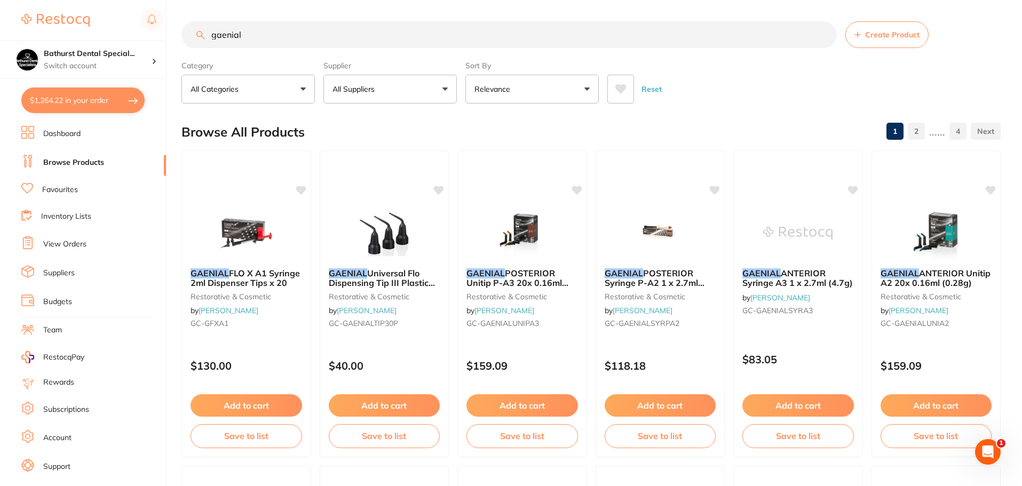
click at [282, 37] on input "gaenial" at bounding box center [508, 34] width 655 height 27
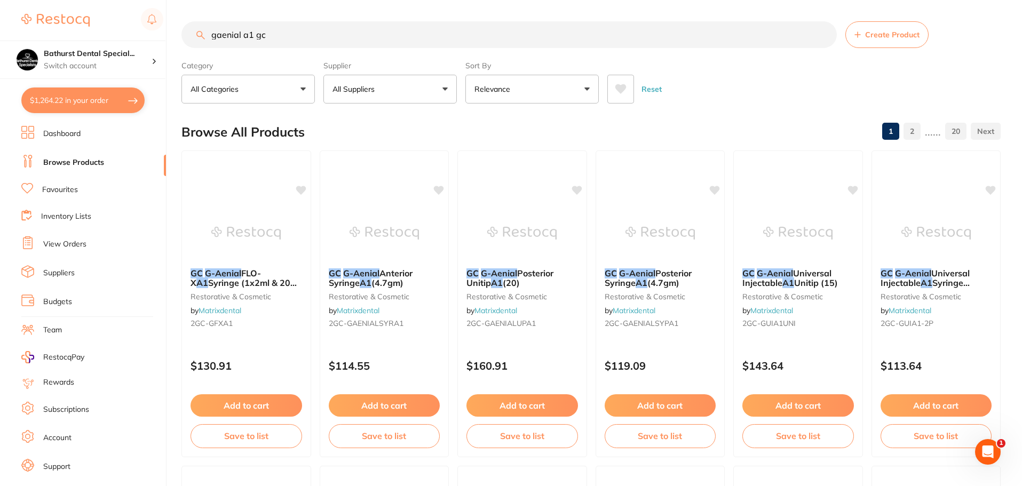
click at [373, 86] on p "All Suppliers" at bounding box center [355, 89] width 46 height 11
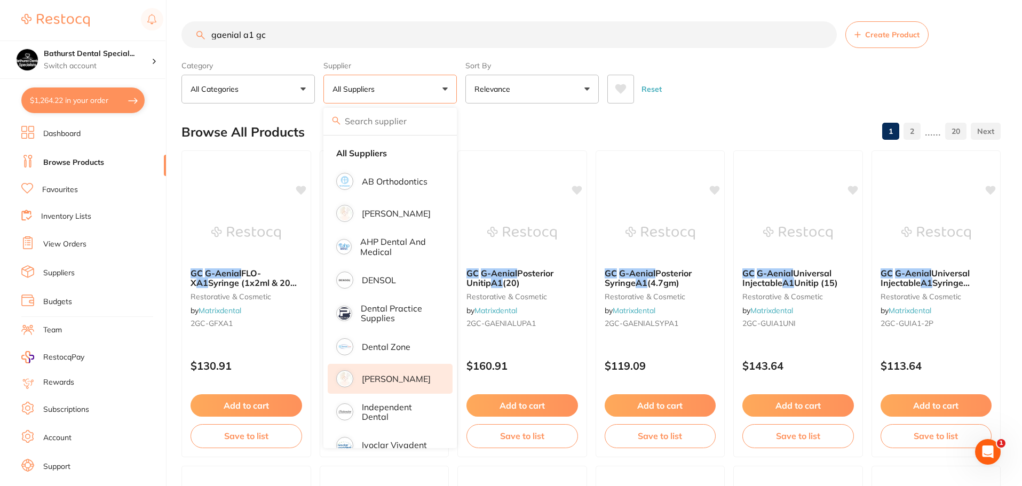
click at [409, 375] on p "[PERSON_NAME]" at bounding box center [396, 379] width 69 height 10
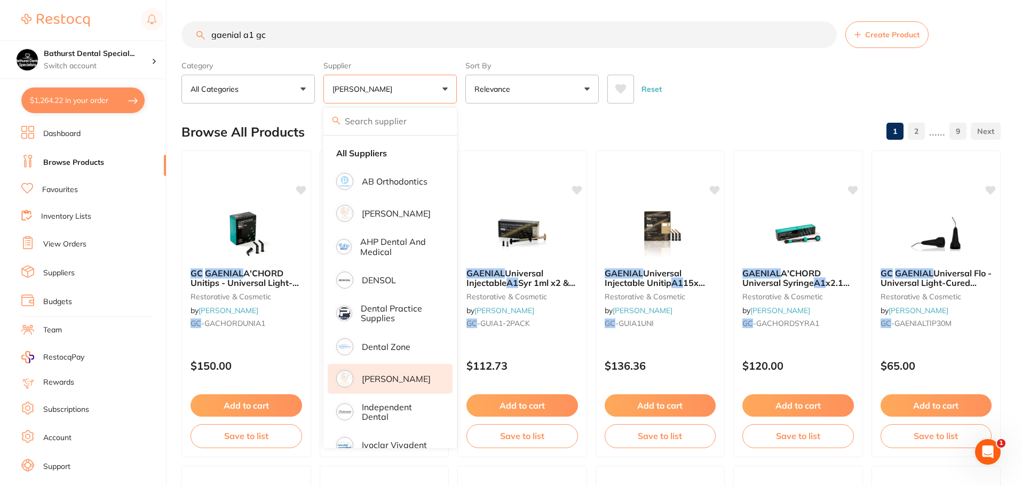
click at [784, 101] on div "Reset" at bounding box center [799, 84] width 385 height 37
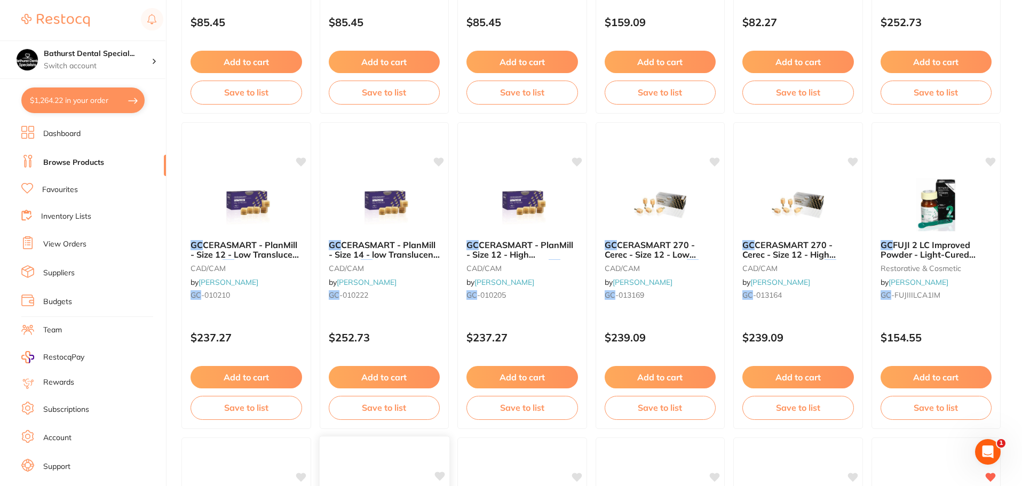
scroll to position [2508, 0]
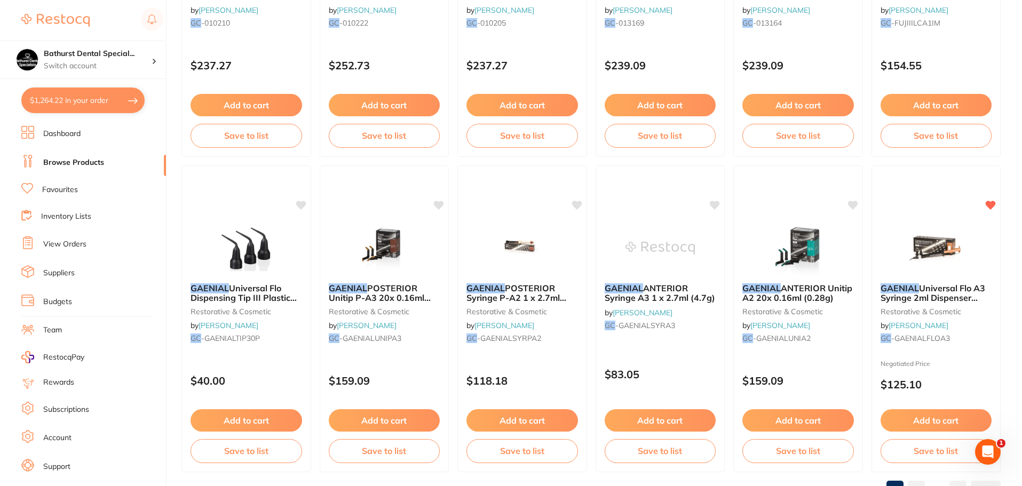
drag, startPoint x: 912, startPoint y: 297, endPoint x: 342, endPoint y: 219, distance: 575.1
click at [912, 297] on span "Universal Flo A3 Syringe 2ml Dispenser Tipsx20" at bounding box center [932, 298] width 105 height 30
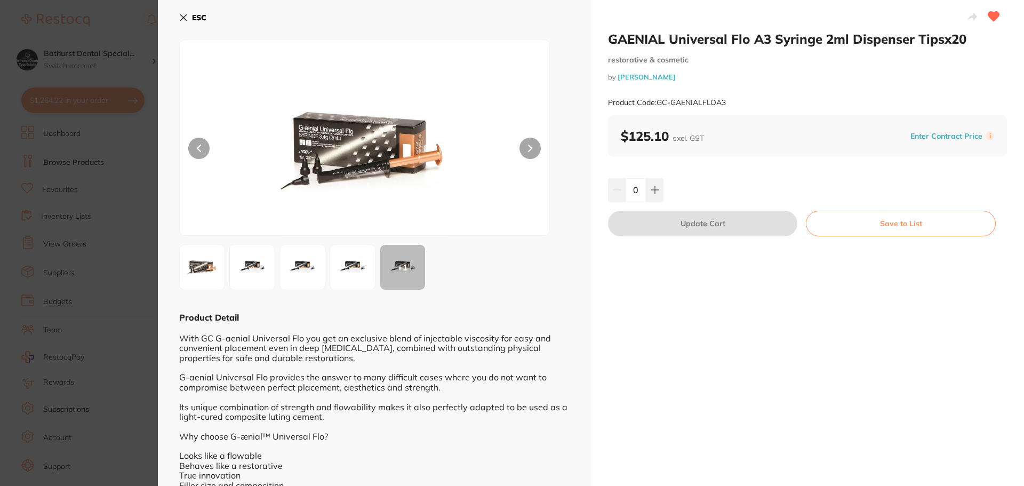
click at [182, 22] on button "ESC" at bounding box center [192, 18] width 27 height 18
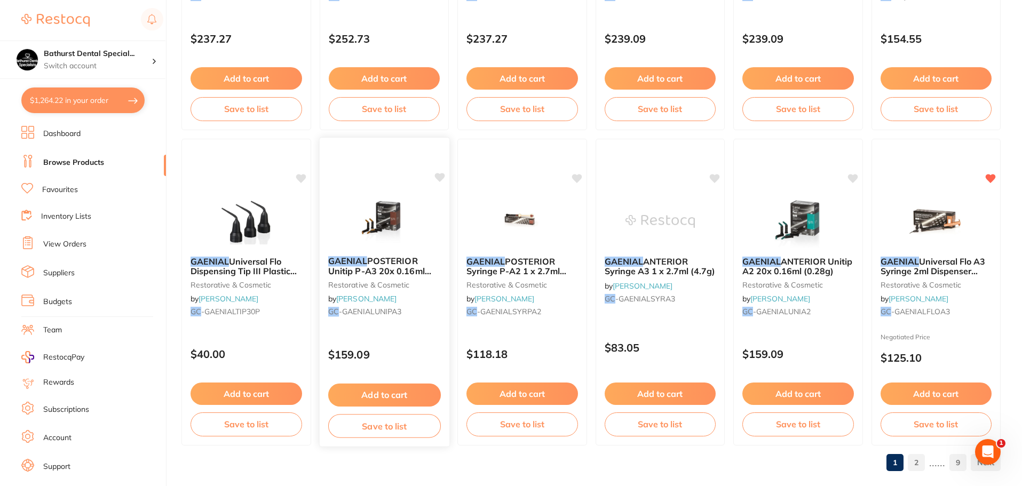
scroll to position [2549, 0]
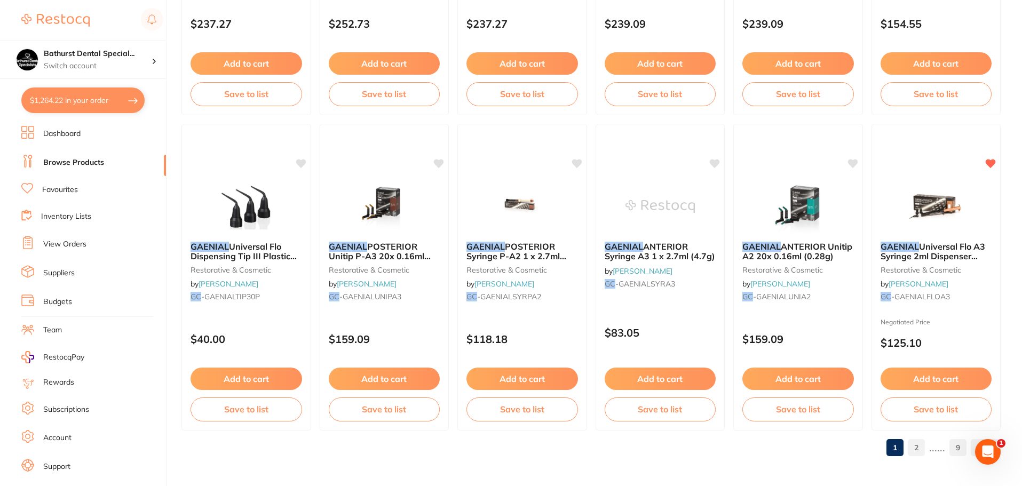
click at [911, 448] on link "2" at bounding box center [916, 447] width 17 height 21
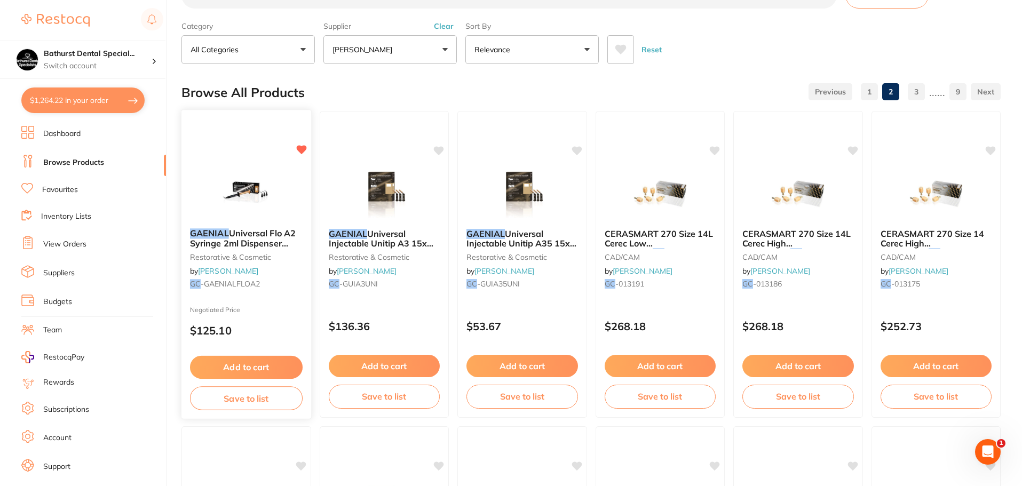
scroll to position [0, 0]
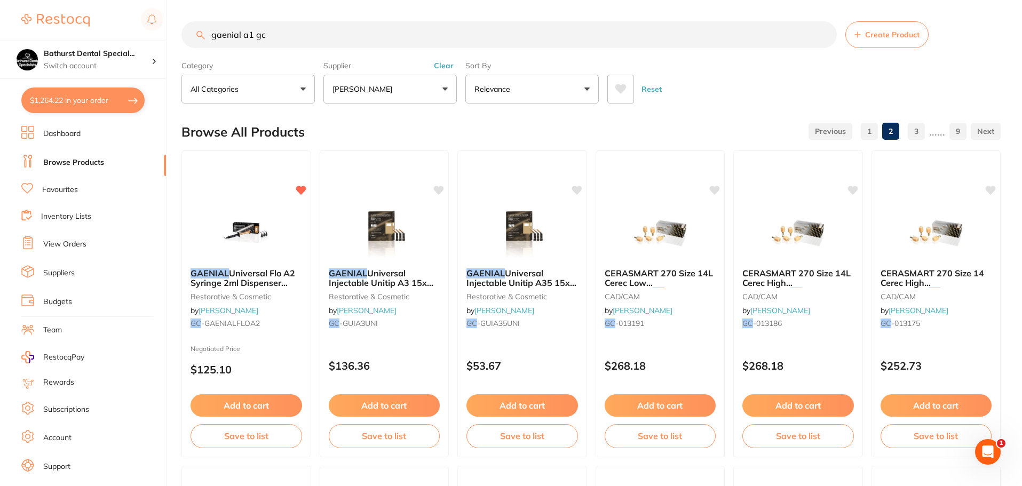
click at [263, 38] on input "gaenial a1 gc" at bounding box center [508, 34] width 655 height 27
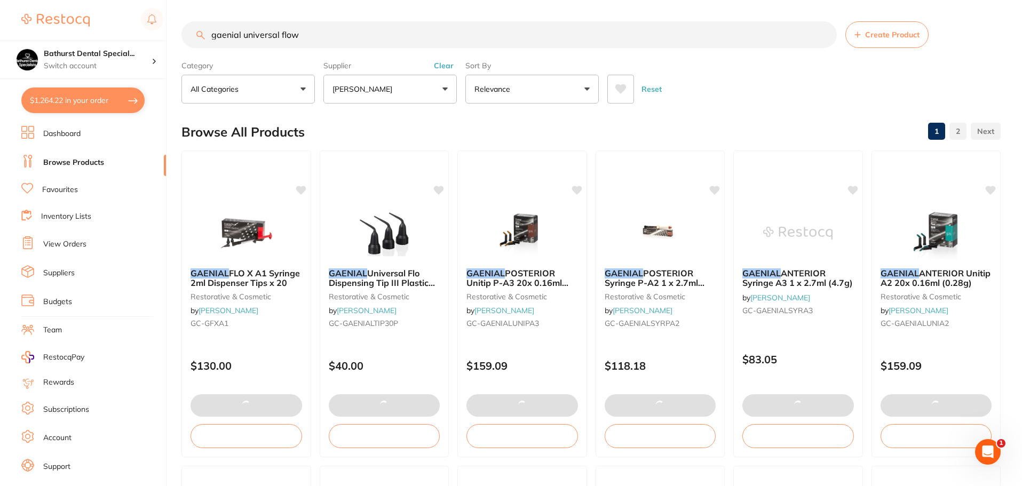
type input "gaenial universal flow"
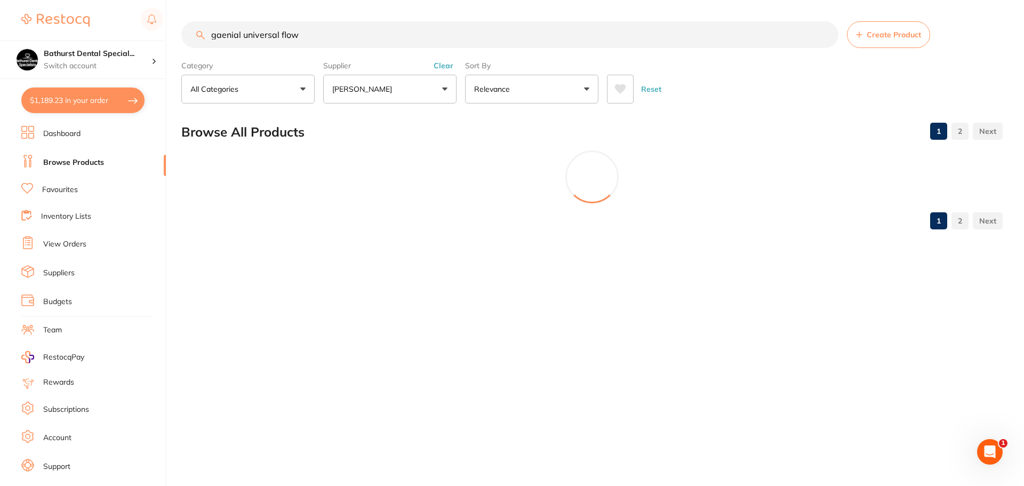
type input "2"
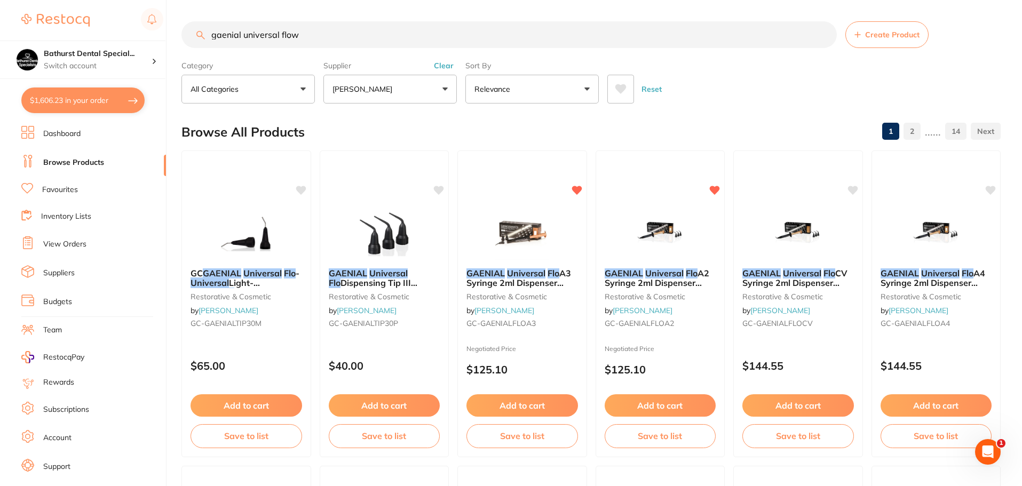
drag, startPoint x: 274, startPoint y: 39, endPoint x: 0, endPoint y: 40, distance: 274.2
click at [0, 40] on div "$1,606.23 Bathurst Dental Special... Switch account Bathurst Dental Specialists…" at bounding box center [511, 243] width 1022 height 486
type input "opalescence"
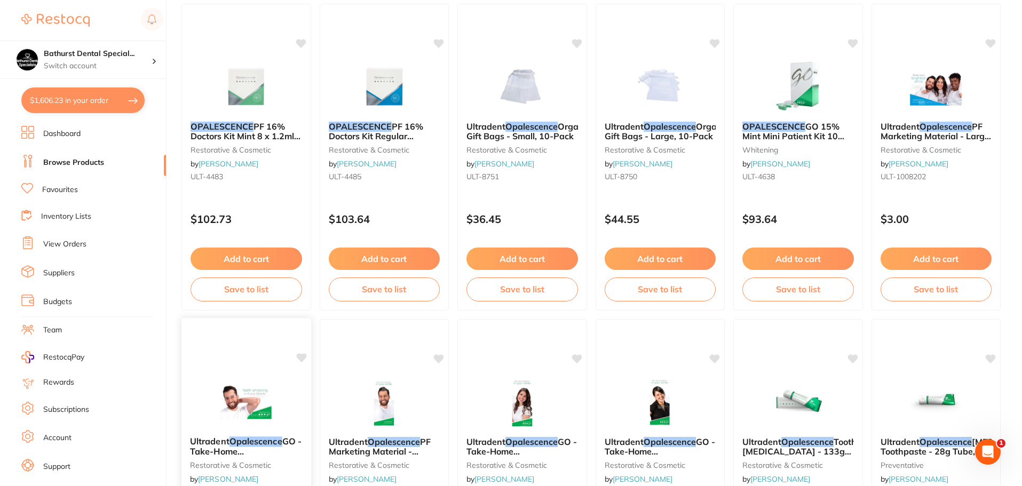
scroll to position [381, 0]
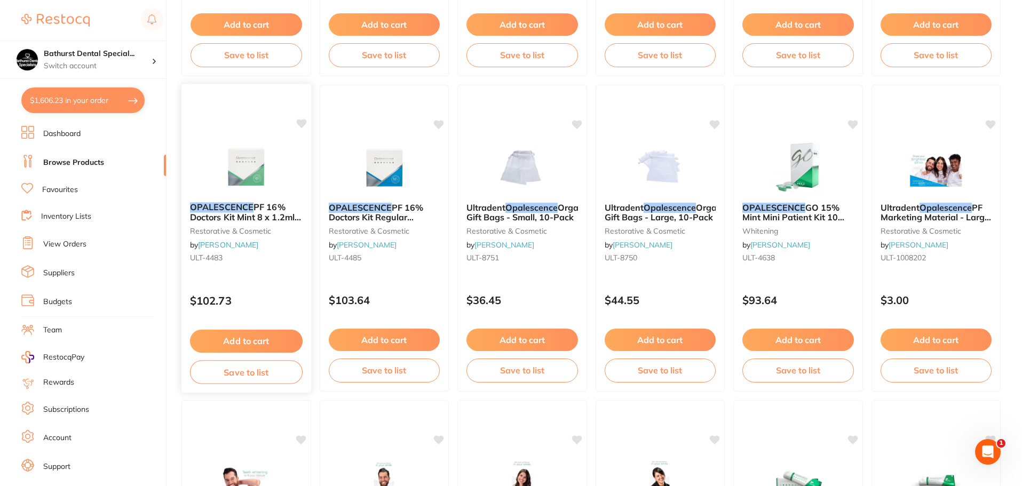
click at [252, 159] on img at bounding box center [246, 167] width 70 height 54
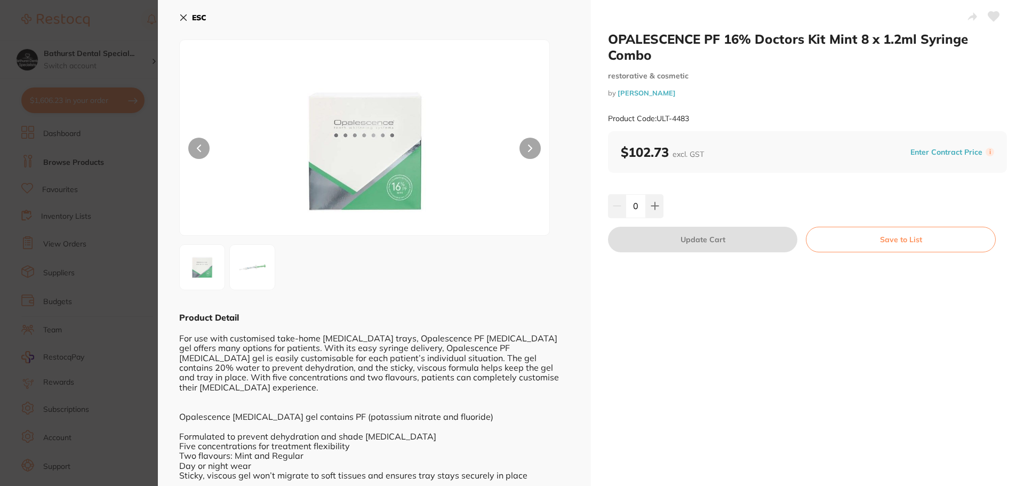
scroll to position [11, 0]
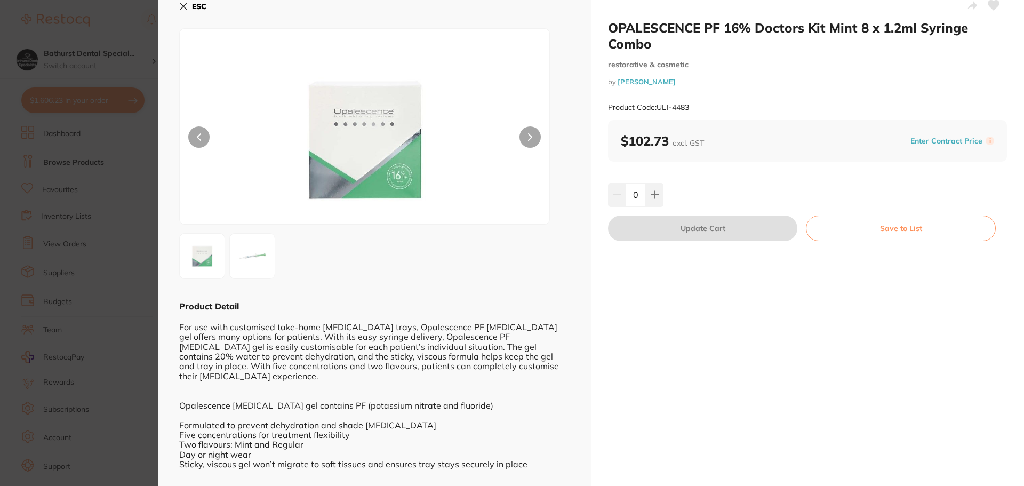
click at [192, 8] on button "ESC" at bounding box center [192, 6] width 27 height 18
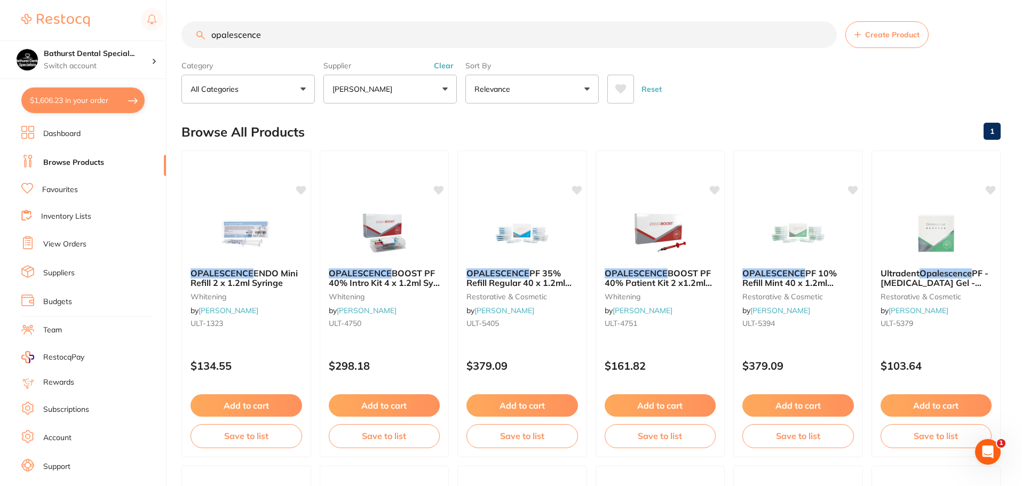
click at [520, 85] on button "Relevance" at bounding box center [531, 89] width 133 height 29
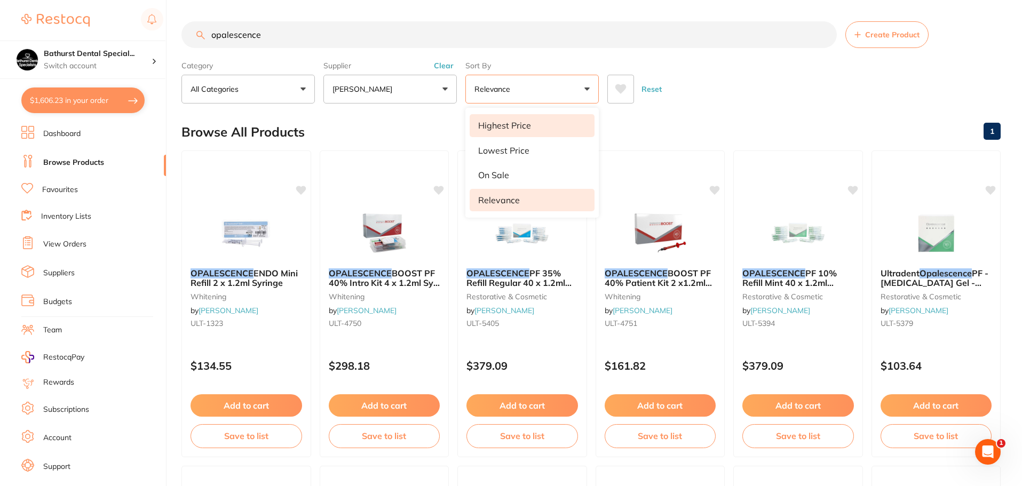
click at [515, 125] on p "Highest Price" at bounding box center [504, 126] width 53 height 10
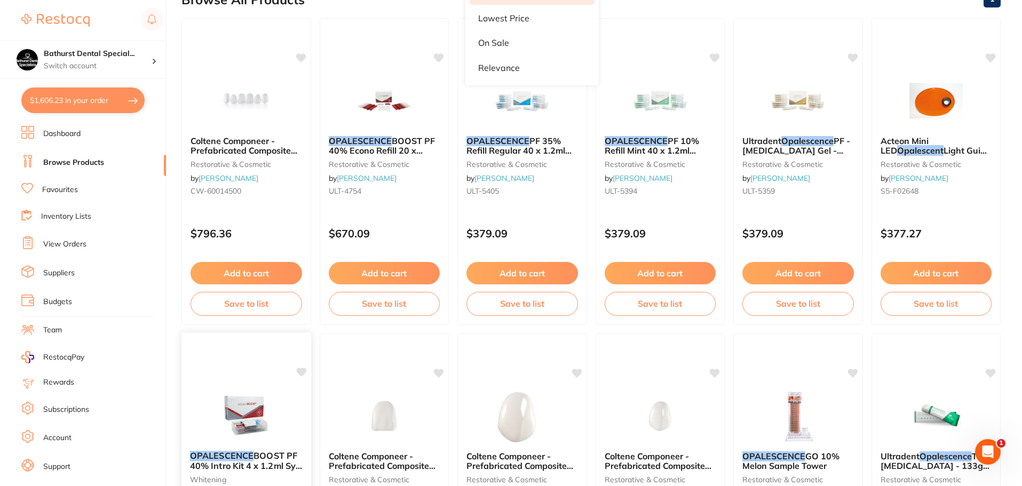
scroll to position [107, 0]
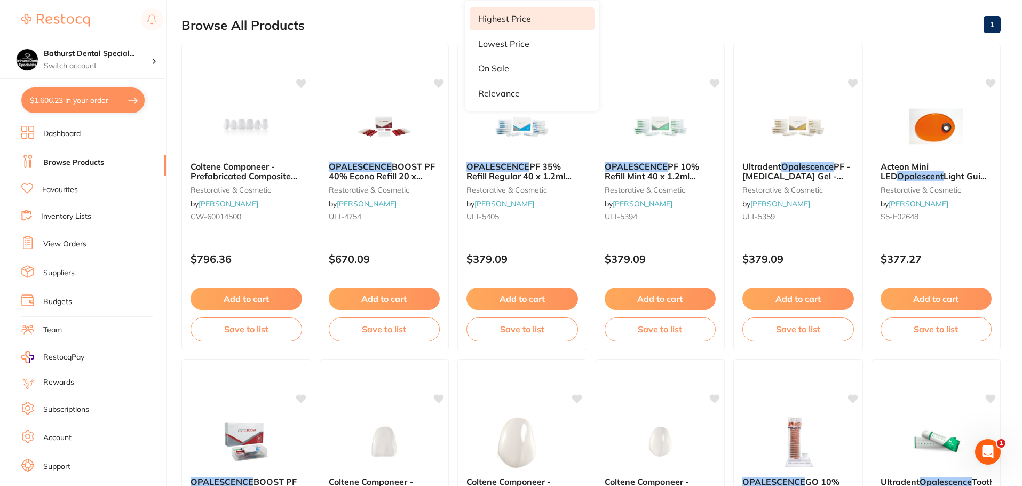
drag, startPoint x: 787, startPoint y: 139, endPoint x: 532, endPoint y: 139, distance: 254.5
click at [787, 139] on img at bounding box center [797, 126] width 69 height 53
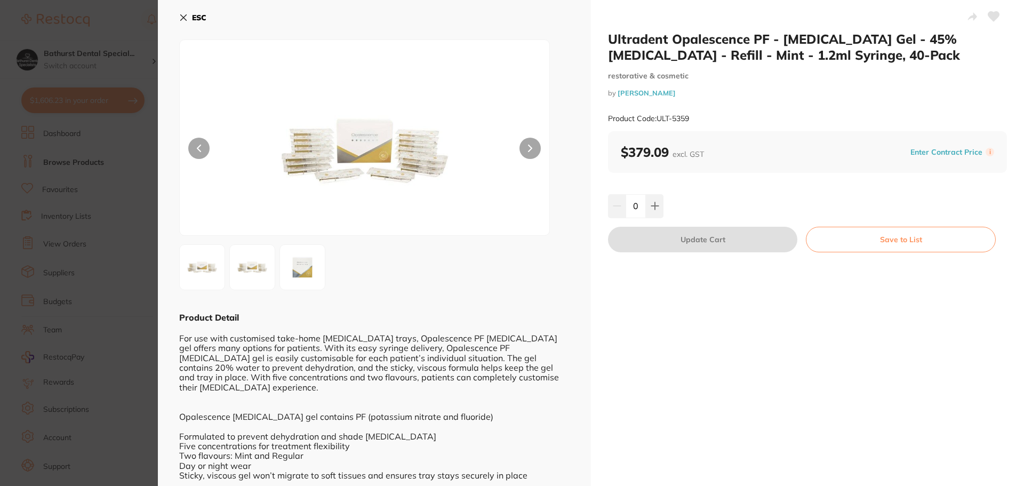
click at [201, 19] on b "ESC" at bounding box center [199, 18] width 14 height 10
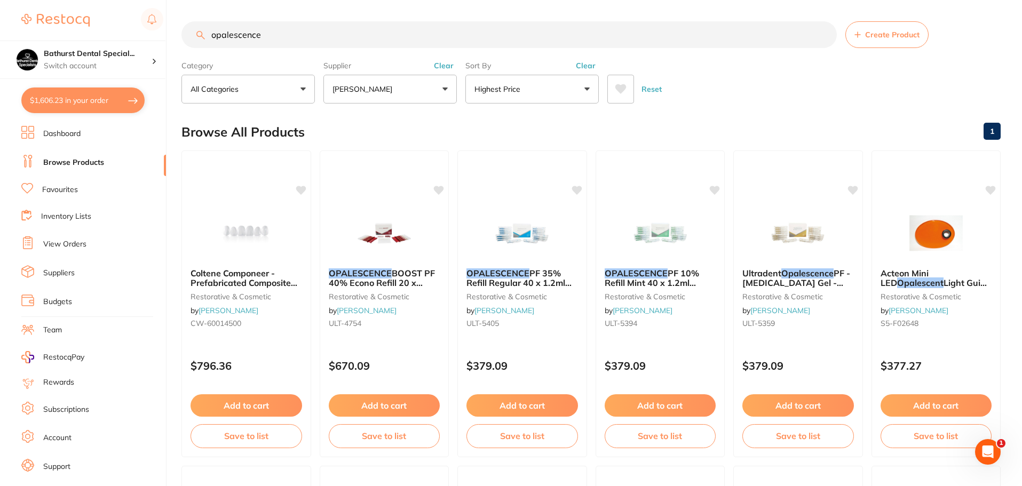
drag, startPoint x: 660, startPoint y: 233, endPoint x: 623, endPoint y: 233, distance: 36.8
click at [661, 233] on img at bounding box center [659, 232] width 69 height 53
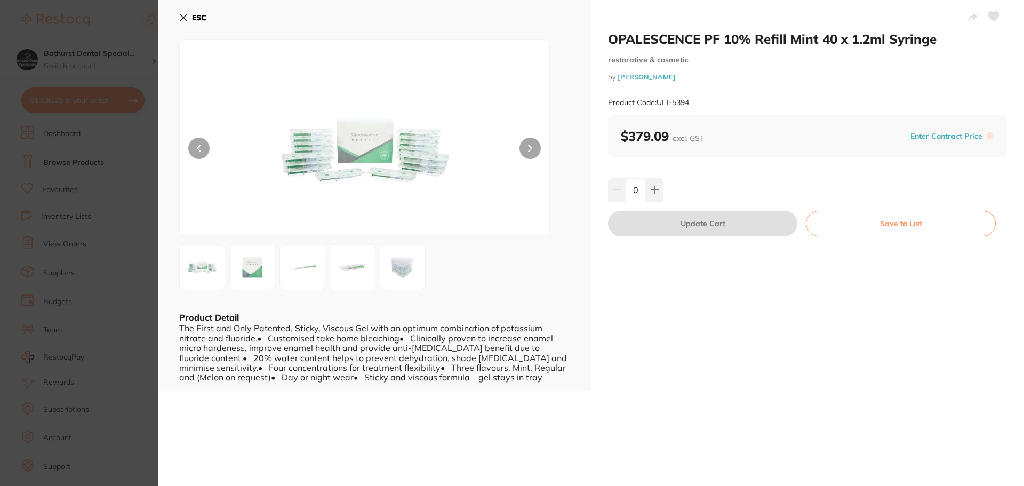
click at [188, 15] on button "ESC" at bounding box center [192, 18] width 27 height 18
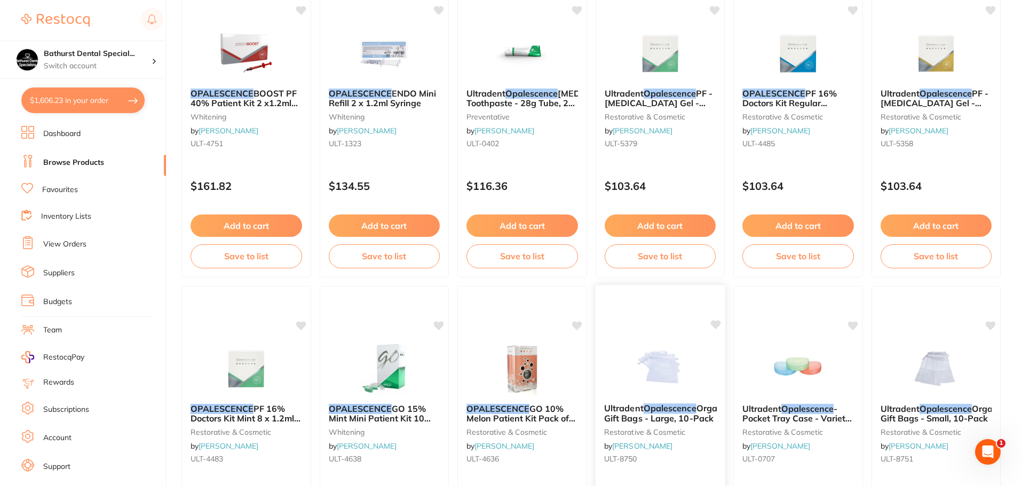
scroll to position [854, 0]
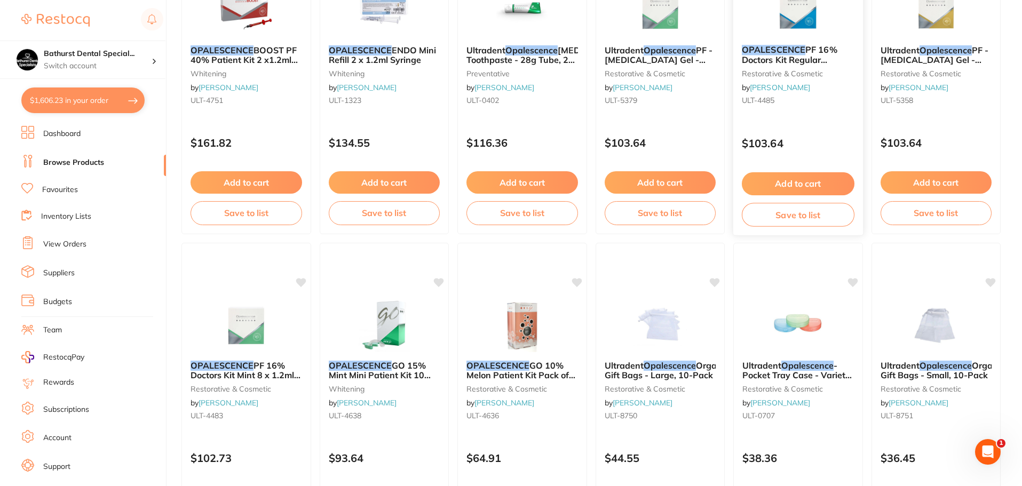
click at [788, 39] on div "OPALESCENCE PF 16% Doctors Kit Regular 8x1.2ml Syringe Combo restorative & cosm…" at bounding box center [798, 77] width 130 height 82
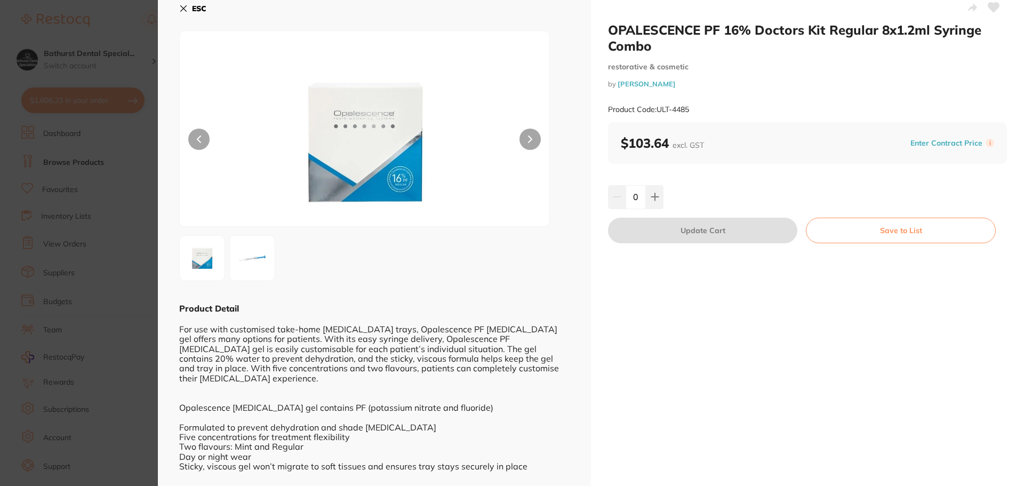
scroll to position [11, 0]
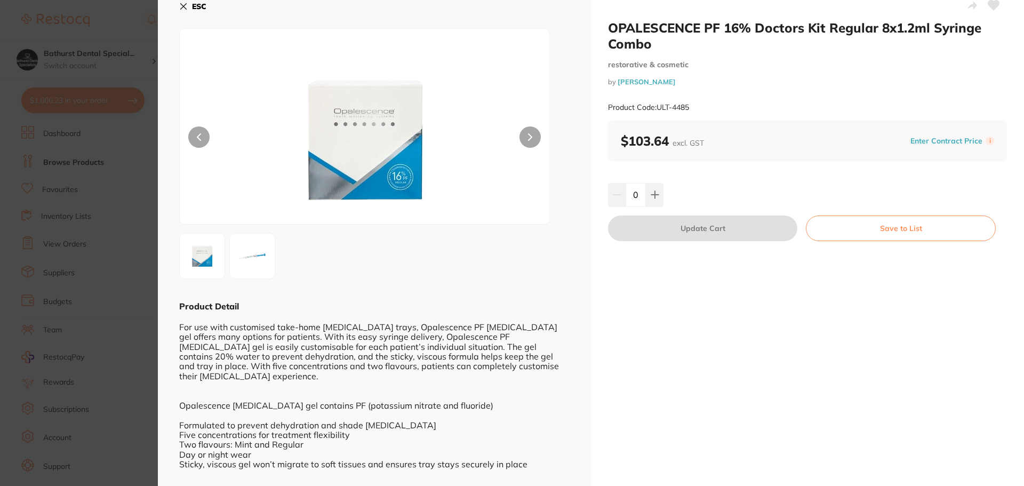
drag, startPoint x: 183, startPoint y: 7, endPoint x: 196, endPoint y: 10, distance: 13.0
click at [186, 7] on icon at bounding box center [183, 6] width 9 height 9
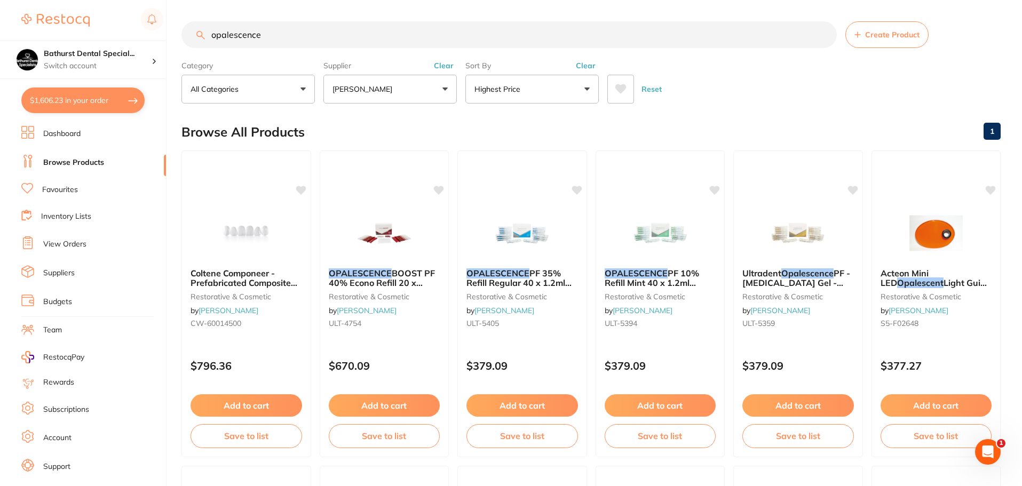
drag, startPoint x: 276, startPoint y: 37, endPoint x: 0, endPoint y: 37, distance: 275.8
click at [0, 37] on div "$1,606.23 Bathurst Dental Special... Switch account Bathurst Dental Specialists…" at bounding box center [511, 243] width 1022 height 486
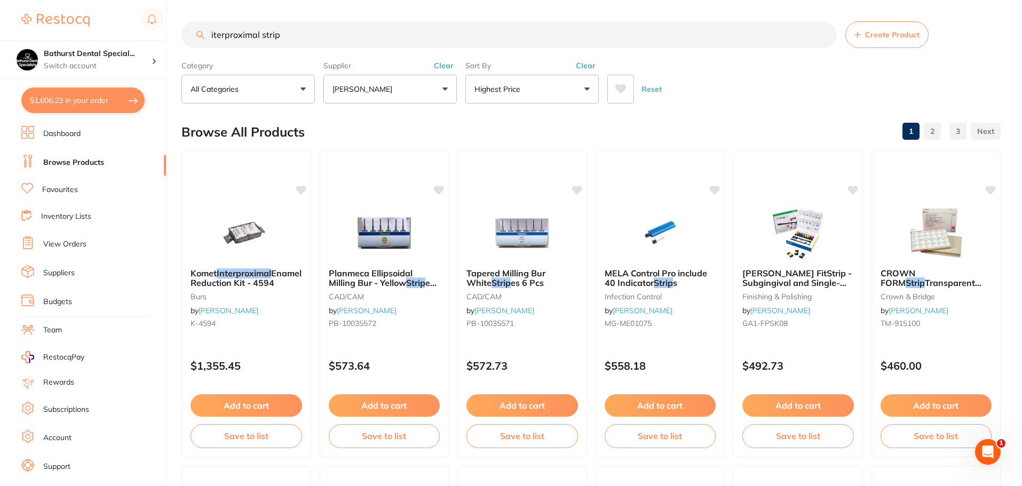
type input "iterproximal strip"
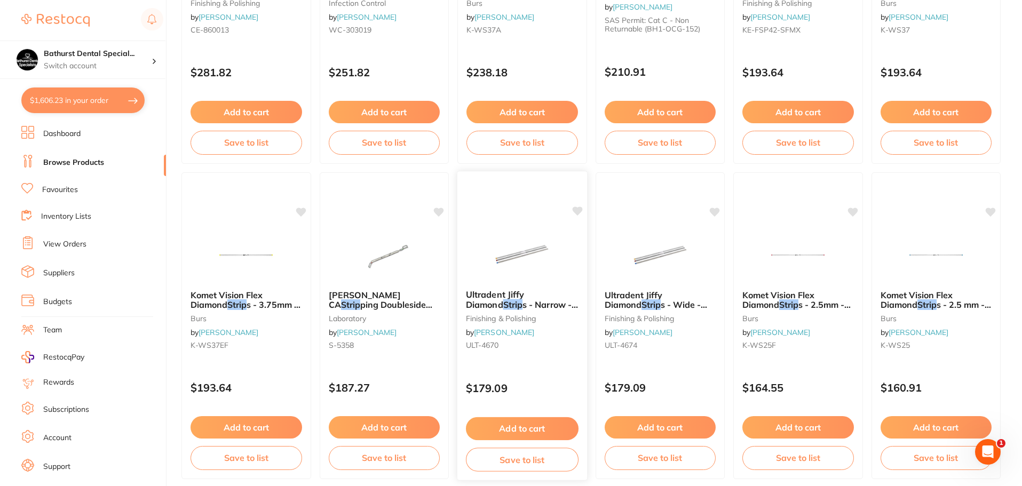
scroll to position [960, 0]
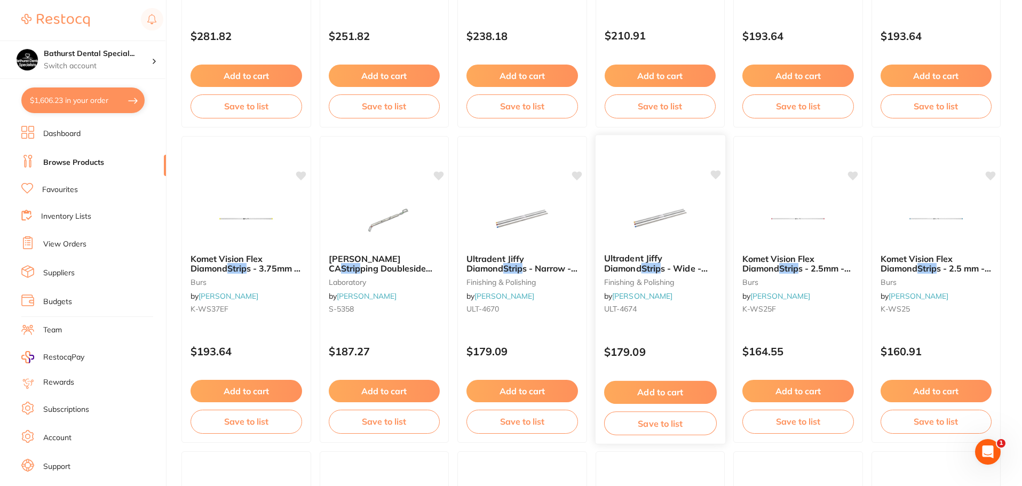
click at [654, 218] on img at bounding box center [660, 218] width 70 height 54
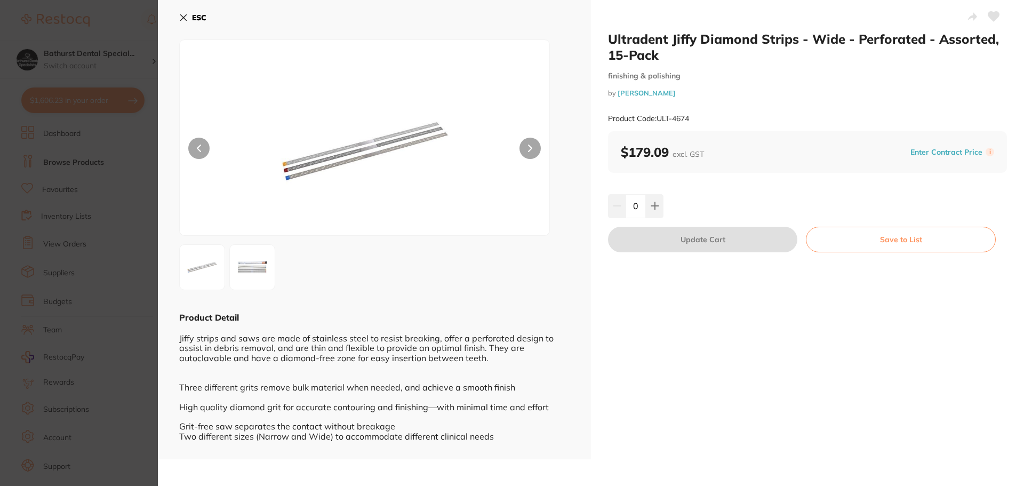
click at [371, 151] on img at bounding box center [365, 151] width 222 height 169
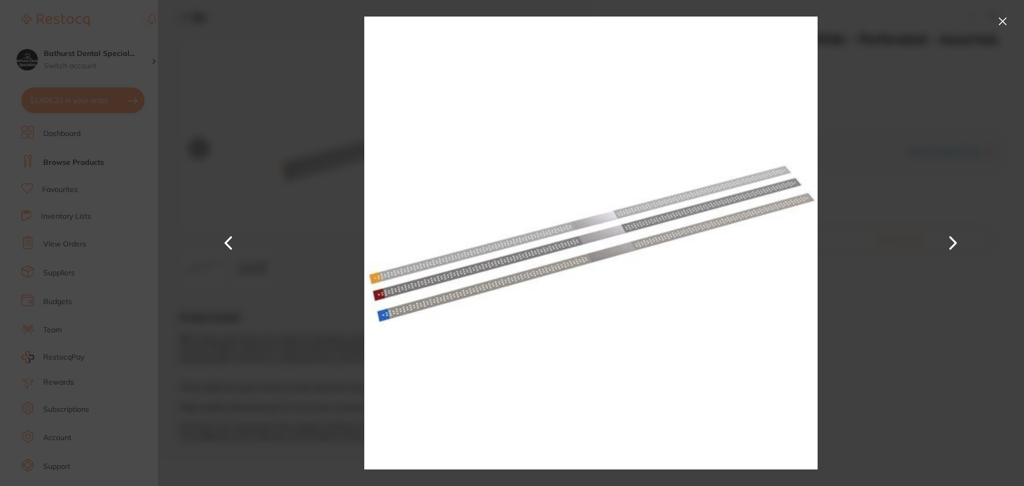
click at [1011, 21] on button at bounding box center [1003, 21] width 17 height 17
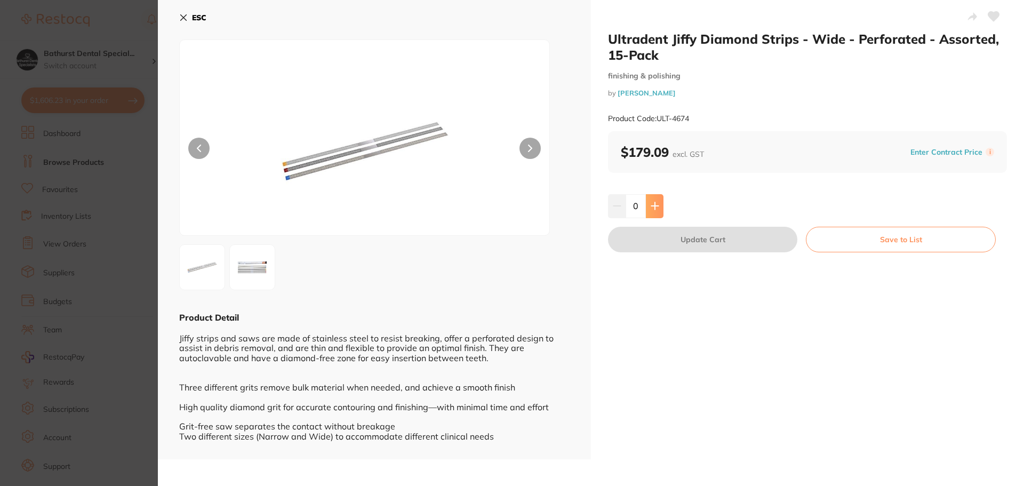
click at [651, 203] on icon at bounding box center [655, 206] width 9 height 9
type input "1"
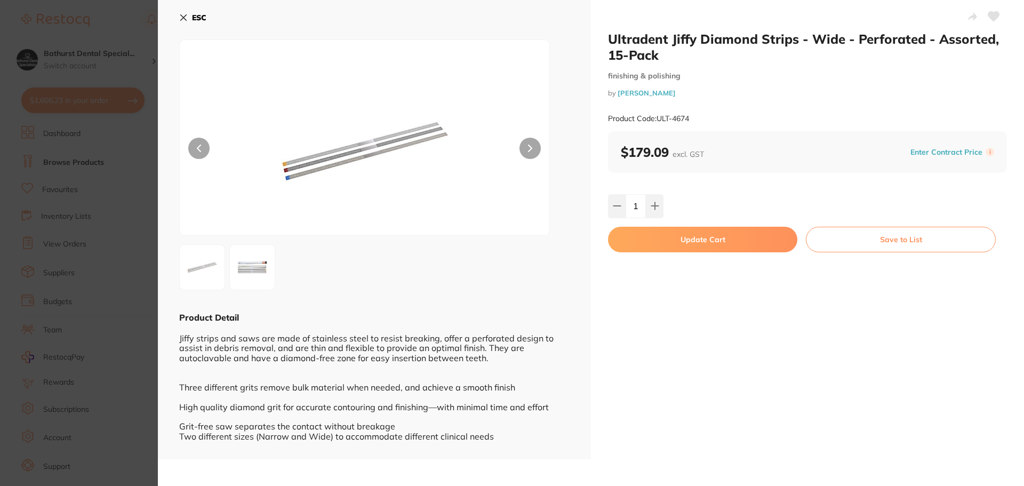
click at [720, 242] on button "Update Cart" at bounding box center [702, 240] width 189 height 26
checkbox input "false"
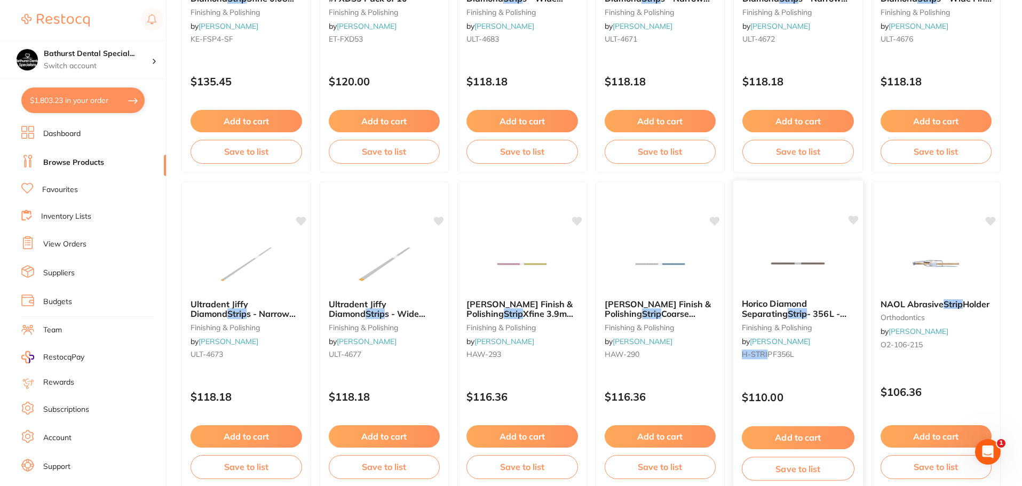
scroll to position [2549, 0]
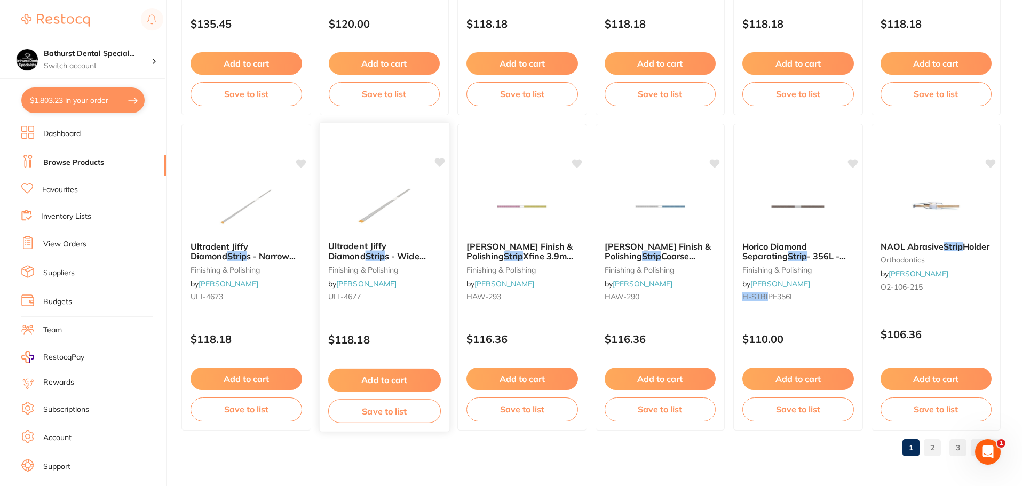
click at [364, 207] on img at bounding box center [384, 206] width 70 height 54
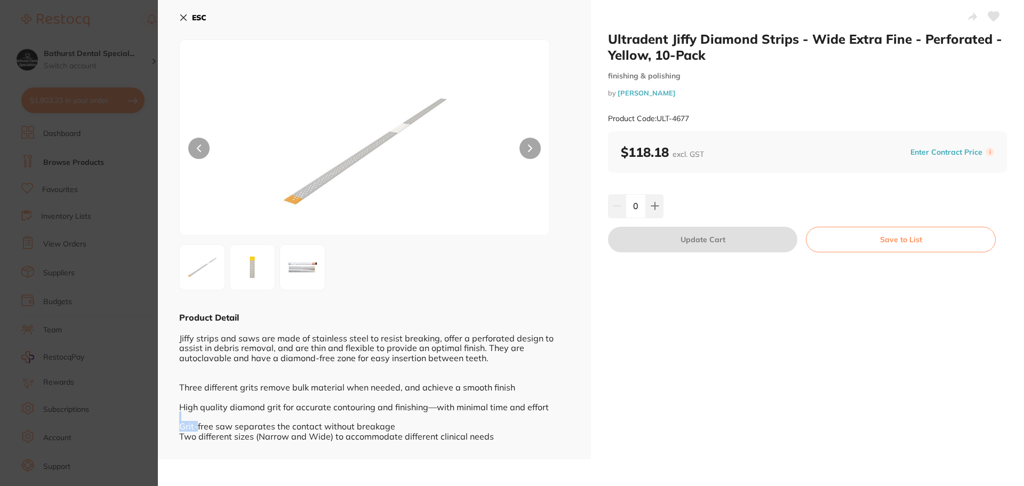
drag, startPoint x: 186, startPoint y: 427, endPoint x: 405, endPoint y: 361, distance: 229.6
click at [410, 421] on div "Jiffy strips and saws are made of stainless steel to resist breaking, offer a p…" at bounding box center [374, 387] width 391 height 128
click at [292, 280] on img at bounding box center [302, 267] width 38 height 38
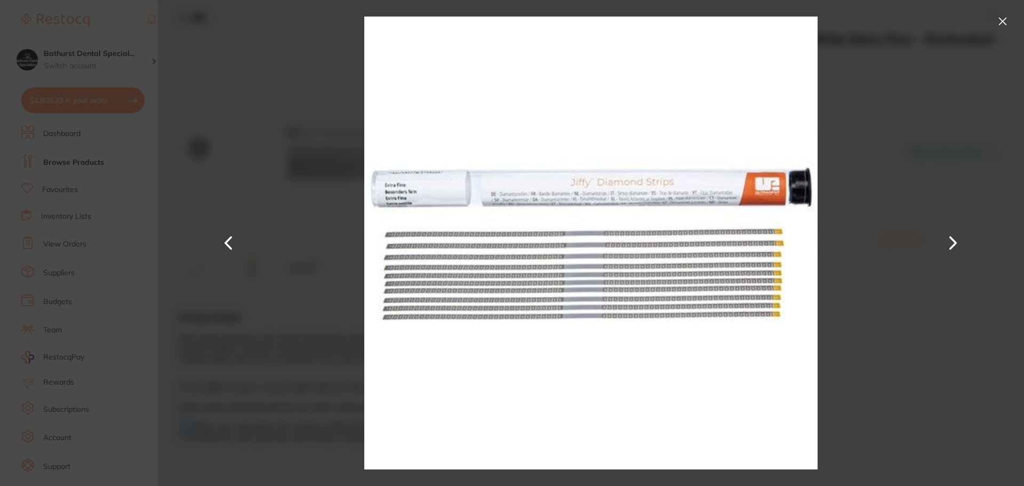
click at [1005, 18] on button at bounding box center [1003, 21] width 17 height 17
